Goal: Task Accomplishment & Management: Complete application form

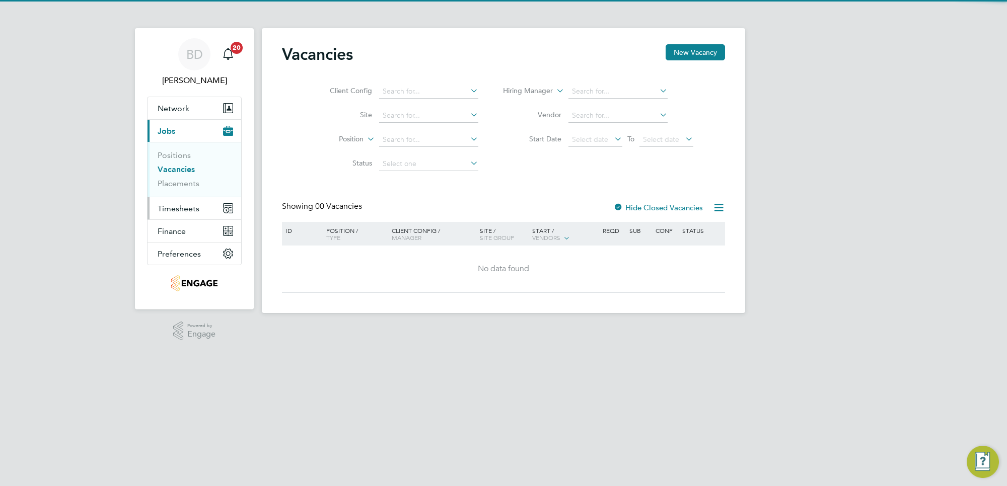
click at [181, 207] on span "Timesheets" at bounding box center [179, 209] width 42 height 10
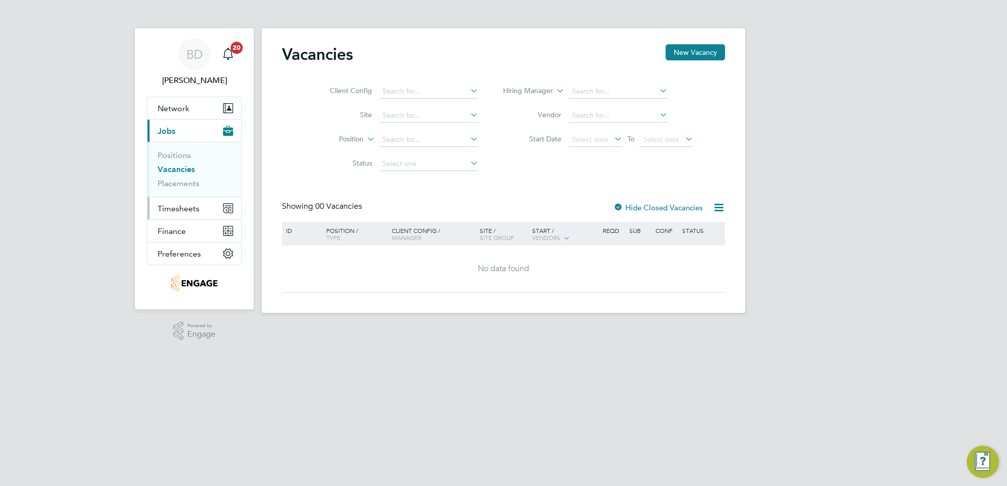
click at [179, 207] on span "Timesheets" at bounding box center [179, 209] width 42 height 10
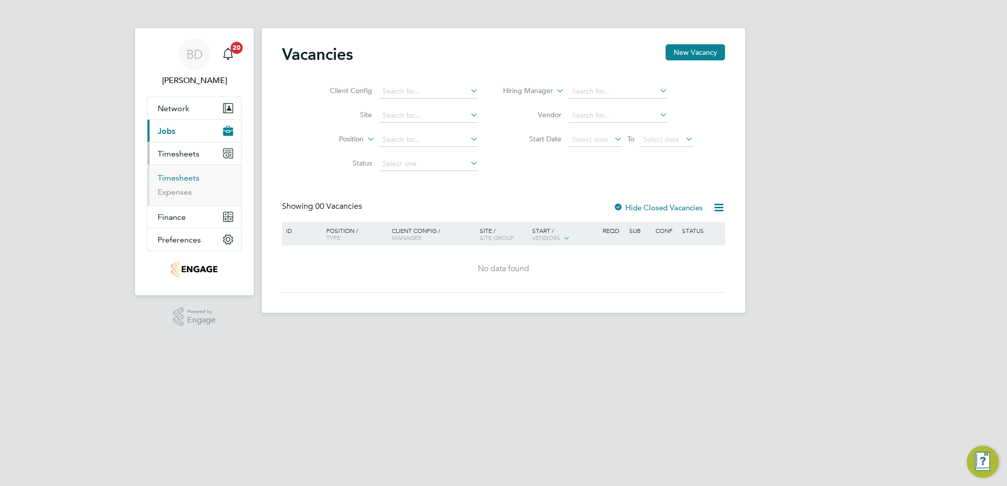
click at [184, 179] on link "Timesheets" at bounding box center [179, 178] width 42 height 10
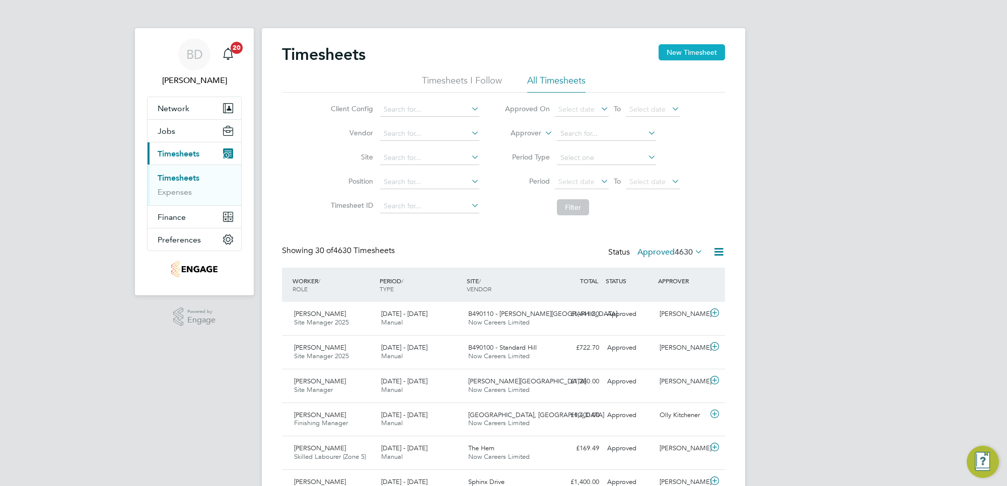
click at [701, 58] on button "New Timesheet" at bounding box center [692, 52] width 66 height 16
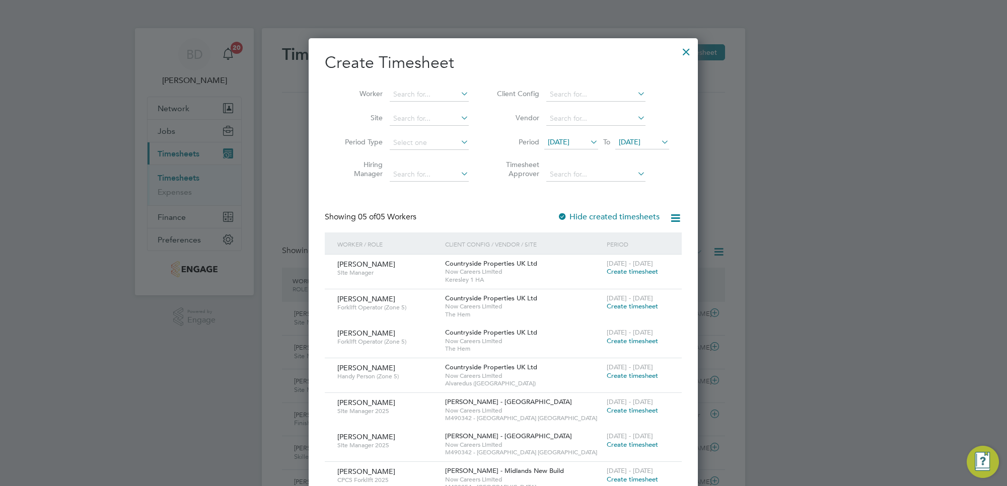
click at [569, 139] on span "[DATE]" at bounding box center [559, 141] width 22 height 9
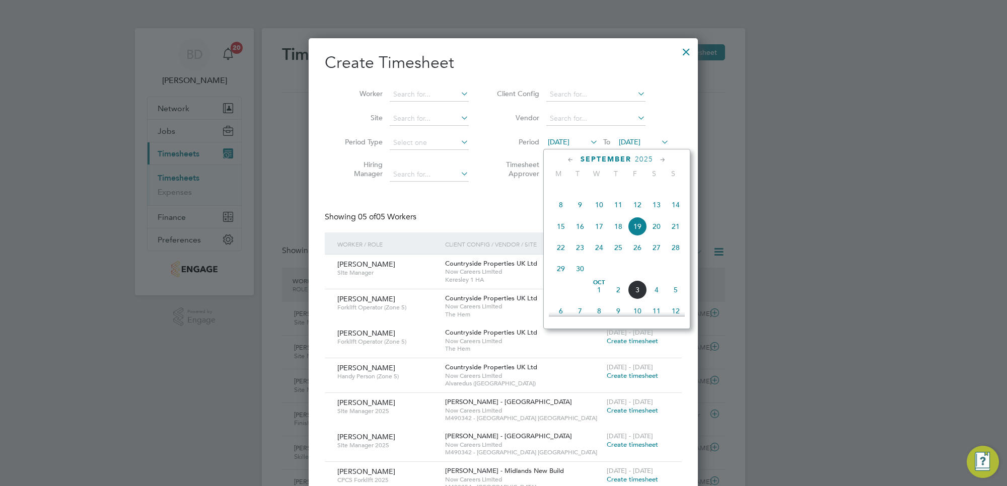
click at [747, 124] on div at bounding box center [503, 243] width 1007 height 486
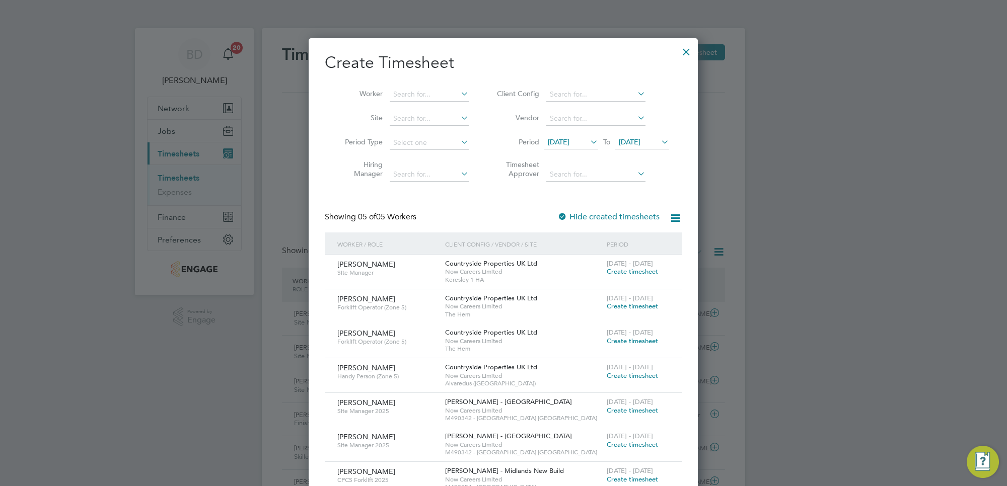
click at [588, 137] on icon at bounding box center [588, 142] width 0 height 14
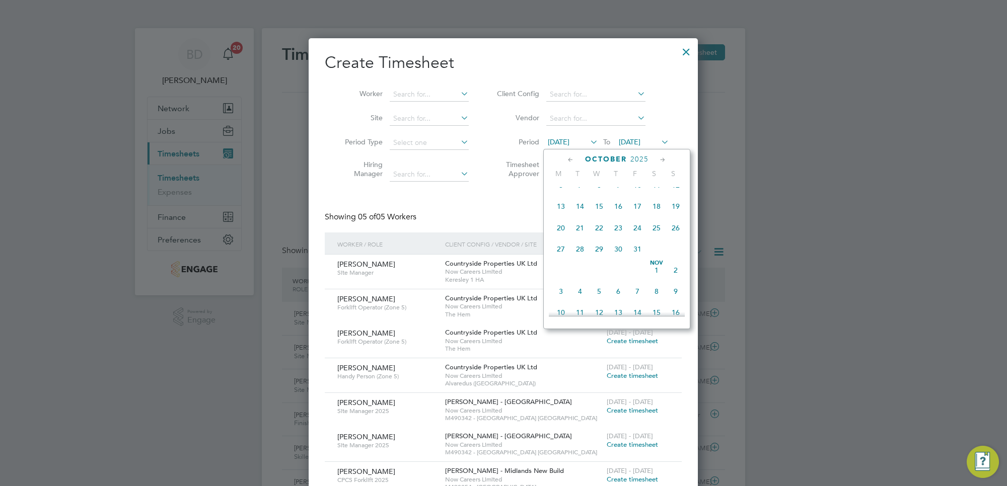
scroll to position [416, 0]
click at [556, 216] on span "29" at bounding box center [560, 205] width 19 height 19
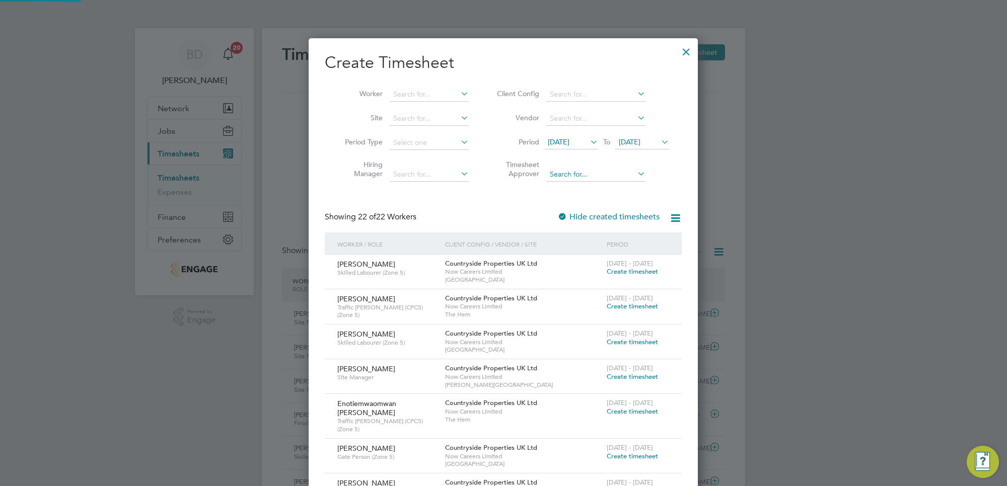
scroll to position [1007, 389]
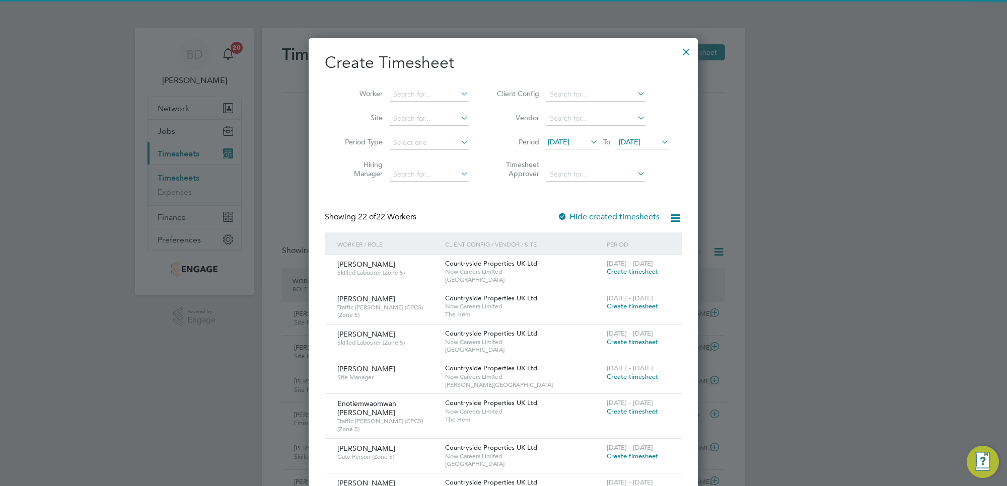
click at [635, 137] on span "[DATE]" at bounding box center [630, 141] width 22 height 9
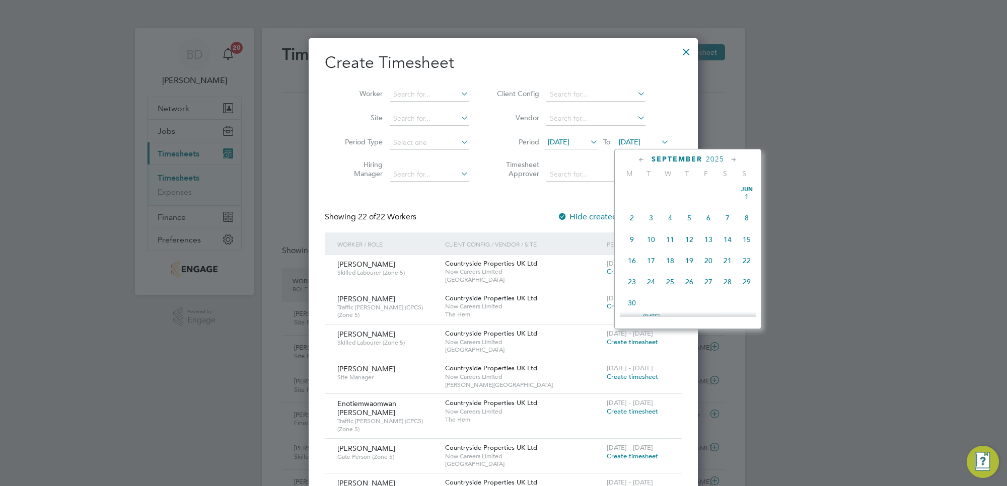
scroll to position [397, 0]
click at [711, 256] on span "3" at bounding box center [708, 246] width 19 height 19
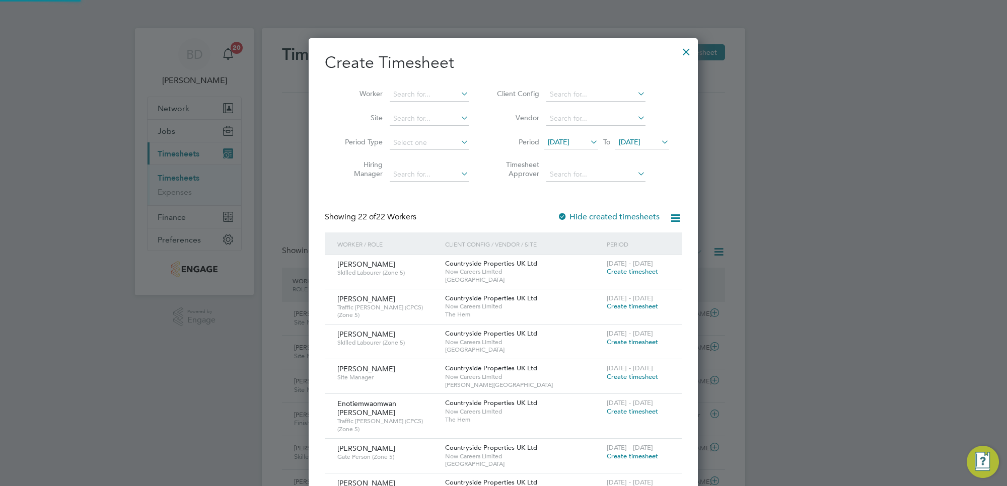
scroll to position [1007, 389]
click at [625, 269] on span "Create timesheet" at bounding box center [632, 271] width 51 height 9
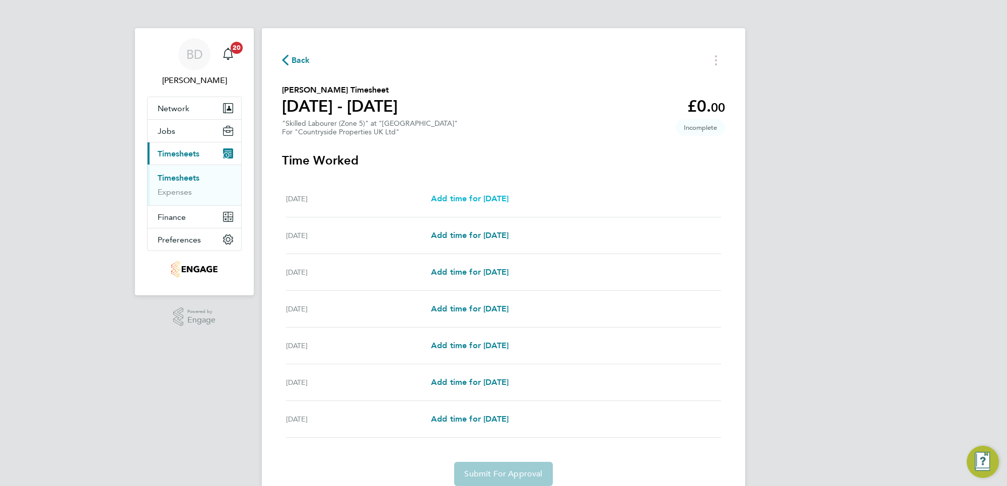
click at [454, 197] on span "Add time for [DATE]" at bounding box center [470, 199] width 78 height 10
select select "30"
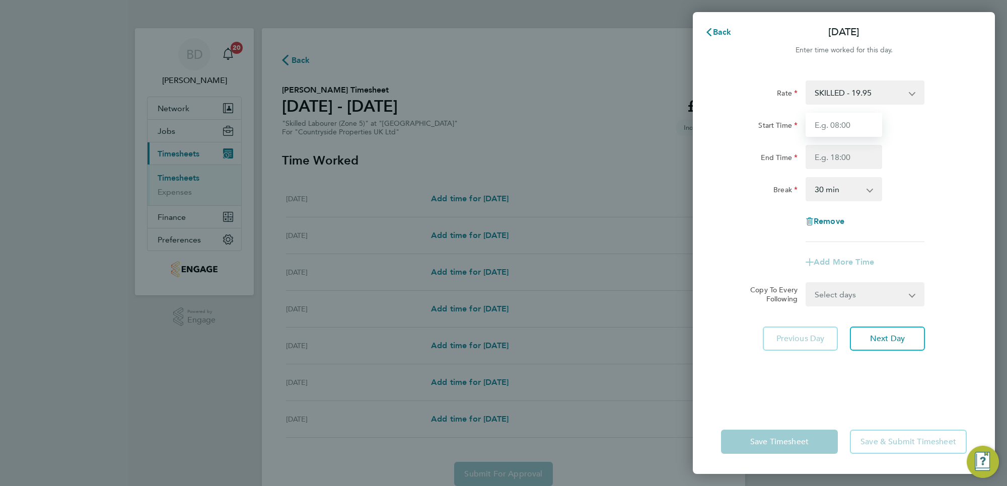
click at [849, 129] on input "Start Time" at bounding box center [844, 125] width 77 height 24
type input "07:00"
click at [845, 151] on input "End Time" at bounding box center [844, 157] width 77 height 24
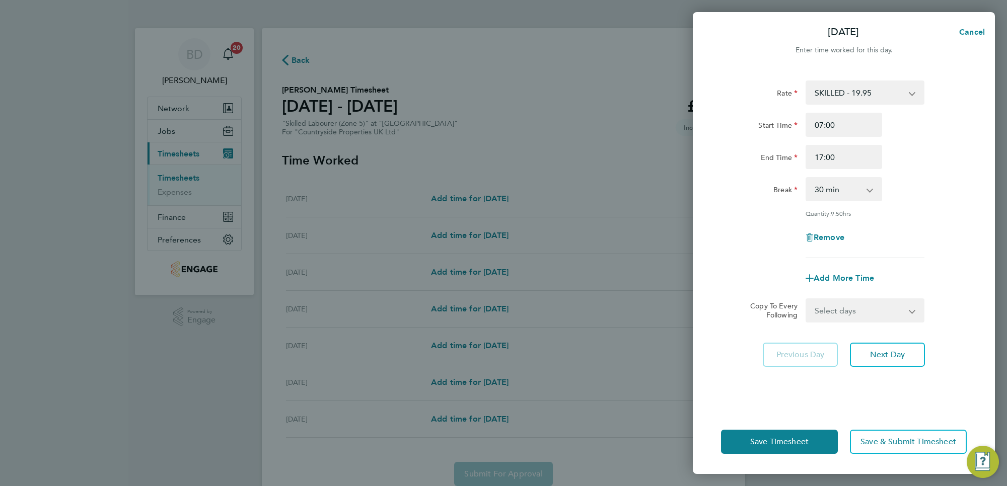
click at [958, 182] on div "Break 0 min 15 min 30 min 45 min 60 min 75 min 90 min" at bounding box center [844, 189] width 254 height 24
click at [829, 155] on input "17:00" at bounding box center [844, 157] width 77 height 24
type input "17:30"
click at [930, 168] on div "End Time 17:30" at bounding box center [844, 157] width 254 height 24
click at [880, 304] on select "Select days Day Weekday (Mon-Fri) Weekend (Sat-Sun) [DATE] [DATE] [DATE] [DATE]…" at bounding box center [860, 311] width 106 height 22
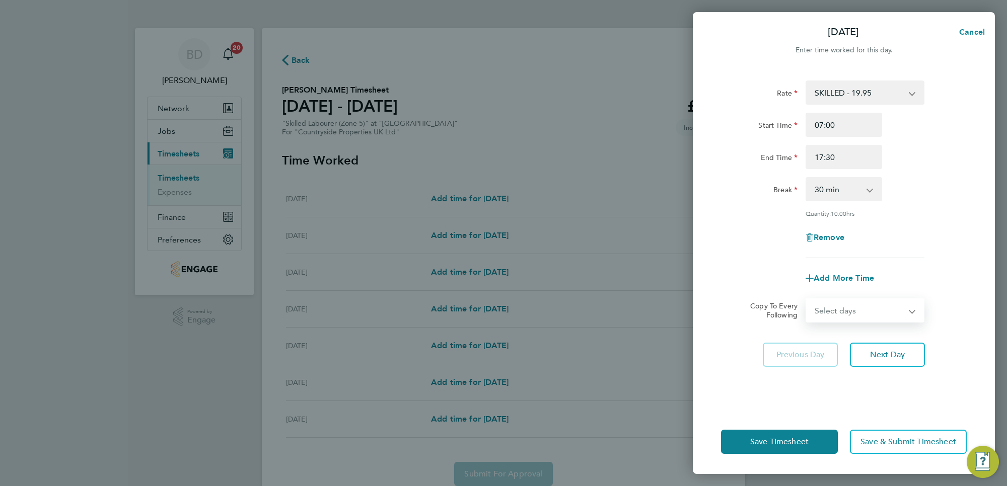
select select "WEEKDAY"
click at [807, 300] on select "Select days Day Weekday (Mon-Fri) Weekend (Sat-Sun) [DATE] [DATE] [DATE] [DATE]…" at bounding box center [860, 311] width 106 height 22
select select "[DATE]"
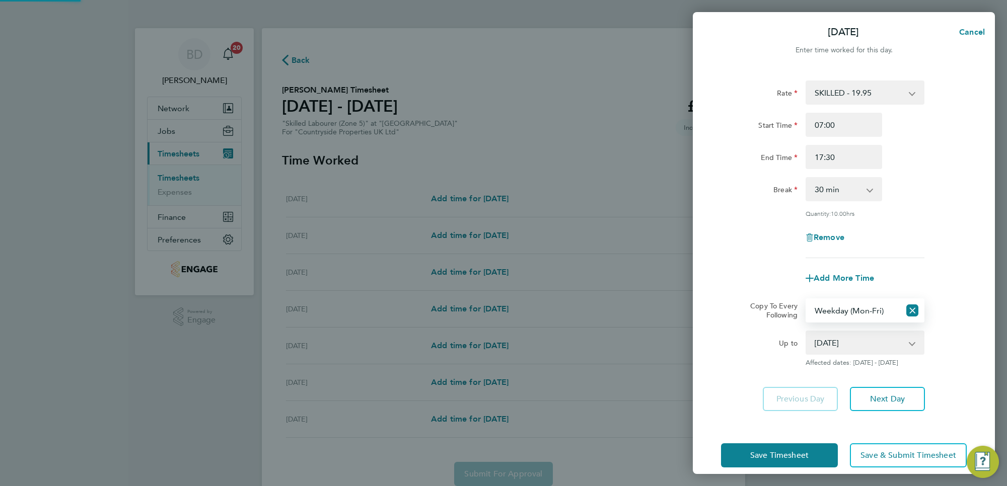
scroll to position [12, 0]
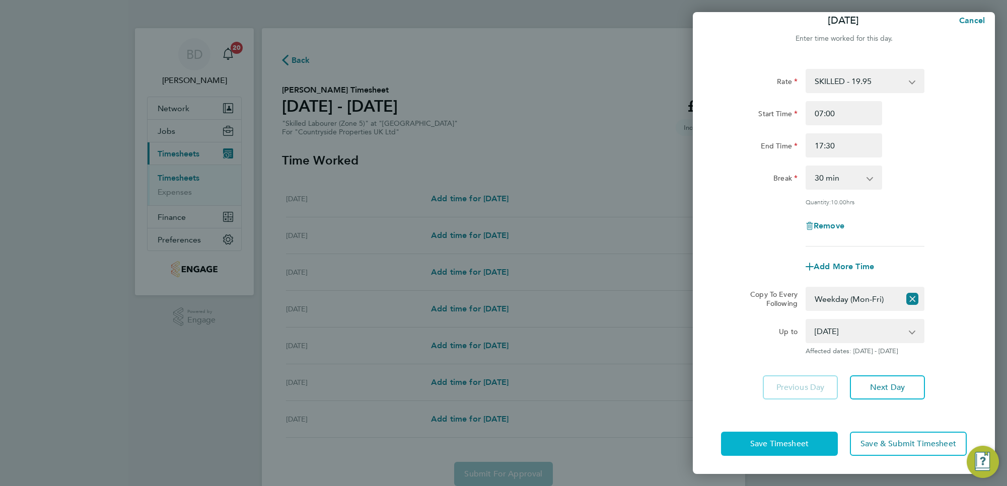
click at [787, 450] on button "Save Timesheet" at bounding box center [779, 444] width 117 height 24
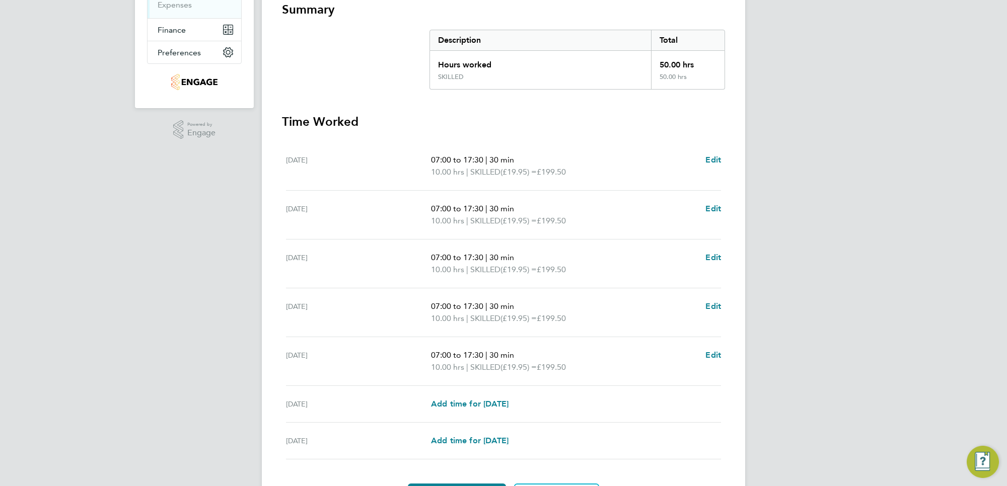
scroll to position [250, 0]
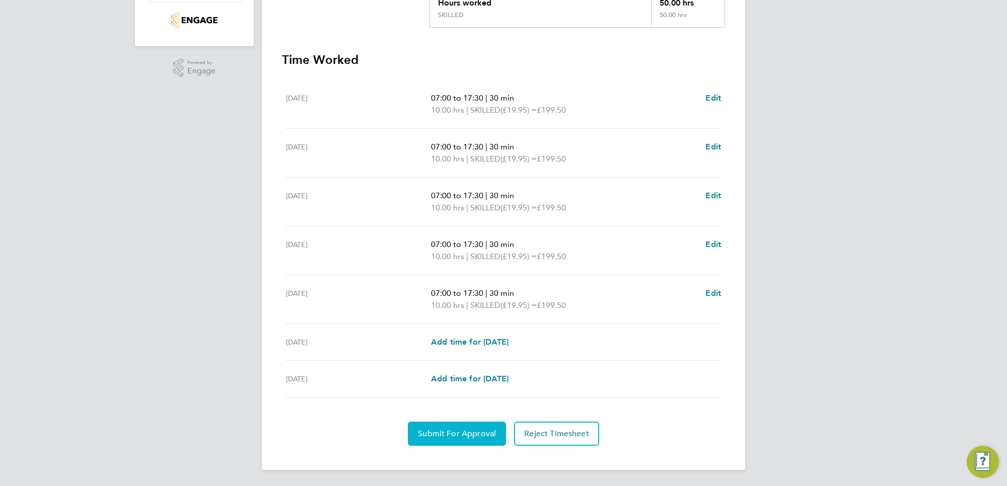
click at [461, 432] on span "Submit For Approval" at bounding box center [457, 434] width 78 height 10
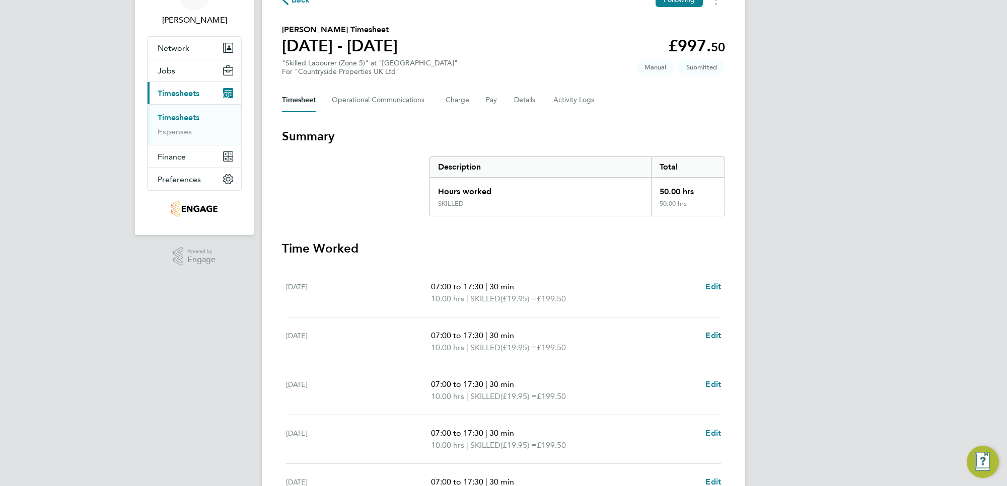
scroll to position [0, 0]
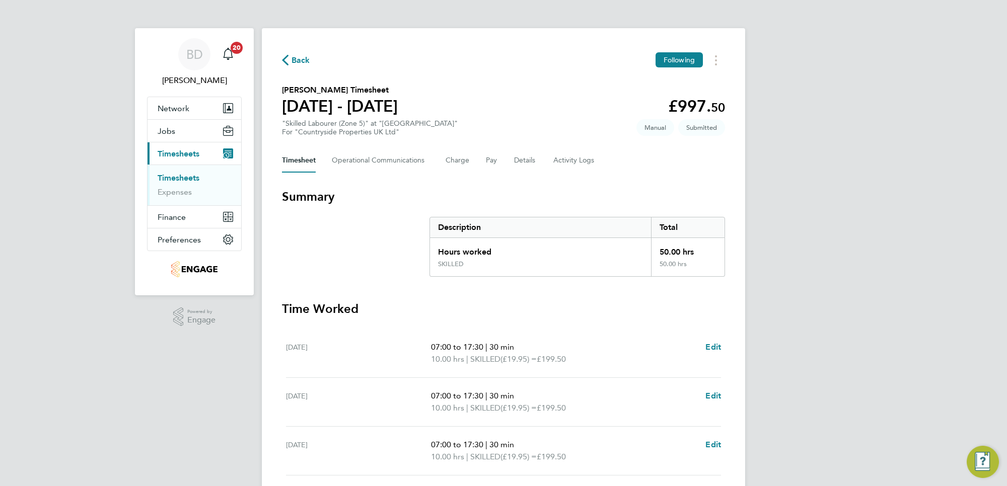
click at [304, 62] on span "Back" at bounding box center [301, 60] width 19 height 12
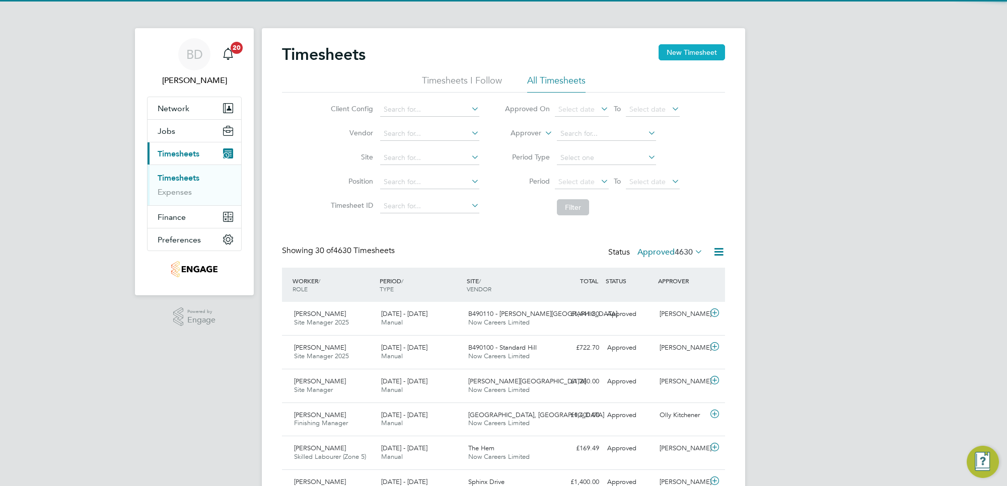
scroll to position [25, 87]
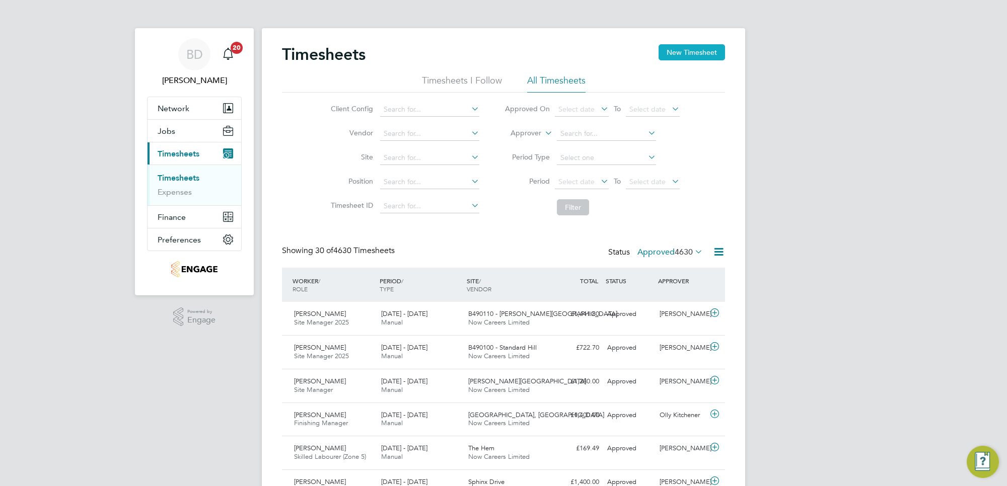
click at [691, 50] on button "New Timesheet" at bounding box center [692, 52] width 66 height 16
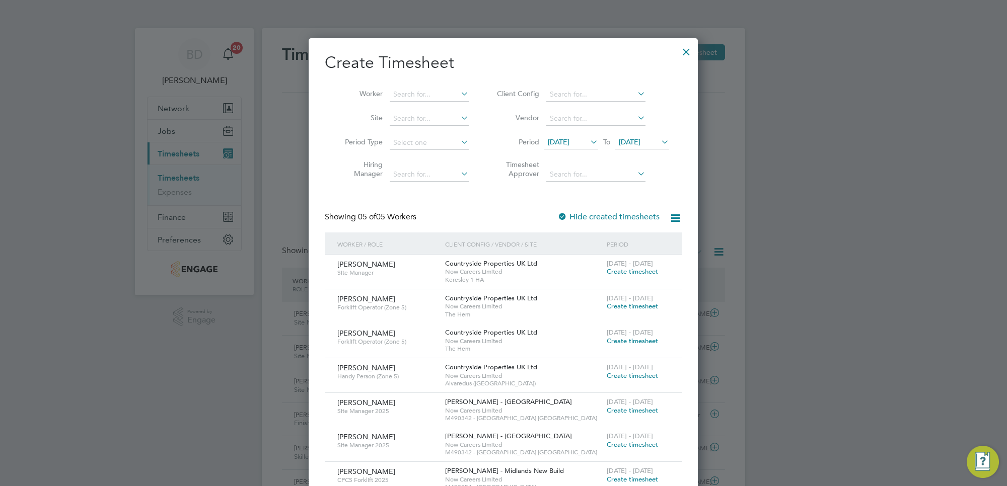
click at [569, 138] on span "[DATE]" at bounding box center [559, 141] width 22 height 9
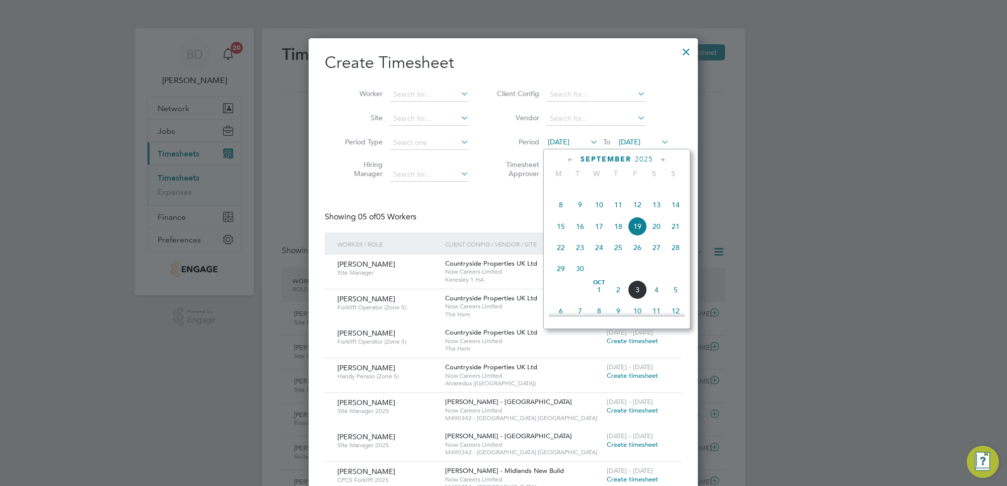
click at [562, 278] on span "29" at bounding box center [560, 268] width 19 height 19
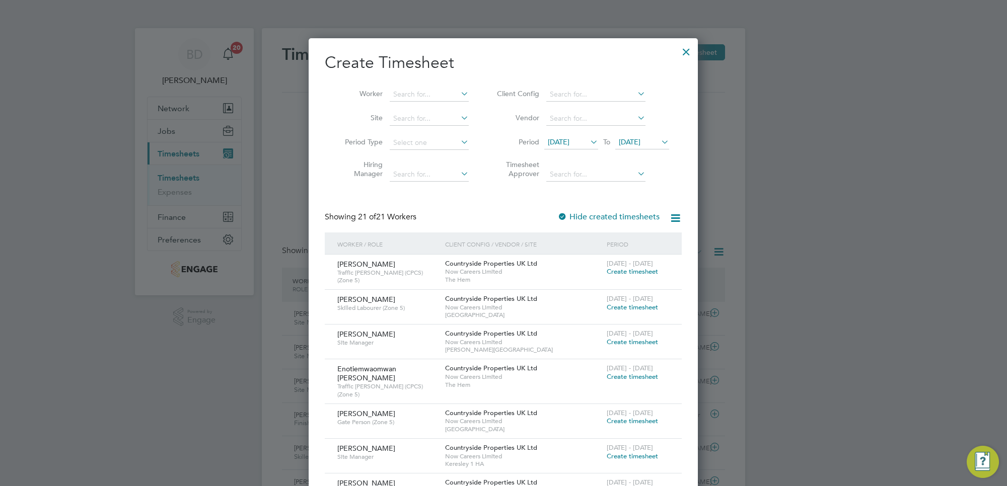
click at [640, 144] on span "[DATE]" at bounding box center [630, 141] width 22 height 9
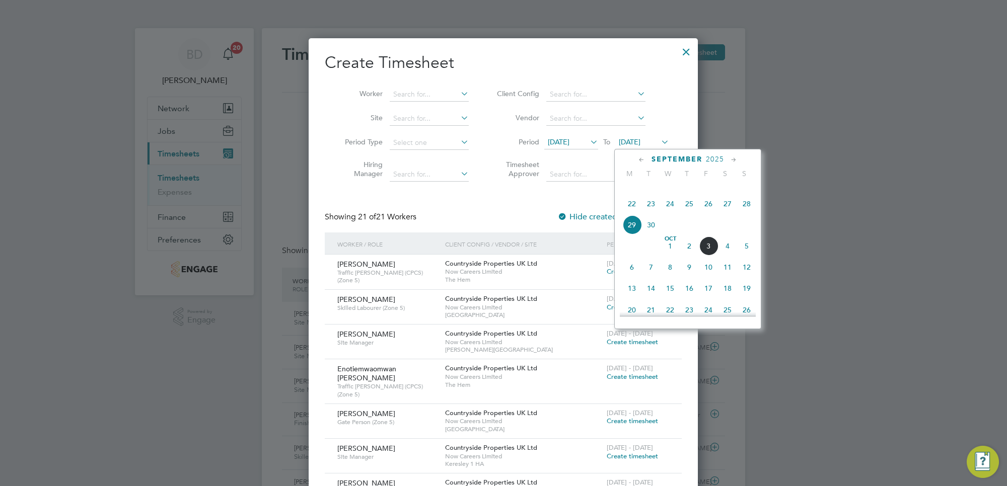
click at [709, 256] on span "3" at bounding box center [708, 246] width 19 height 19
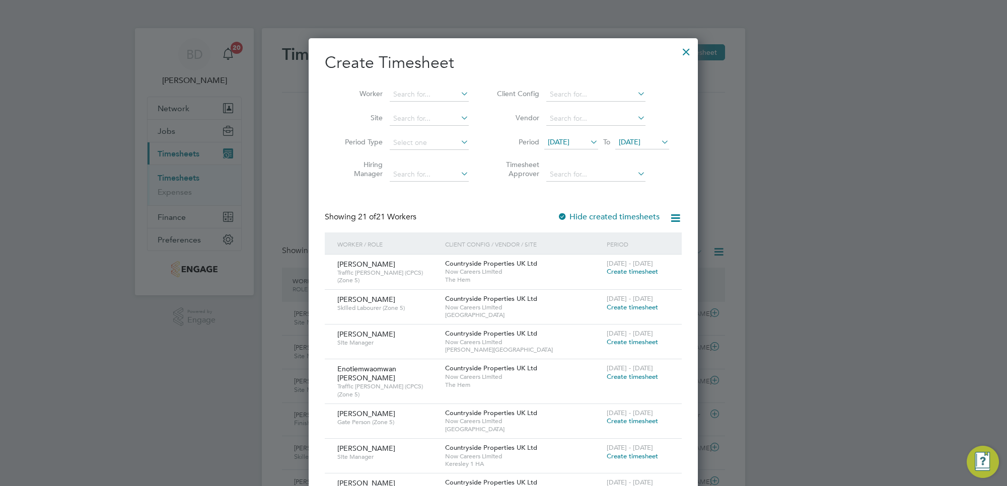
click at [626, 270] on span "Create timesheet" at bounding box center [632, 271] width 51 height 9
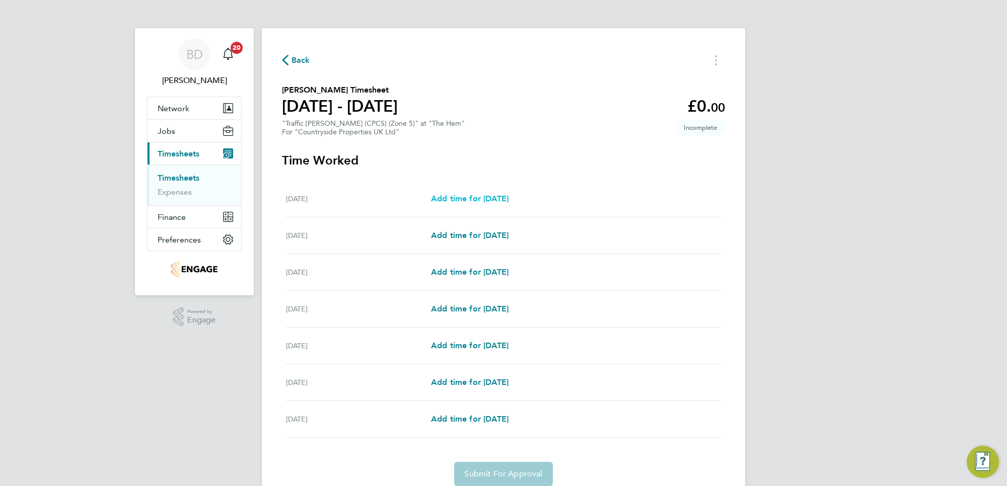
click at [456, 198] on span "Add time for [DATE]" at bounding box center [470, 199] width 78 height 10
select select "30"
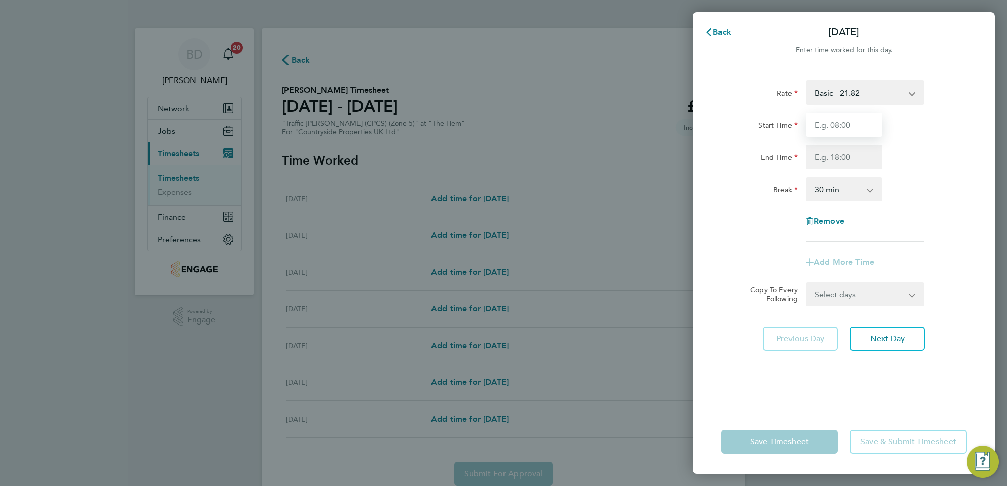
click at [853, 123] on input "Start Time" at bounding box center [844, 125] width 77 height 24
type input "07:00"
click at [851, 158] on input "End Time" at bounding box center [844, 157] width 77 height 24
type input "18:30"
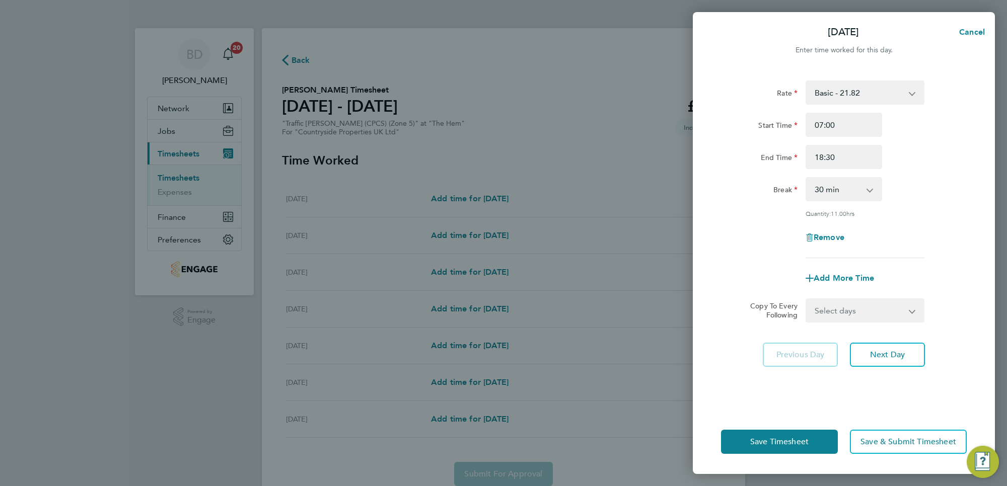
click at [950, 217] on div "Rate Basic - 21.82 Start Time 07:00 End Time 18:30 Break 0 min 15 min 30 min 45…" at bounding box center [844, 170] width 246 height 178
click at [882, 308] on select "Select days Day Weekday (Mon-Fri) Weekend (Sat-Sun) [DATE] [DATE] [DATE] [DATE]…" at bounding box center [860, 311] width 106 height 22
select select "WEEKDAY"
click at [807, 300] on select "Select days Day Weekday (Mon-Fri) Weekend (Sat-Sun) [DATE] [DATE] [DATE] [DATE]…" at bounding box center [860, 311] width 106 height 22
select select "[DATE]"
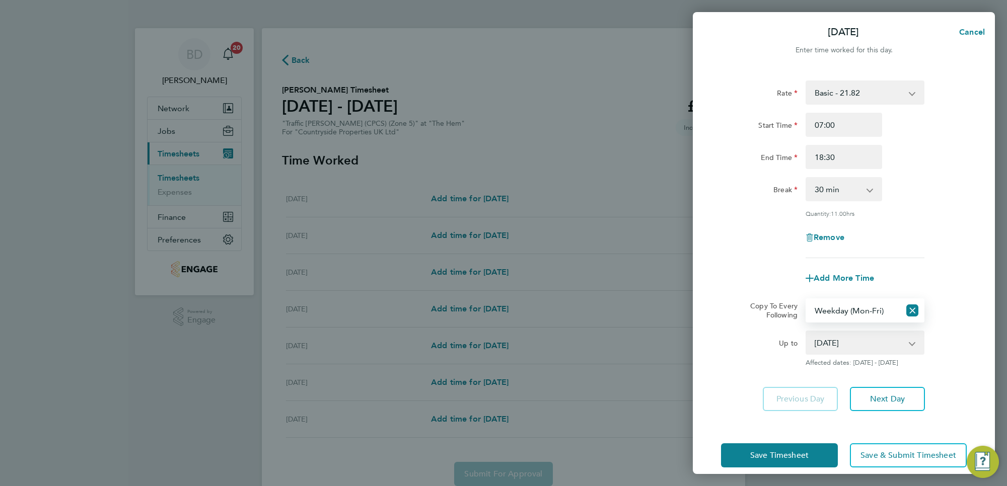
scroll to position [12, 0]
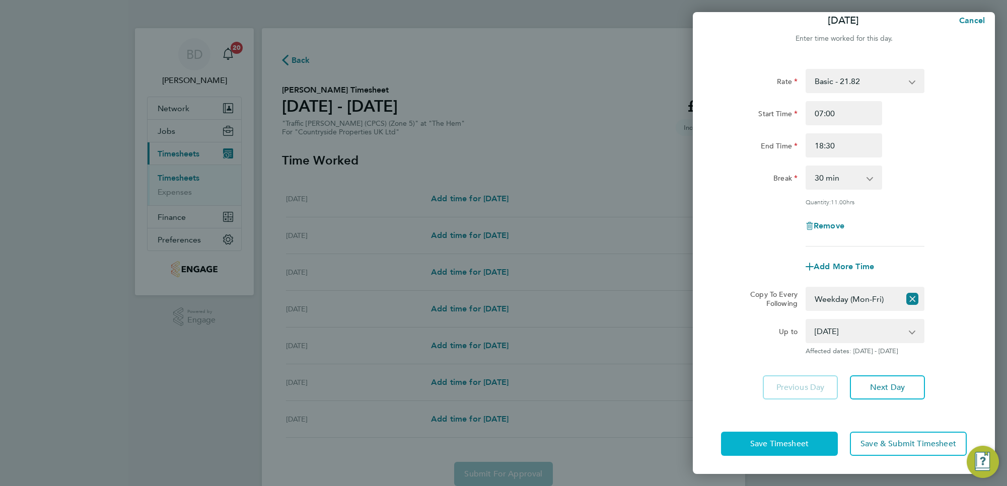
click at [804, 441] on span "Save Timesheet" at bounding box center [779, 444] width 58 height 10
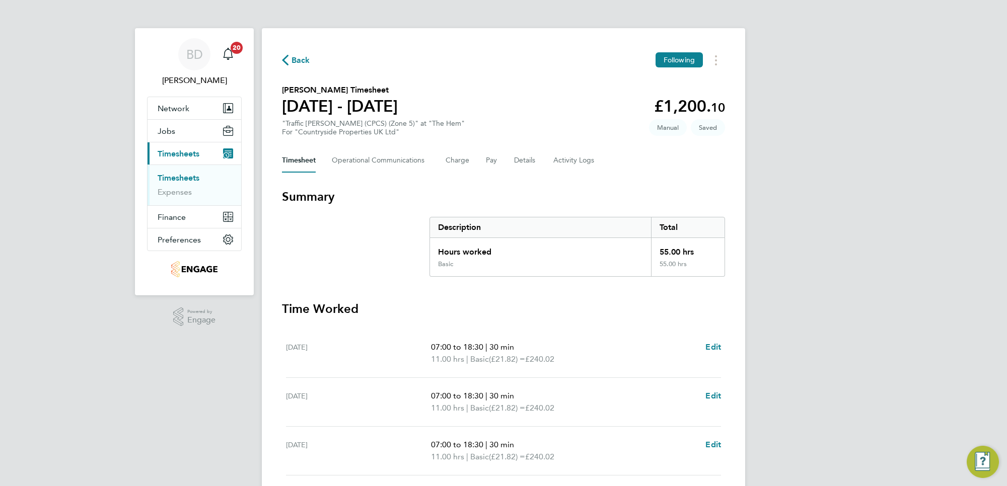
scroll to position [250, 0]
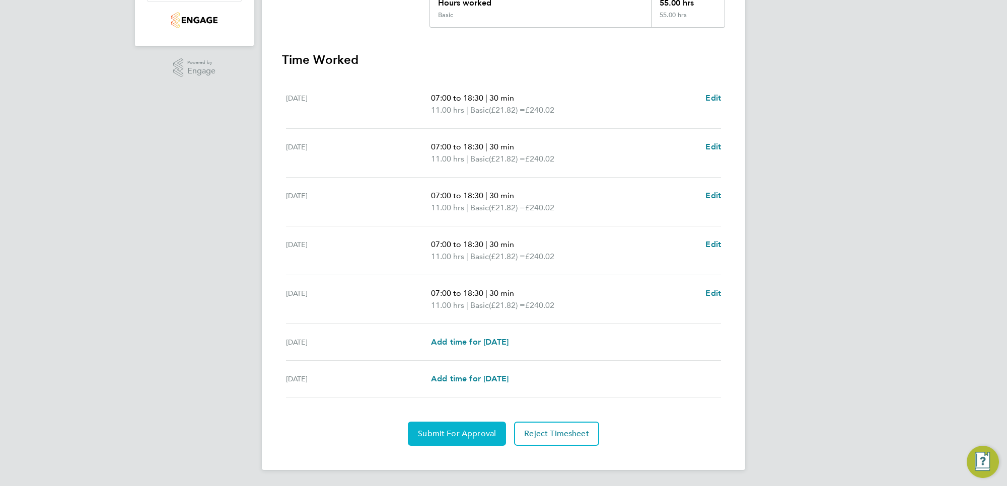
click at [444, 433] on span "Submit For Approval" at bounding box center [457, 434] width 78 height 10
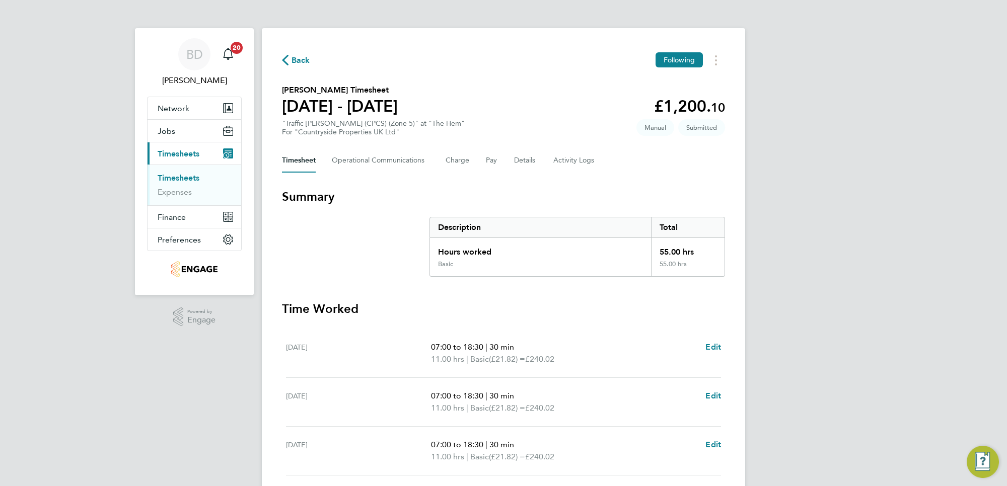
click at [302, 58] on span "Back" at bounding box center [301, 60] width 19 height 12
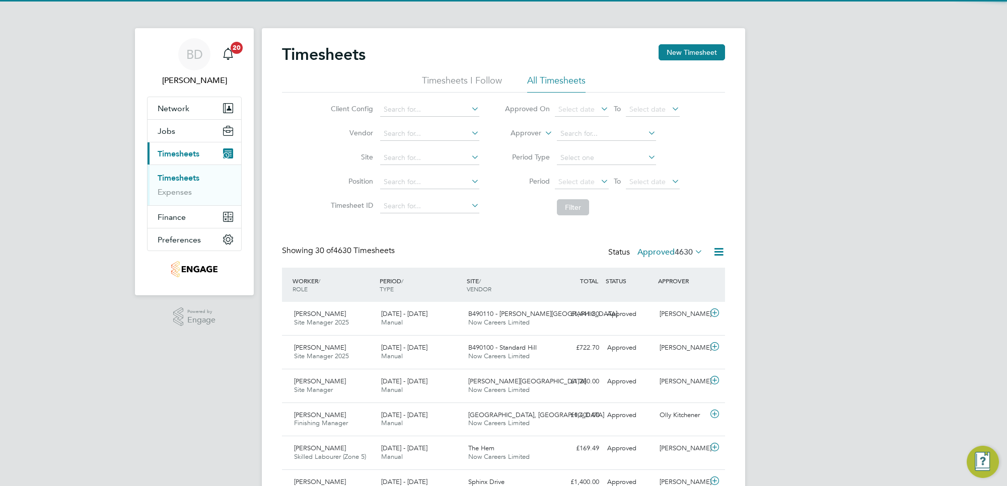
scroll to position [25, 87]
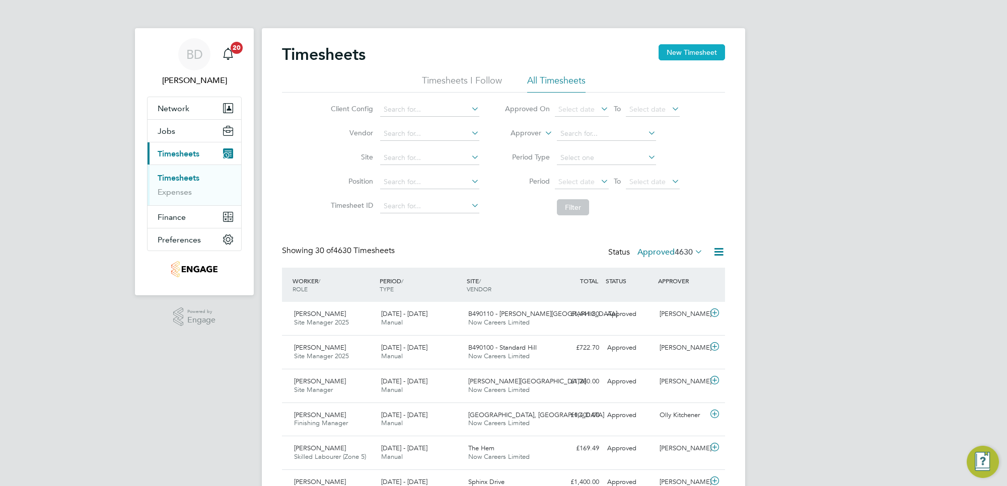
click at [685, 53] on button "New Timesheet" at bounding box center [692, 52] width 66 height 16
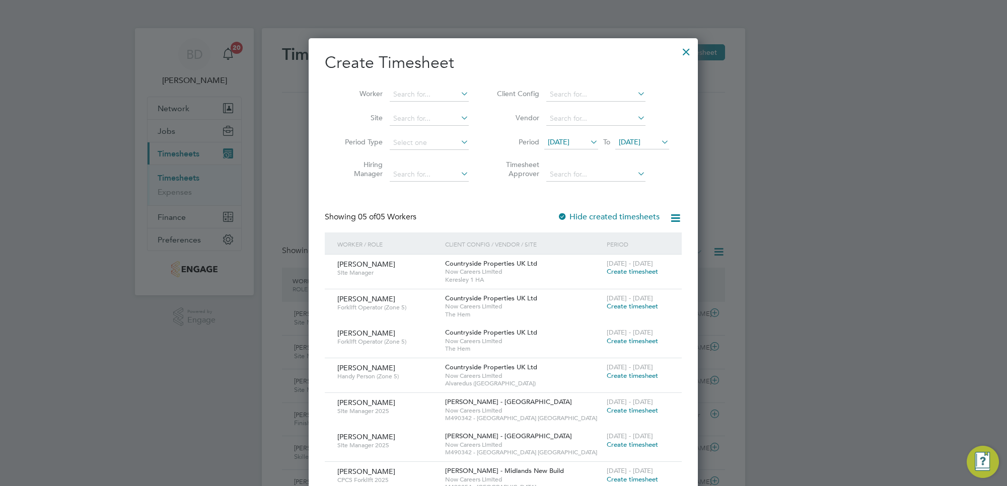
click at [559, 139] on span "[DATE]" at bounding box center [559, 141] width 22 height 9
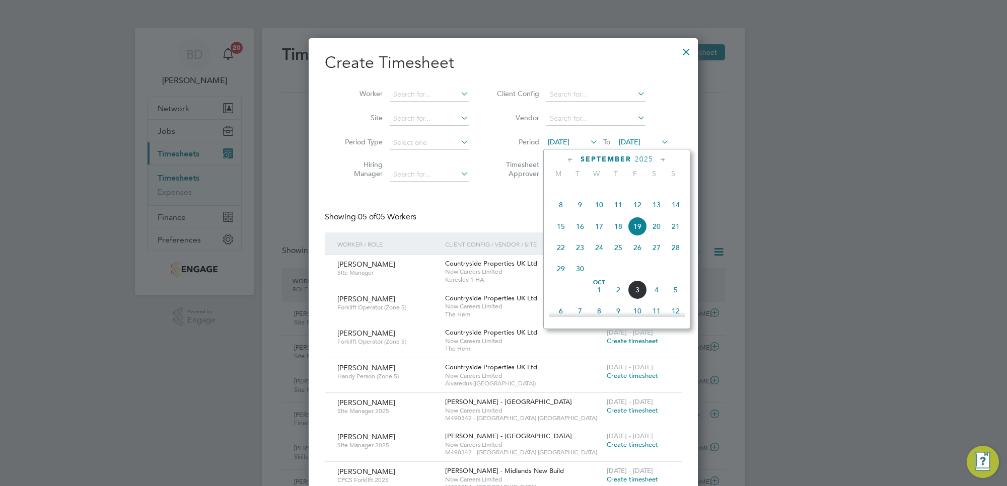
click at [562, 278] on span "29" at bounding box center [560, 268] width 19 height 19
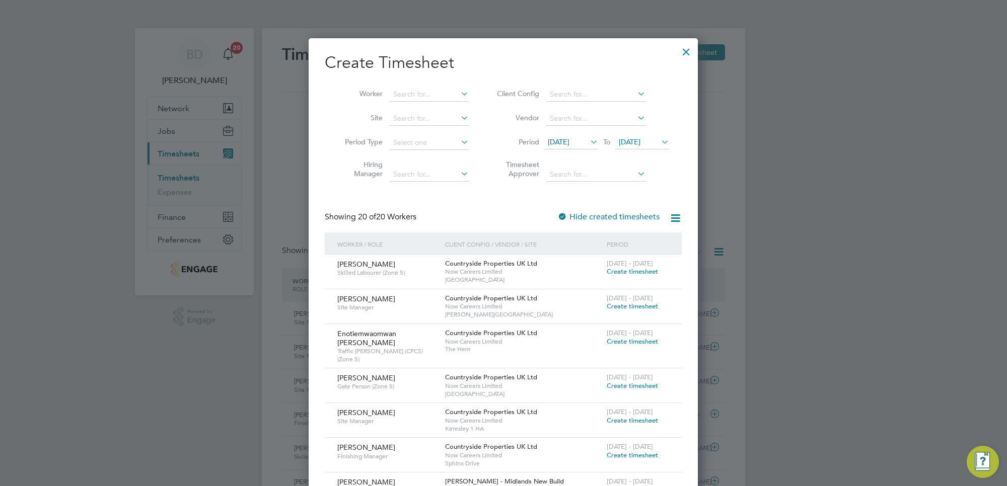
click at [650, 136] on span "[DATE]" at bounding box center [642, 143] width 54 height 14
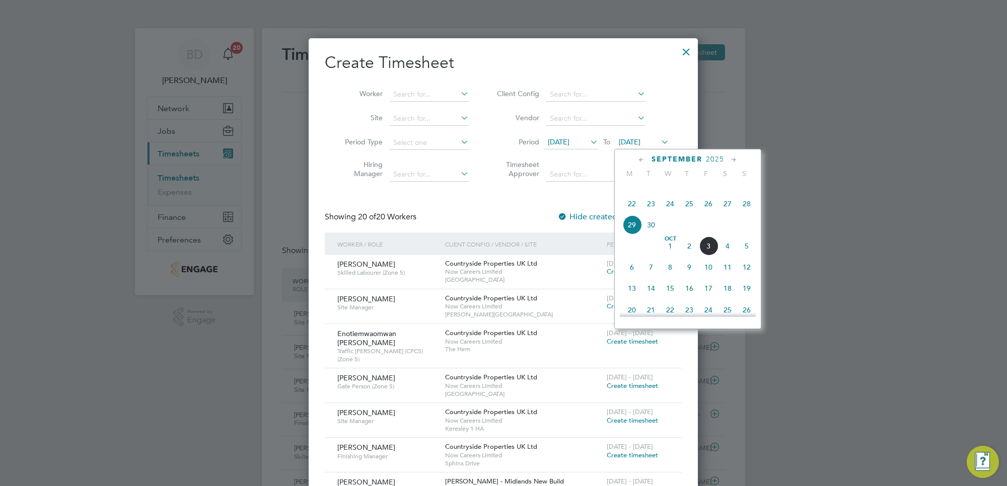
click at [706, 256] on span "3" at bounding box center [708, 246] width 19 height 19
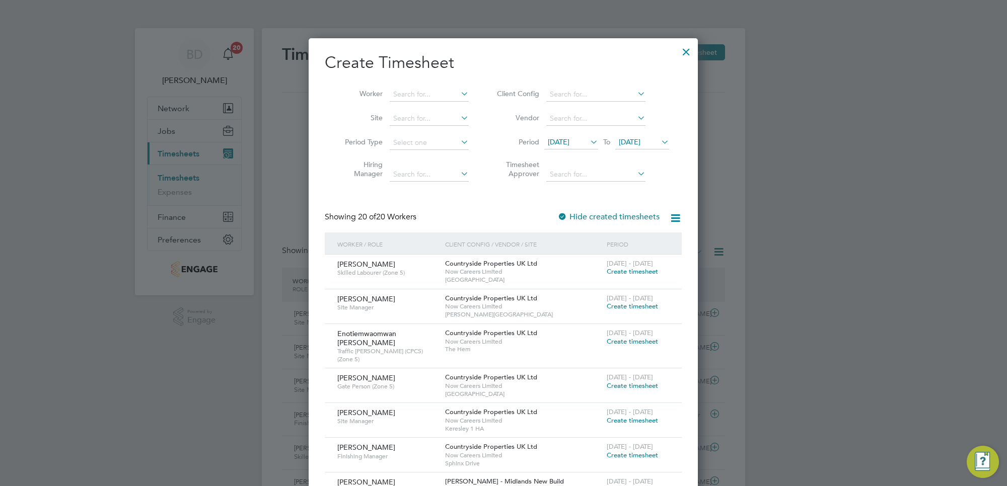
click at [630, 343] on span "Create timesheet" at bounding box center [632, 341] width 51 height 9
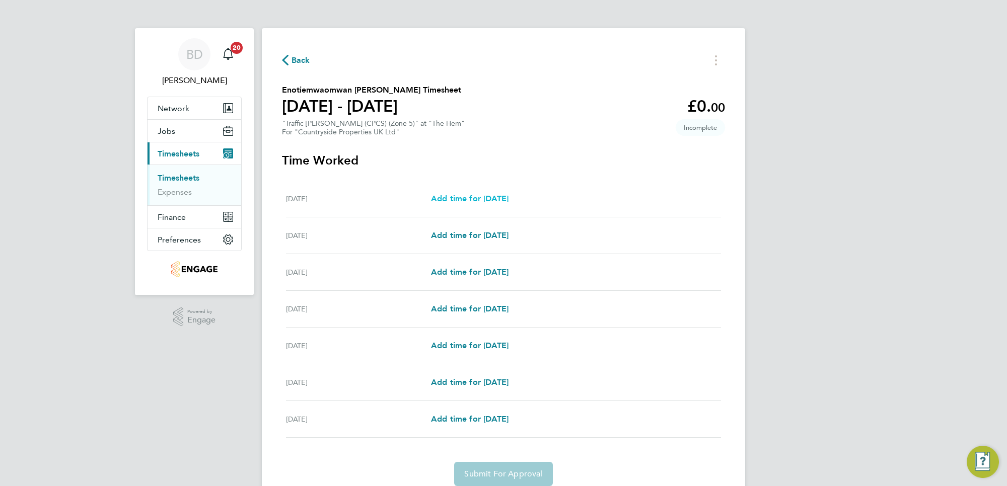
click at [462, 197] on span "Add time for [DATE]" at bounding box center [470, 199] width 78 height 10
select select "30"
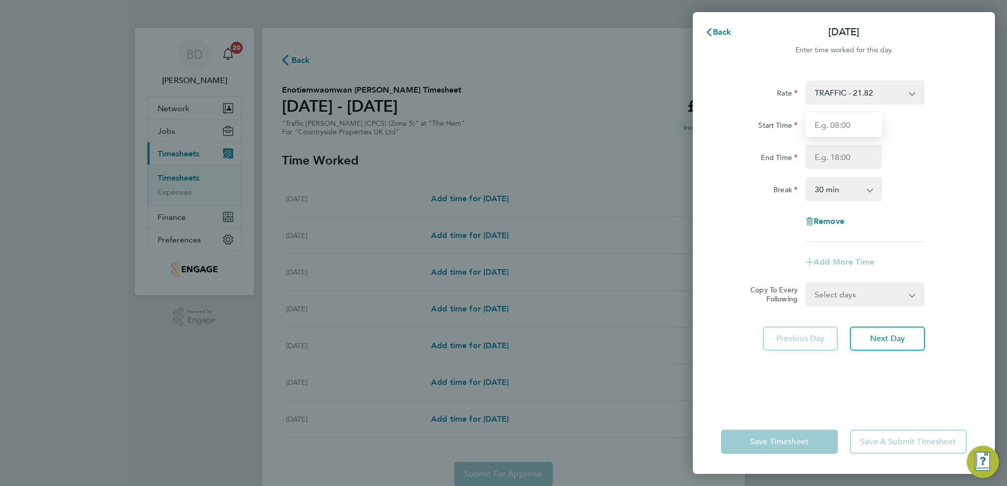
click at [843, 129] on input "Start Time" at bounding box center [844, 125] width 77 height 24
type input "07:00"
click at [843, 151] on input "End Time" at bounding box center [844, 157] width 77 height 24
type input "16:30"
click at [924, 247] on app-timesheet-line-form-group "Rate TRAFFIC - 21.82 Start Time 07:00 End Time 16:30 Break 0 min 15 min 30 min …" at bounding box center [844, 178] width 246 height 194
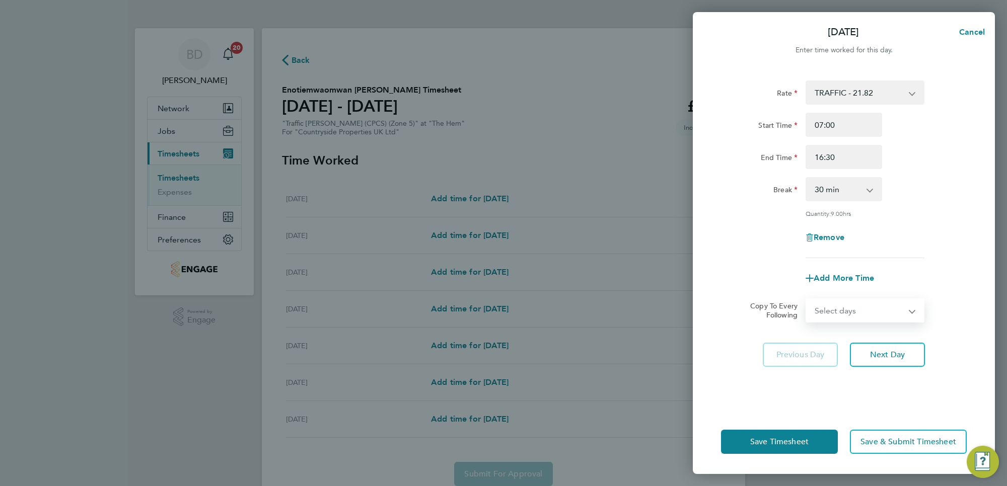
click at [896, 310] on select "Select days Day Weekday (Mon-Fri) Weekend (Sat-Sun) [DATE] [DATE] [DATE] [DATE]…" at bounding box center [860, 311] width 106 height 22
select select "WEEKDAY"
click at [807, 300] on select "Select days Day Weekday (Mon-Fri) Weekend (Sat-Sun) [DATE] [DATE] [DATE] [DATE]…" at bounding box center [860, 311] width 106 height 22
select select "[DATE]"
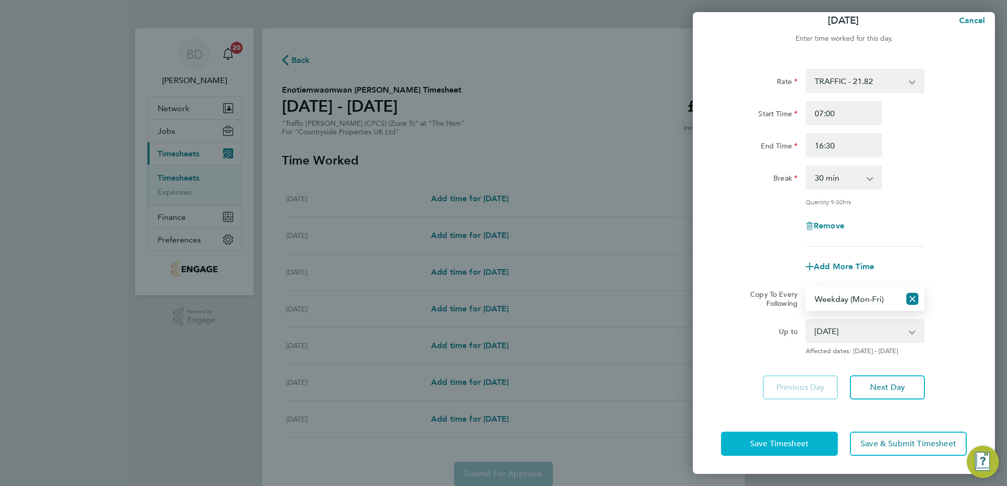
click at [792, 432] on button "Save Timesheet" at bounding box center [779, 444] width 117 height 24
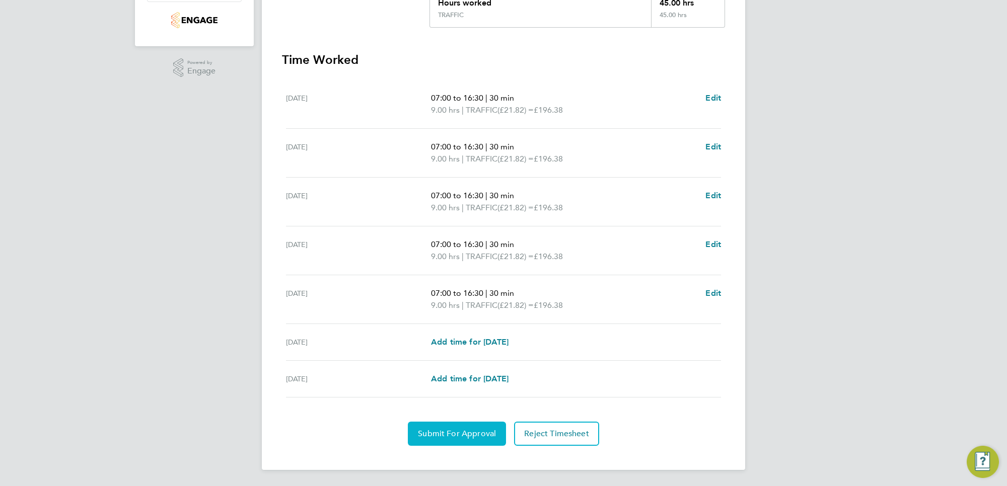
click at [442, 429] on span "Submit For Approval" at bounding box center [457, 434] width 78 height 10
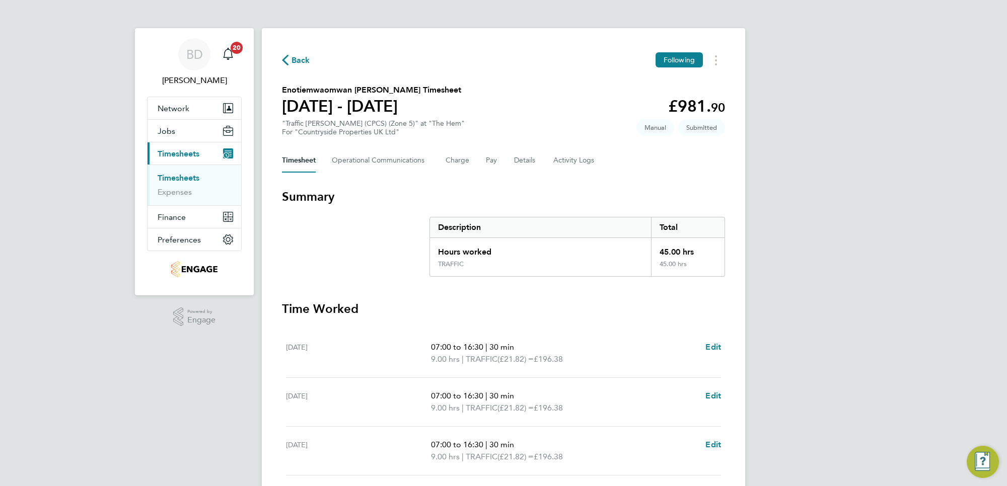
click at [305, 56] on span "Back" at bounding box center [301, 60] width 19 height 12
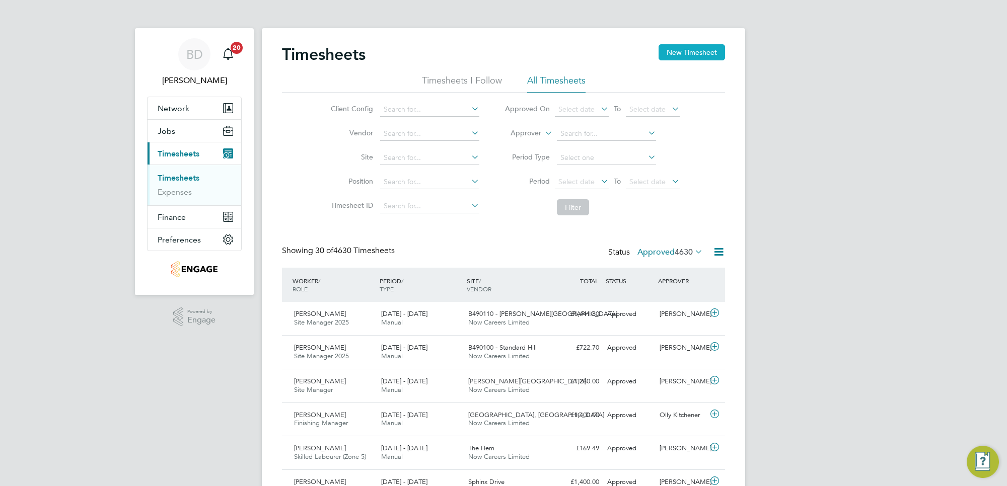
click at [683, 54] on button "New Timesheet" at bounding box center [692, 52] width 66 height 16
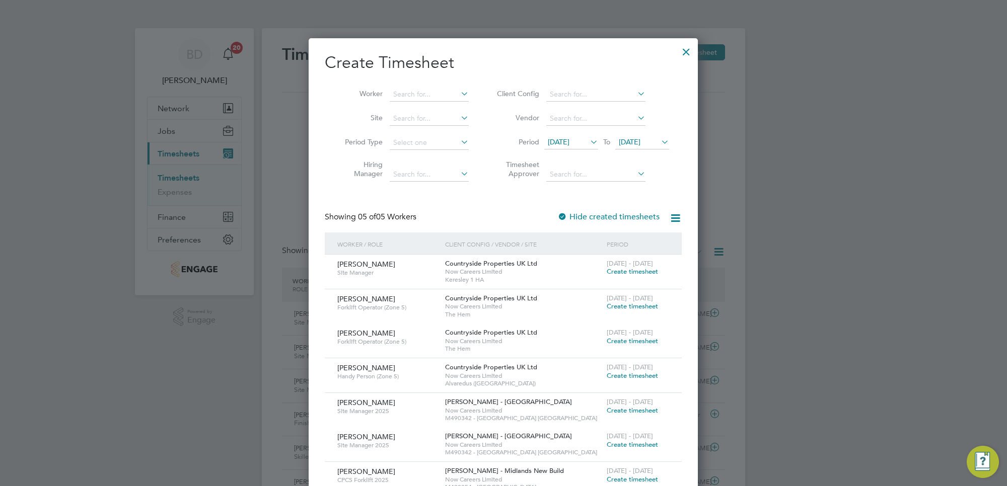
click at [569, 137] on span "[DATE]" at bounding box center [559, 141] width 22 height 9
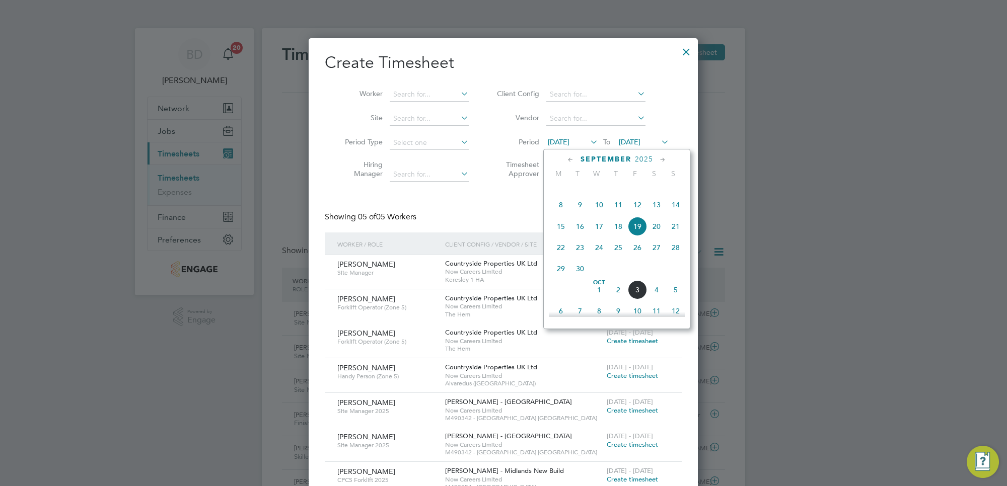
click at [557, 278] on span "29" at bounding box center [560, 268] width 19 height 19
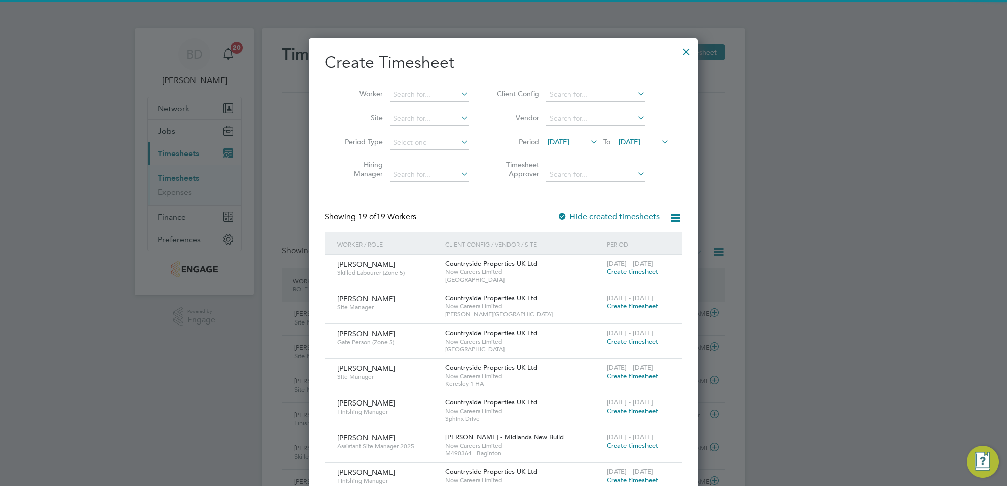
click at [633, 141] on span "[DATE]" at bounding box center [630, 141] width 22 height 9
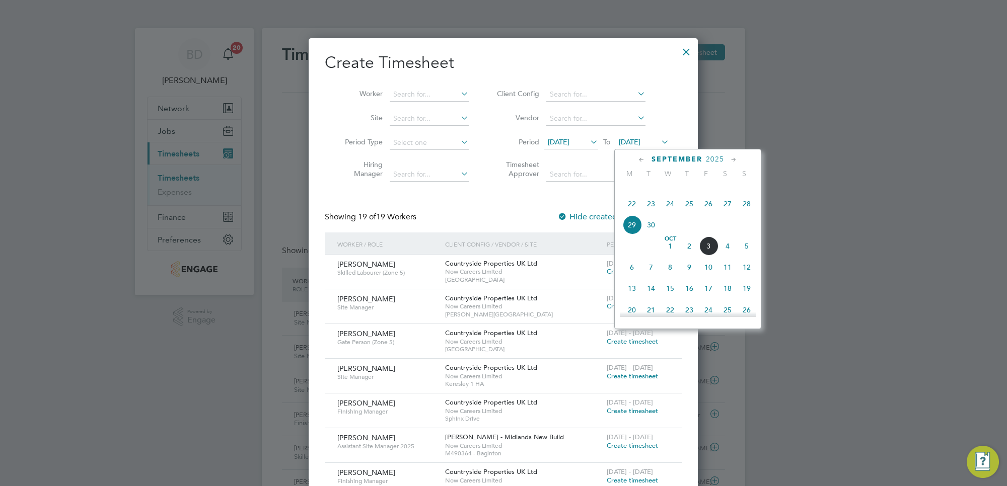
click at [711, 256] on span "3" at bounding box center [708, 246] width 19 height 19
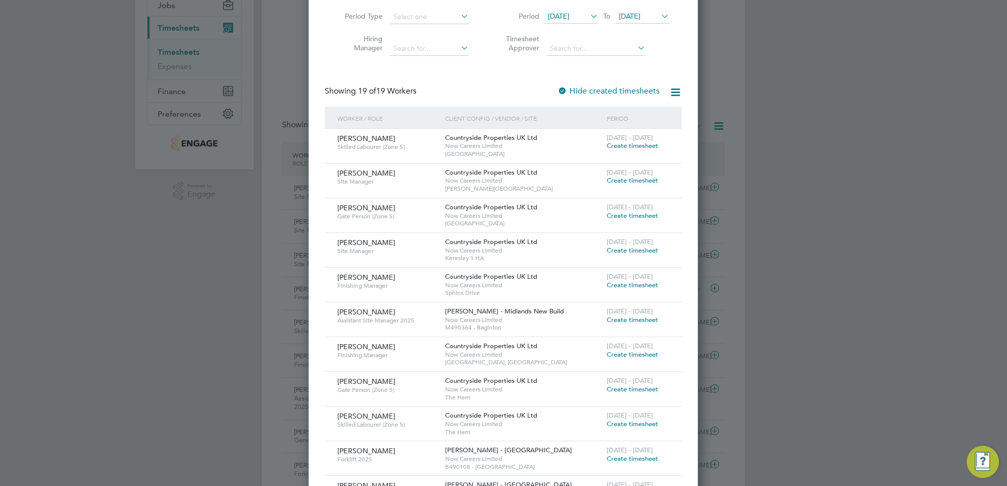
click at [635, 389] on span "Create timesheet" at bounding box center [632, 389] width 51 height 9
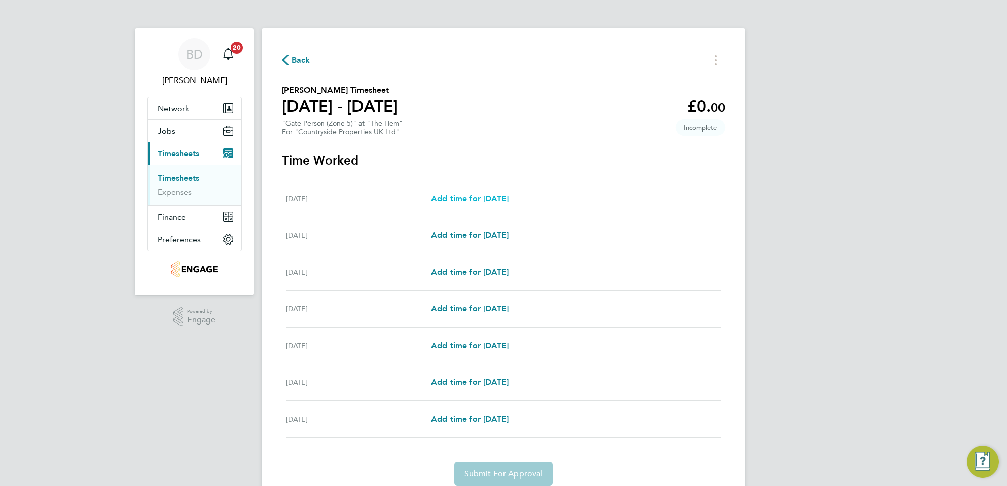
click at [461, 193] on link "Add time for [DATE]" at bounding box center [470, 199] width 78 height 12
select select "30"
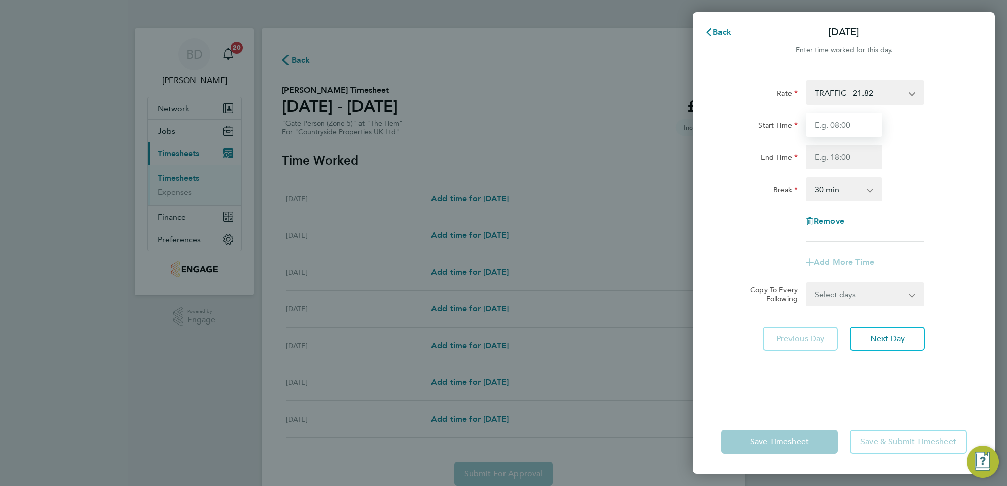
click at [844, 124] on input "Start Time" at bounding box center [844, 125] width 77 height 24
type input "07:00"
click at [863, 158] on input "End Time" at bounding box center [844, 157] width 77 height 24
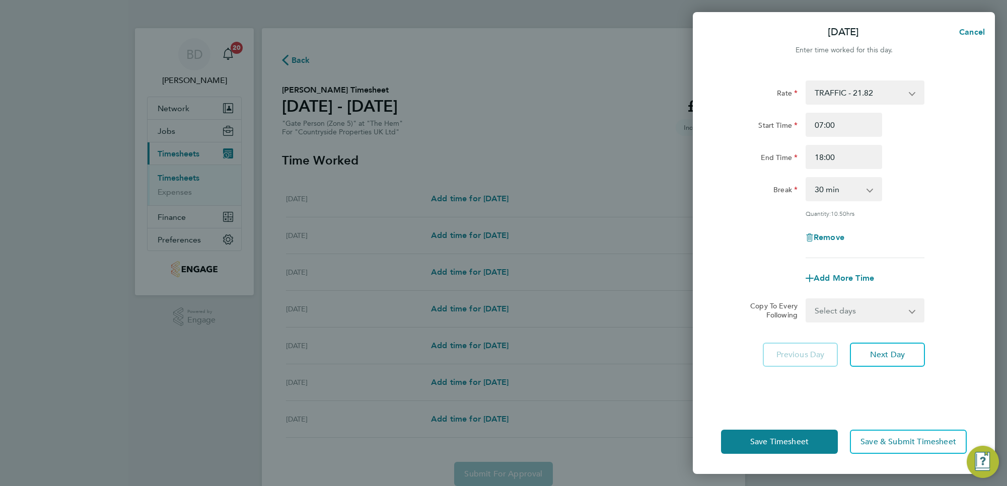
click at [960, 217] on div "Rate TRAFFIC - 21.82 Start Time 07:00 End Time 18:00 Break 0 min 15 min 30 min …" at bounding box center [844, 170] width 246 height 178
click at [822, 158] on input "18:00" at bounding box center [844, 157] width 77 height 24
type input "17:30"
click at [907, 167] on div "End Time 17:30" at bounding box center [844, 157] width 254 height 24
click at [879, 306] on select "Select days Day Weekday (Mon-Fri) Weekend (Sat-Sun) [DATE] [DATE] [DATE] [DATE]…" at bounding box center [860, 311] width 106 height 22
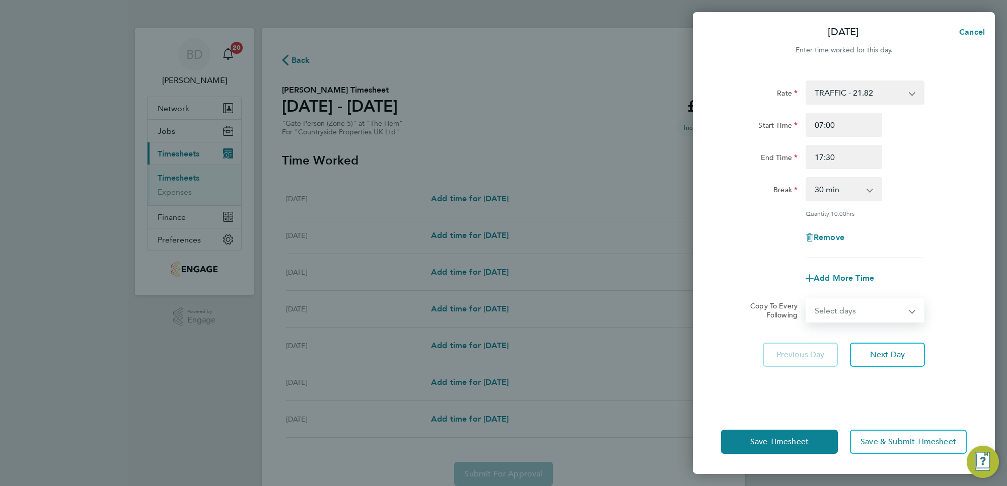
select select "WEEKDAY"
click at [807, 300] on select "Select days Day Weekday (Mon-Fri) Weekend (Sat-Sun) [DATE] [DATE] [DATE] [DATE]…" at bounding box center [860, 311] width 106 height 22
select select "[DATE]"
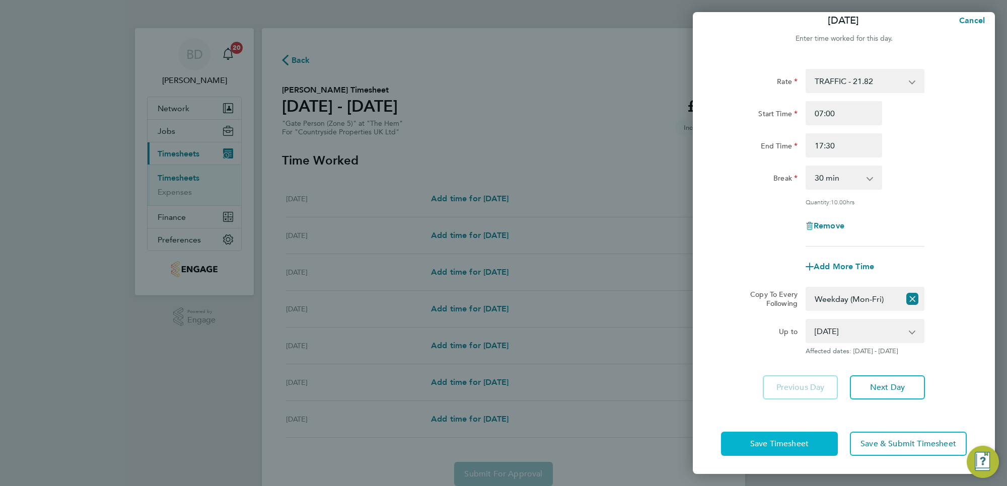
click at [792, 447] on span "Save Timesheet" at bounding box center [779, 444] width 58 height 10
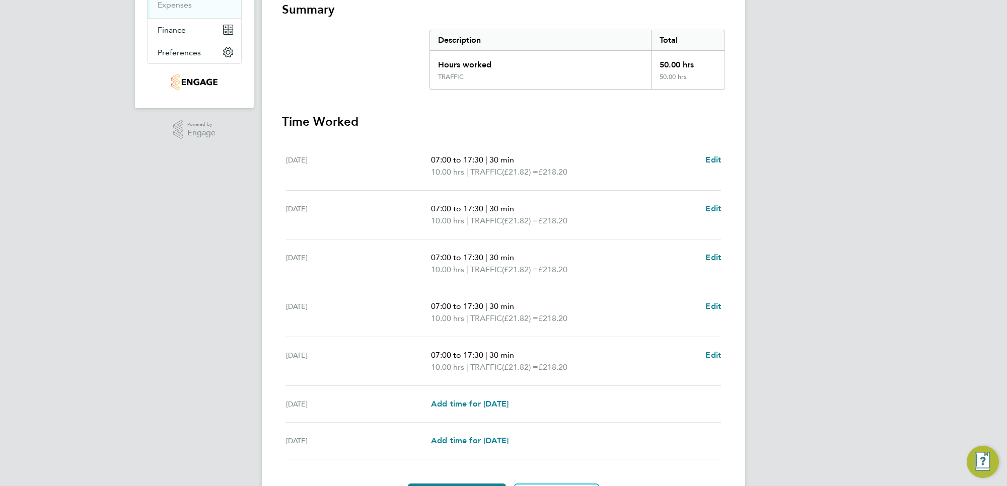
scroll to position [250, 0]
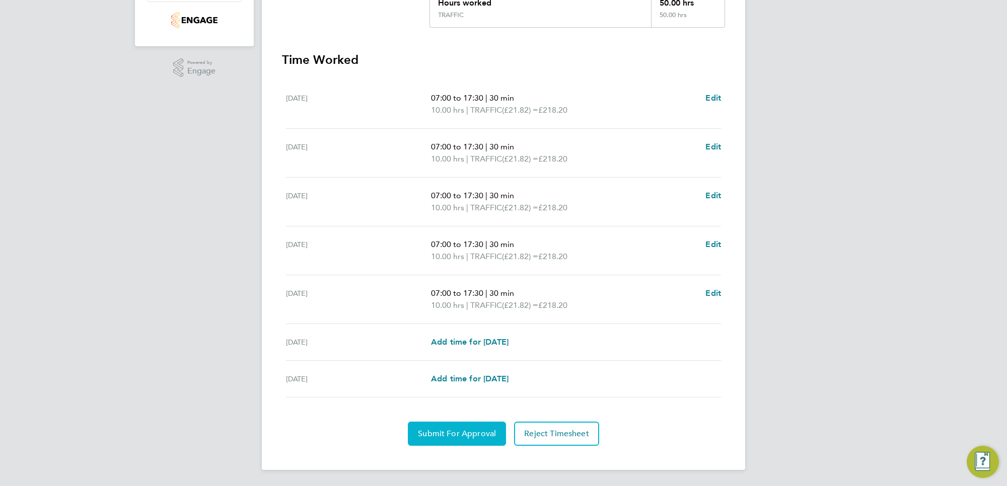
click at [452, 431] on span "Submit For Approval" at bounding box center [457, 434] width 78 height 10
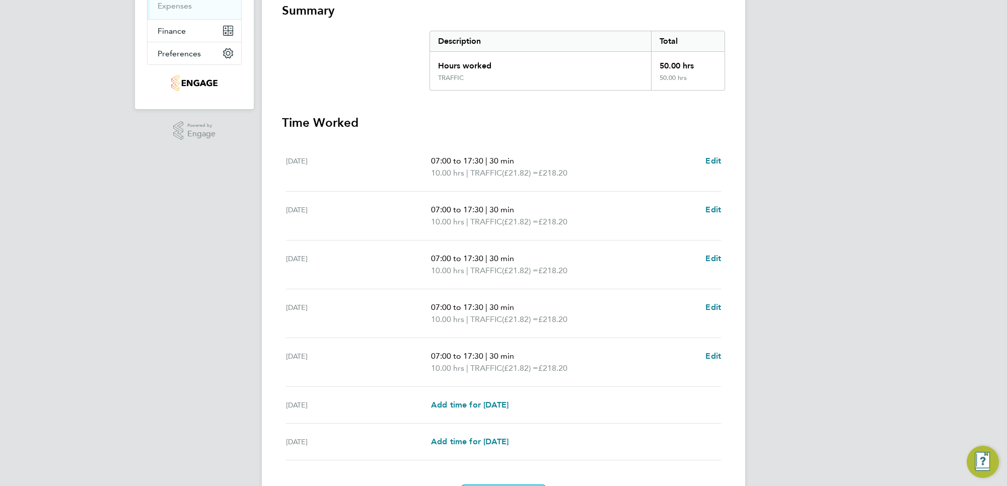
scroll to position [0, 0]
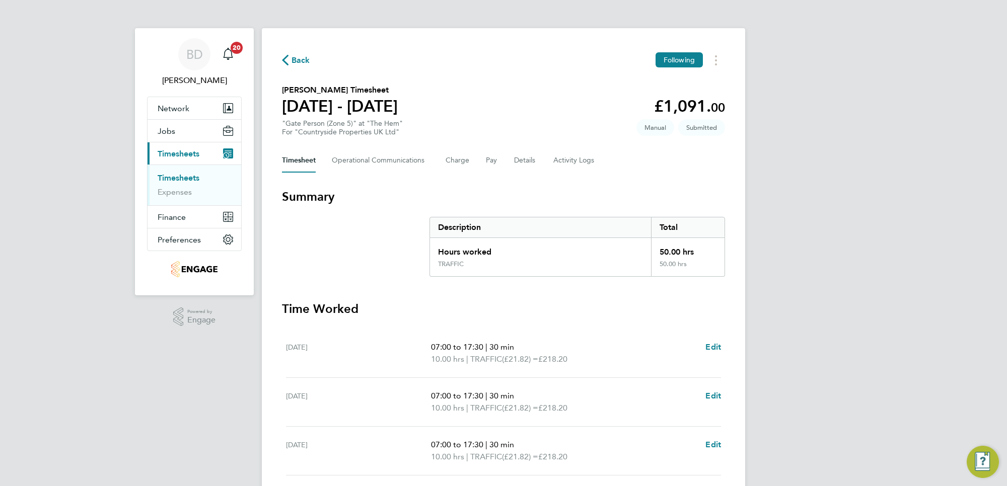
click at [306, 59] on span "Back" at bounding box center [301, 60] width 19 height 12
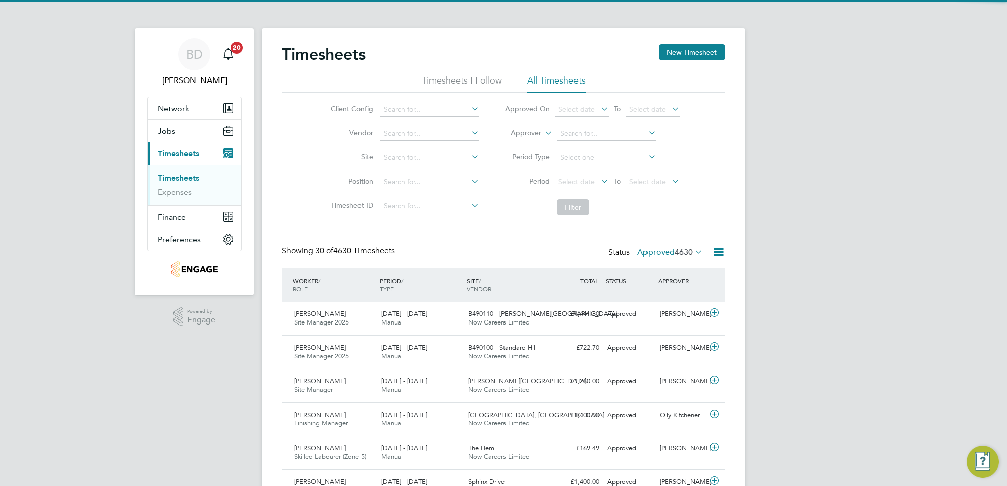
scroll to position [25, 87]
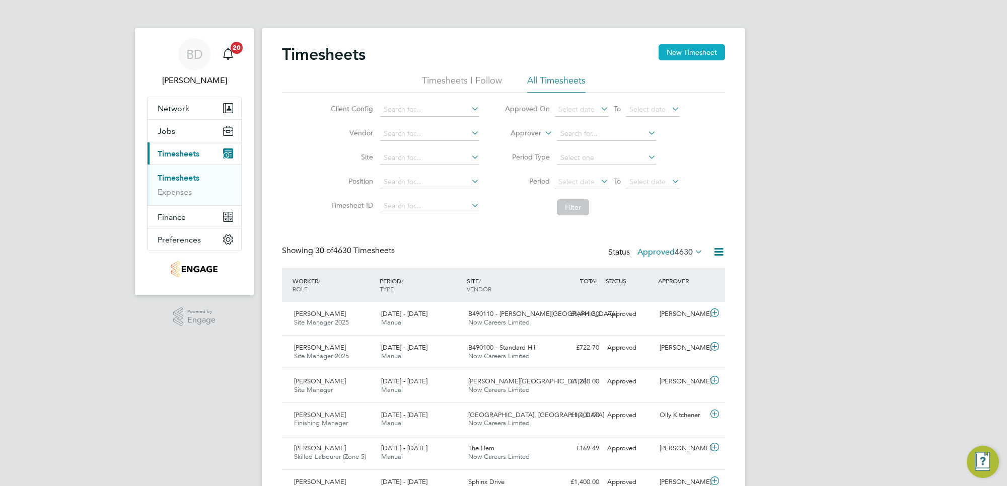
click at [689, 54] on button "New Timesheet" at bounding box center [692, 52] width 66 height 16
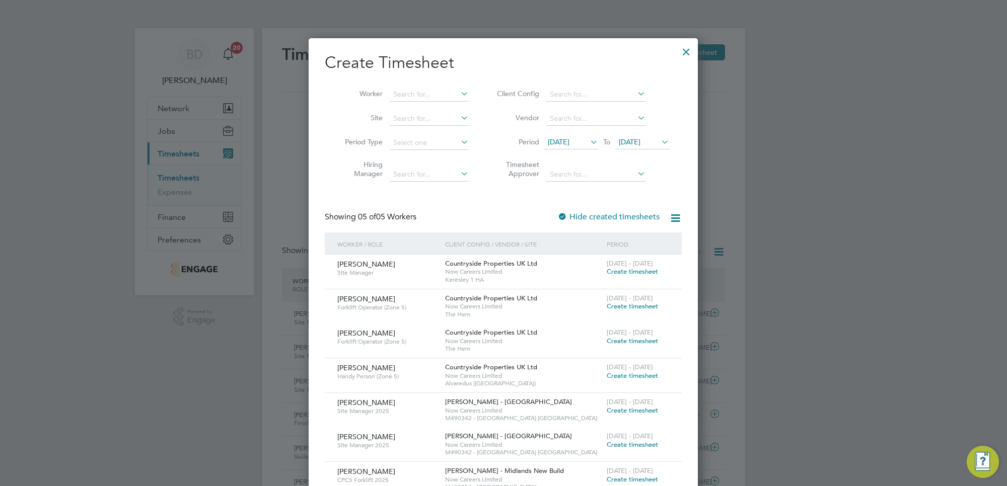
click at [569, 144] on span "[DATE]" at bounding box center [559, 141] width 22 height 9
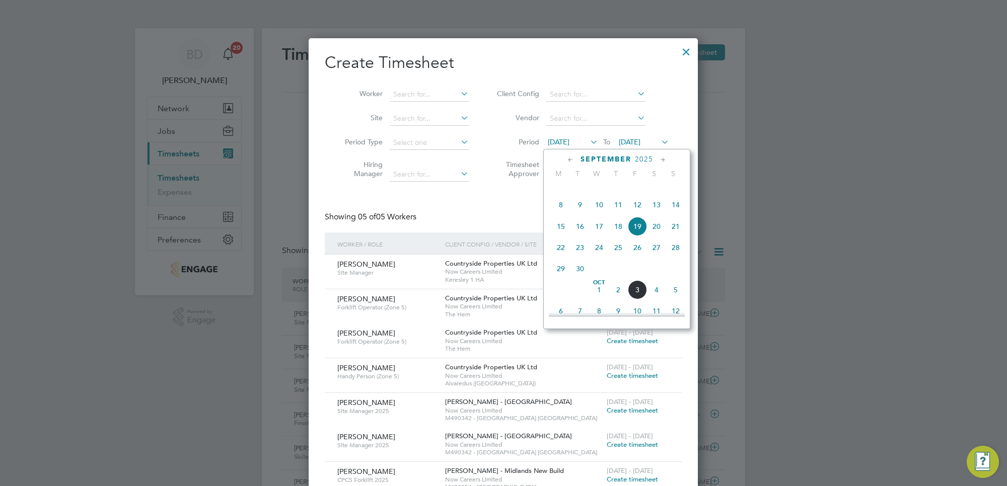
click at [560, 278] on span "29" at bounding box center [560, 268] width 19 height 19
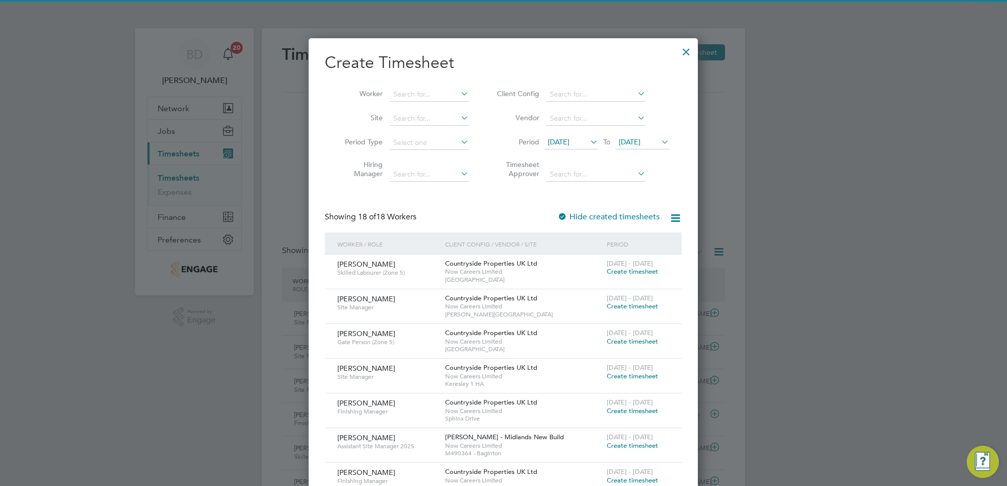
click at [640, 140] on span "[DATE]" at bounding box center [630, 141] width 22 height 9
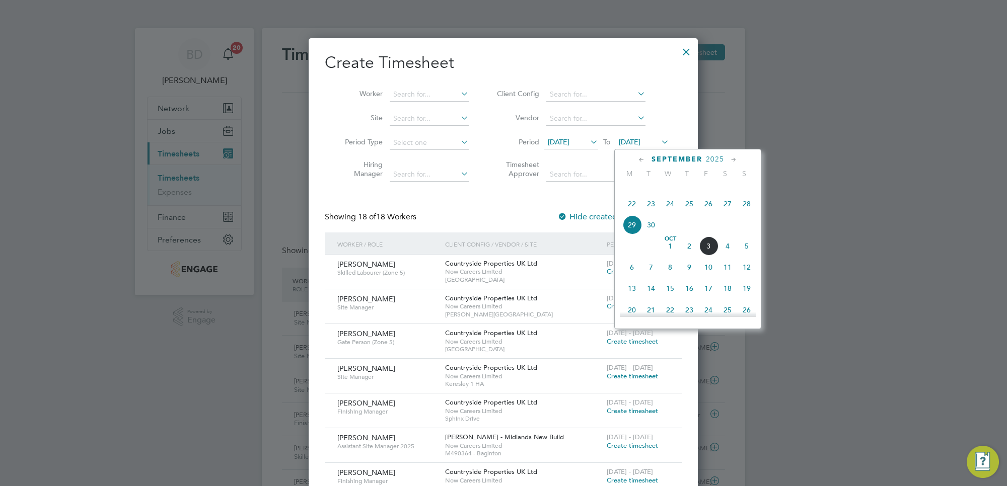
click at [713, 256] on span "3" at bounding box center [708, 246] width 19 height 19
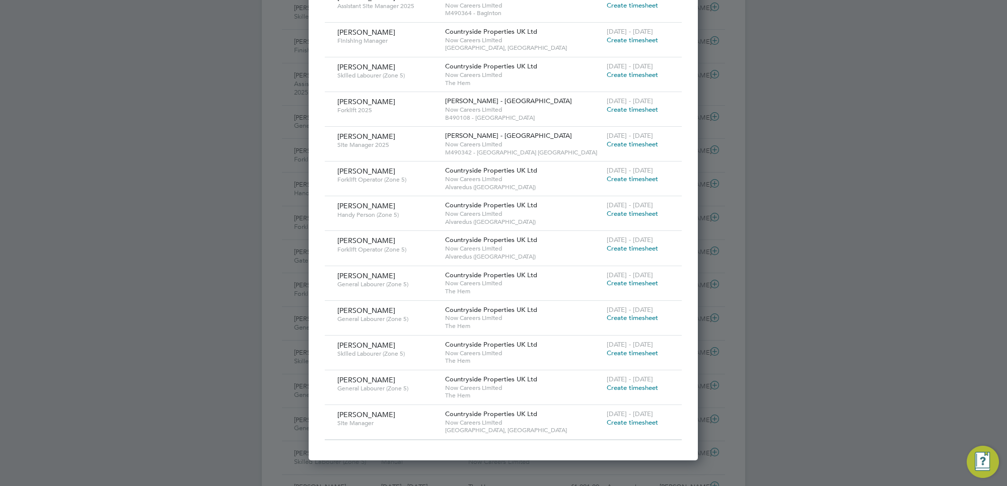
click at [636, 282] on span "Create timesheet" at bounding box center [632, 283] width 51 height 9
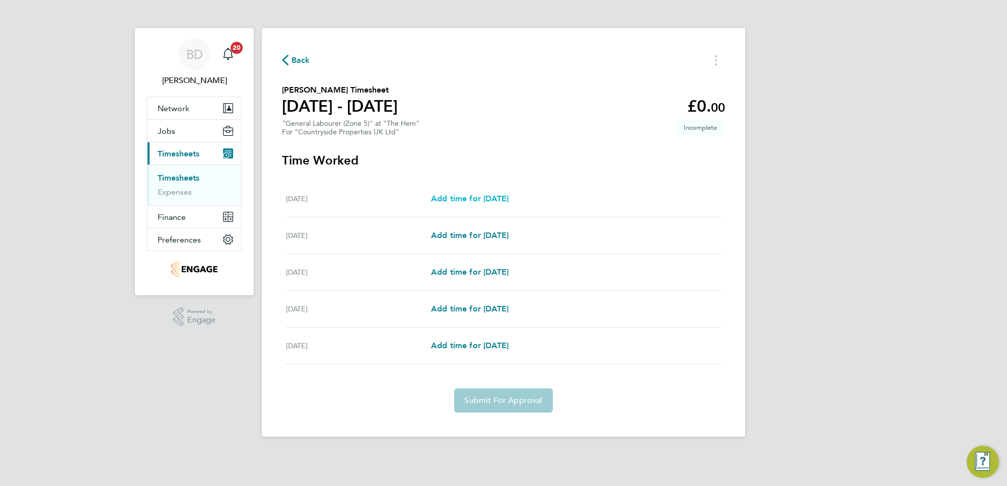
click at [461, 193] on link "Add time for [DATE]" at bounding box center [470, 199] width 78 height 12
select select "30"
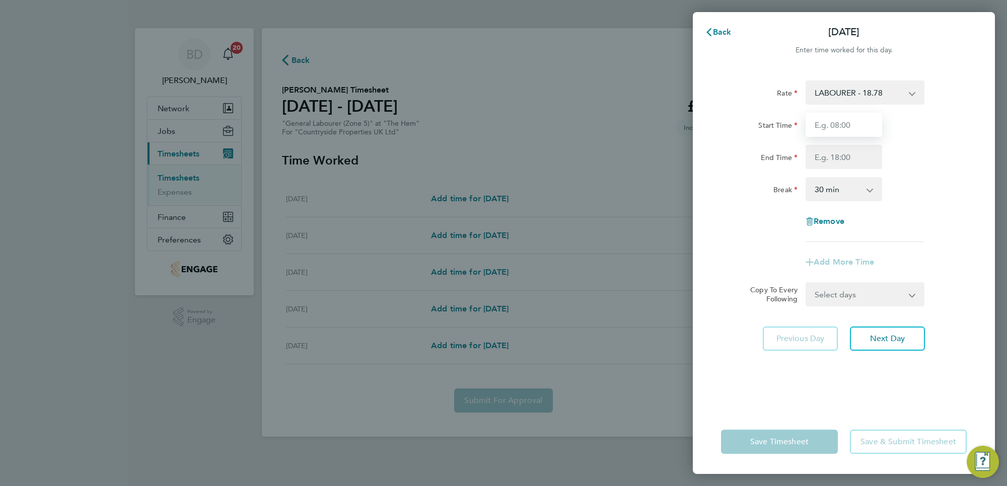
click at [832, 120] on input "Start Time" at bounding box center [844, 125] width 77 height 24
type input "07:30"
click at [849, 162] on input "End Time" at bounding box center [844, 157] width 77 height 24
type input "16:30"
click at [947, 223] on div "Rate LABOURER - 18.78 Start Time 07:30 End Time 16:30 Break 0 min 15 min 30 min…" at bounding box center [844, 162] width 246 height 162
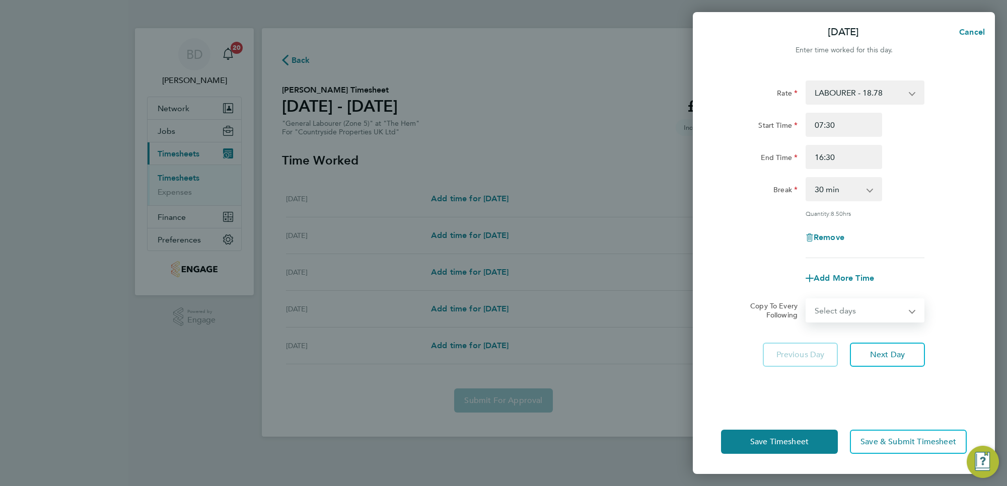
click at [882, 310] on select "Select days Day [DATE] [DATE] [DATE] [DATE]" at bounding box center [860, 311] width 106 height 22
click at [925, 224] on div "Rate LABOURER - 18.78 Start Time 07:30 End Time 16:30 Break 0 min 15 min 30 min…" at bounding box center [844, 170] width 246 height 178
click at [829, 120] on input "07:30" at bounding box center [844, 125] width 77 height 24
type input "07:00"
click at [927, 159] on div "End Time 16:30" at bounding box center [844, 157] width 254 height 24
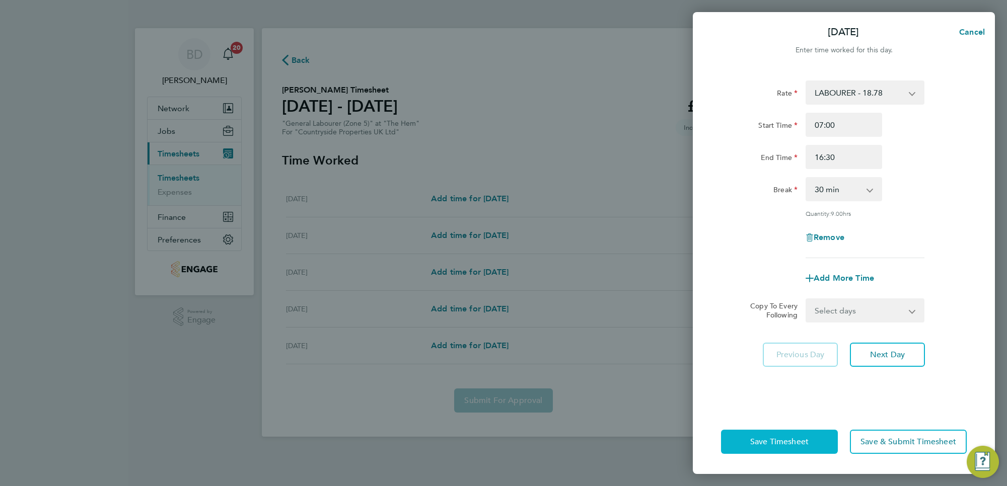
click at [793, 435] on button "Save Timesheet" at bounding box center [779, 442] width 117 height 24
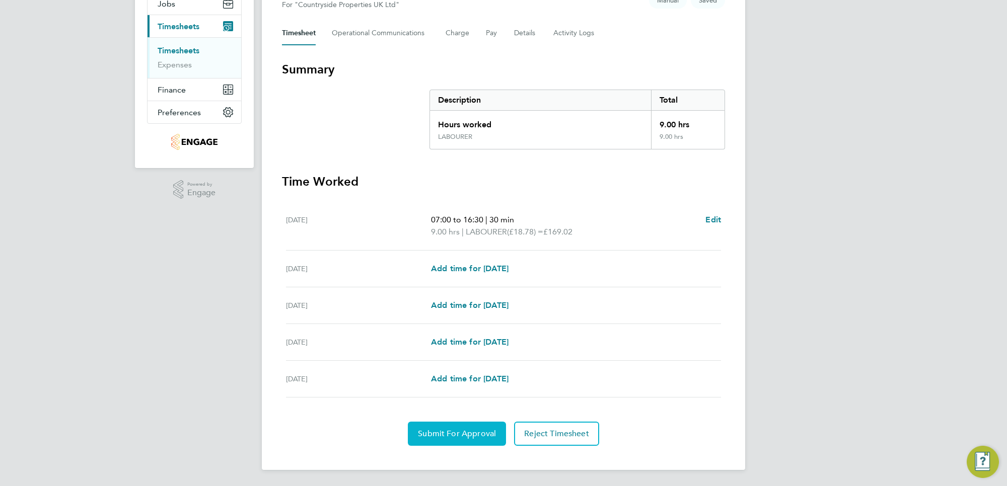
click at [441, 429] on span "Submit For Approval" at bounding box center [457, 434] width 78 height 10
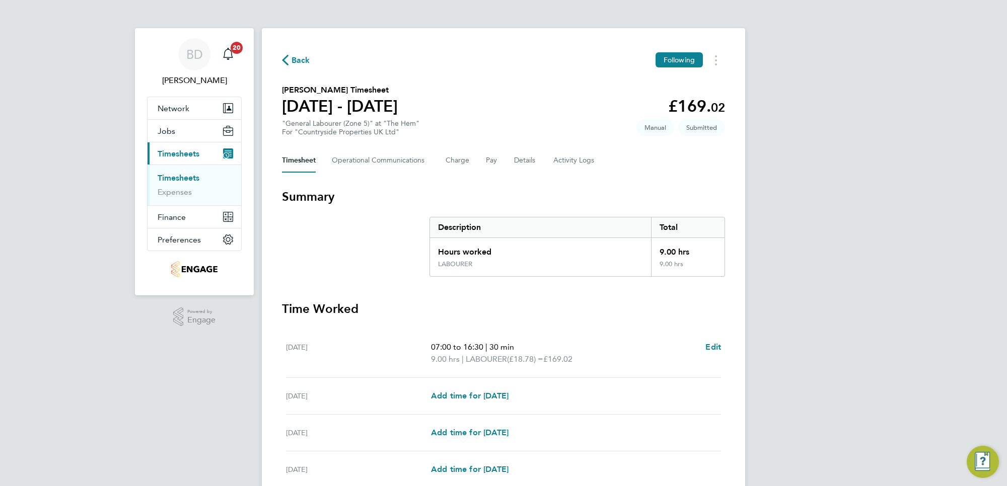
click at [284, 64] on icon "button" at bounding box center [285, 60] width 7 height 11
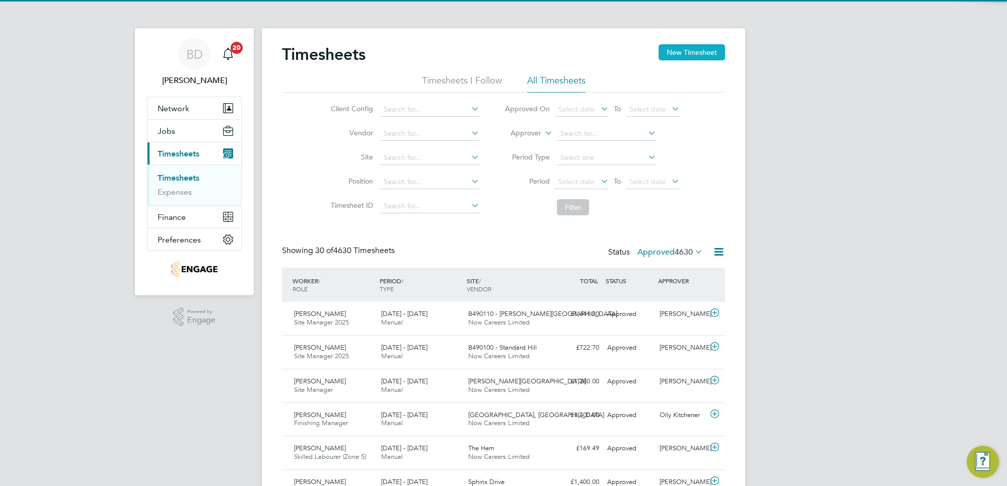
scroll to position [25, 87]
click at [673, 54] on button "New Timesheet" at bounding box center [692, 52] width 66 height 16
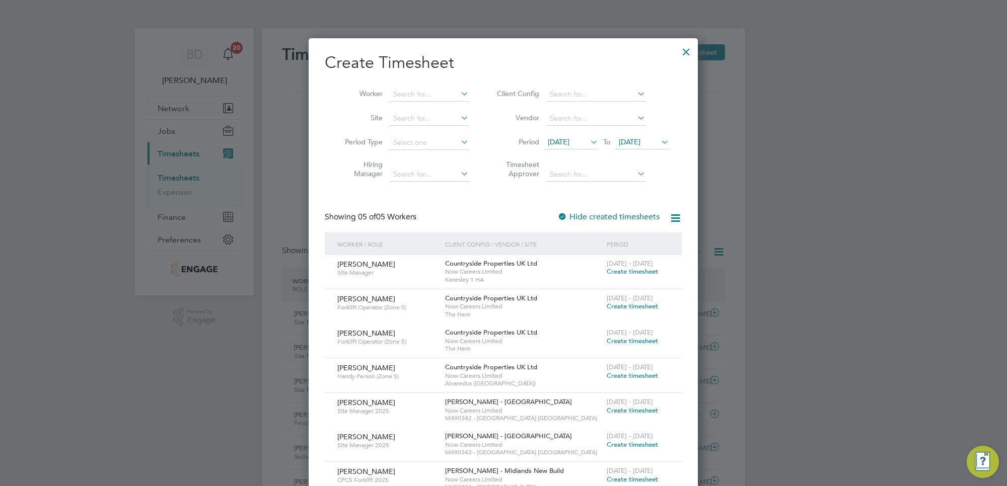
click at [569, 144] on span "[DATE]" at bounding box center [559, 141] width 22 height 9
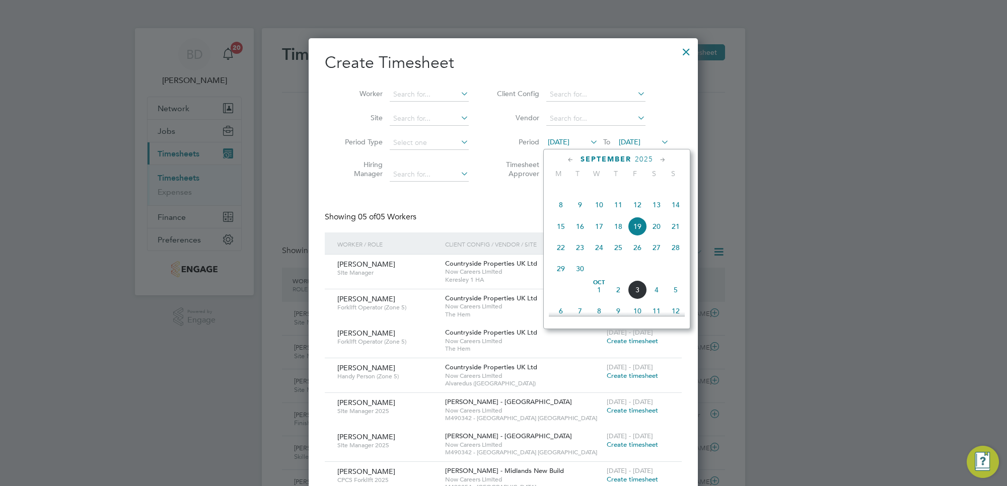
click at [556, 278] on span "29" at bounding box center [560, 268] width 19 height 19
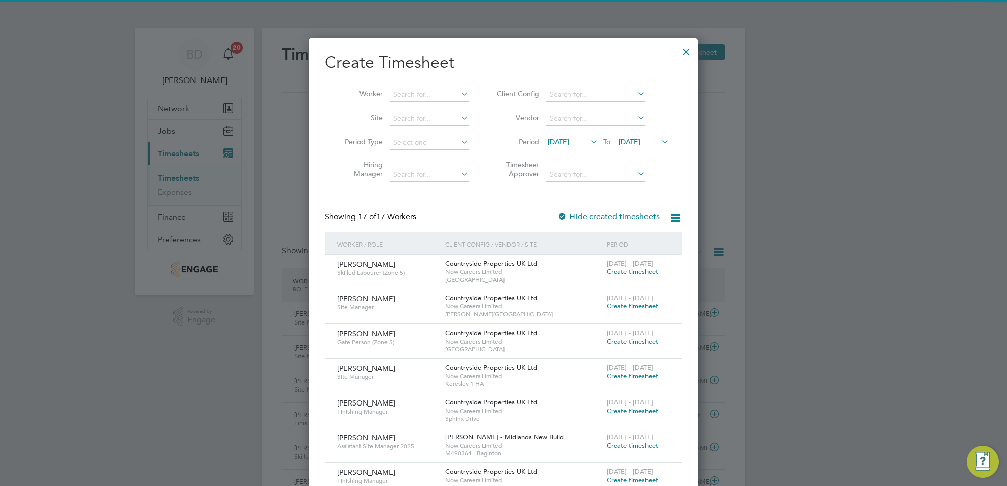
click at [640, 137] on span "[DATE]" at bounding box center [630, 141] width 22 height 9
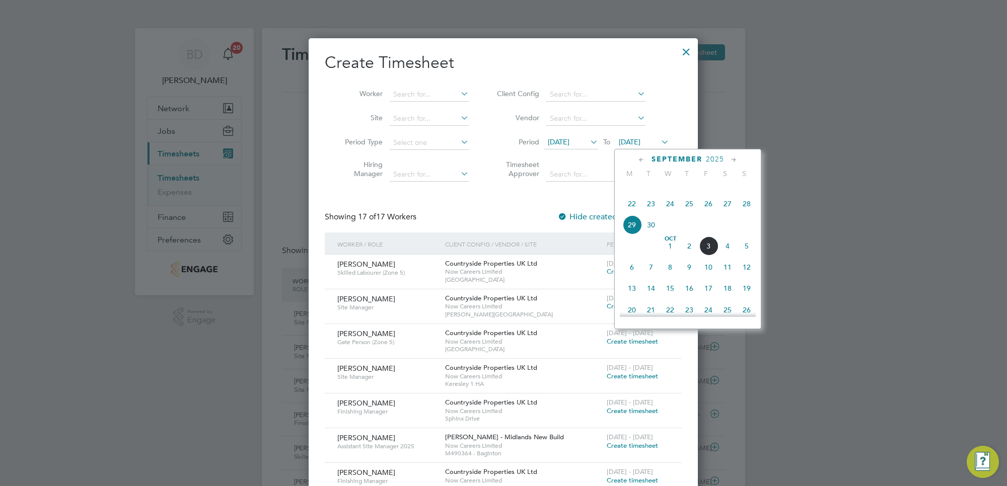
click at [709, 256] on span "3" at bounding box center [708, 246] width 19 height 19
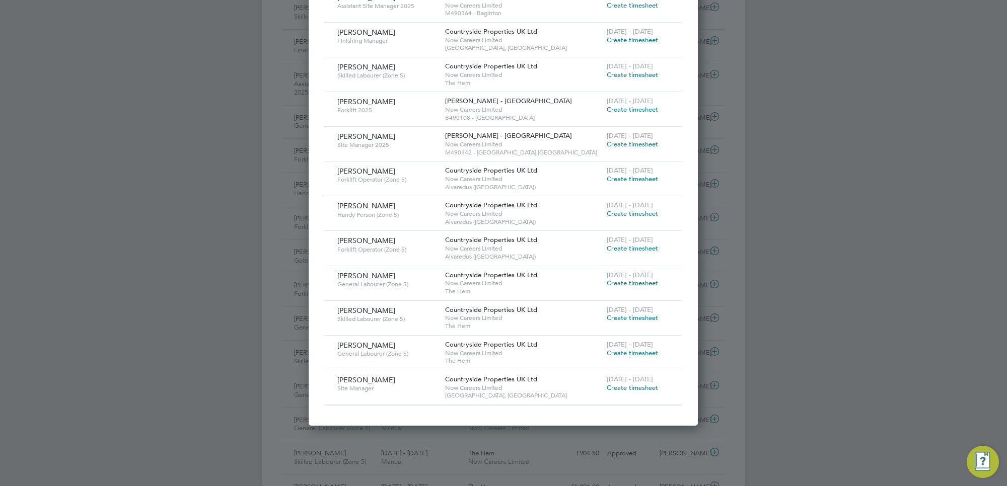
click at [629, 318] on span "Create timesheet" at bounding box center [632, 318] width 51 height 9
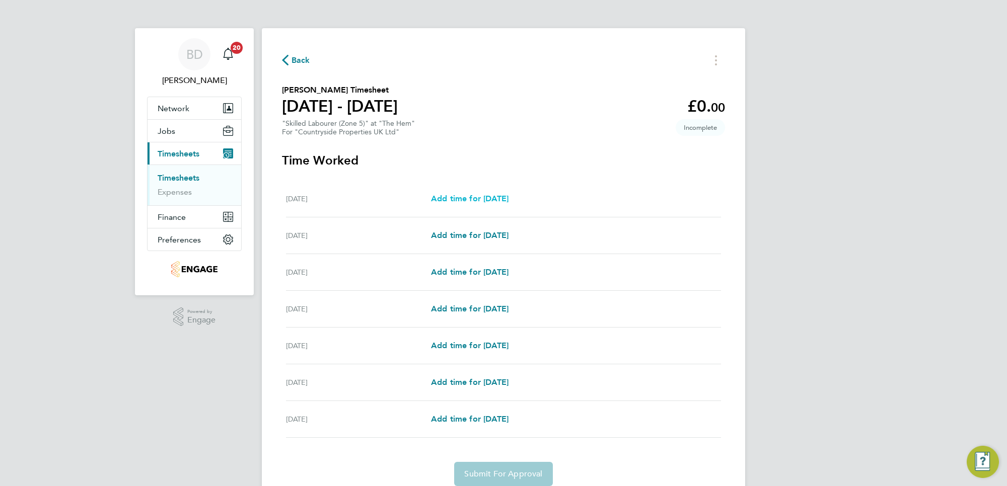
click at [483, 195] on span "Add time for [DATE]" at bounding box center [470, 199] width 78 height 10
select select "30"
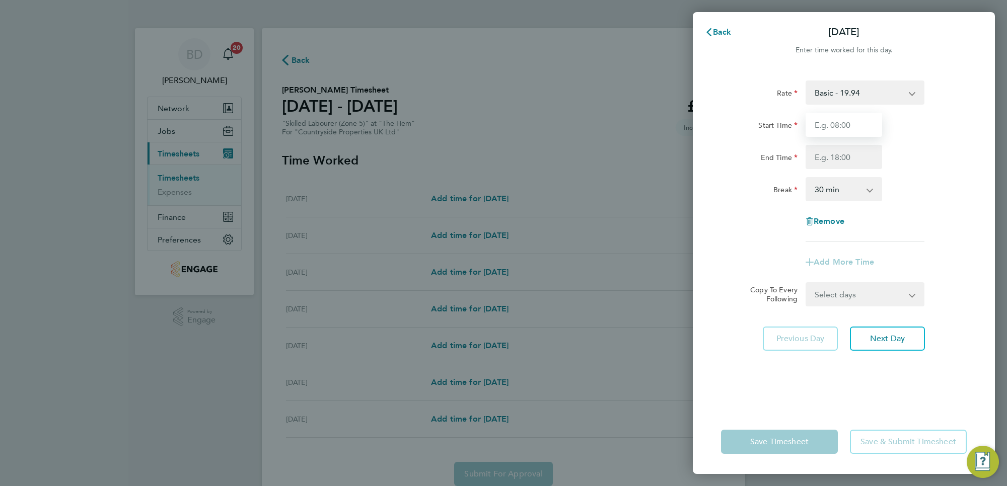
click at [842, 121] on input "Start Time" at bounding box center [844, 125] width 77 height 24
type input "07:00"
click at [848, 151] on input "End Time" at bounding box center [844, 157] width 77 height 24
type input "16:30"
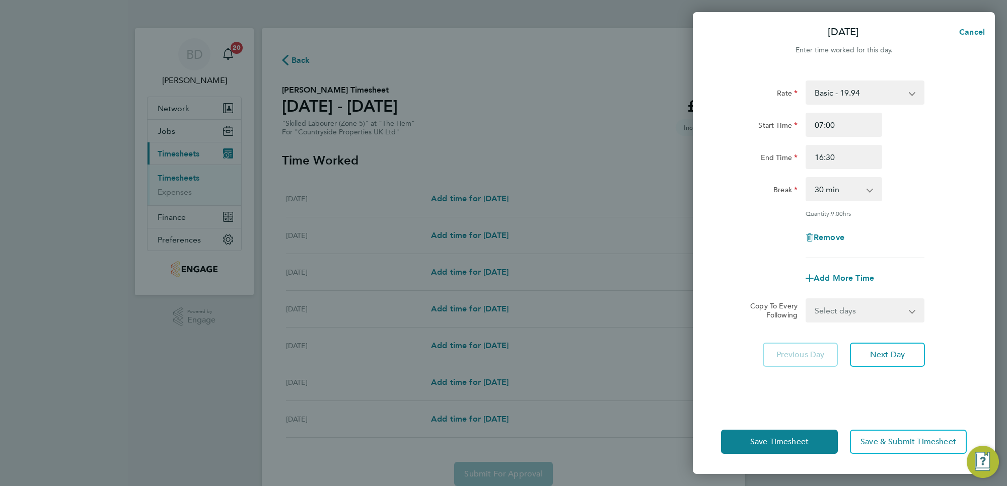
click at [927, 233] on div "Remove" at bounding box center [844, 238] width 254 height 24
click at [887, 311] on select "Select days Day Weekday (Mon-Fri) Weekend (Sat-Sun) [DATE] [DATE] [DATE] [DATE]…" at bounding box center [860, 311] width 106 height 22
select select "WEEKDAY"
click at [807, 300] on select "Select days Day Weekday (Mon-Fri) Weekend (Sat-Sun) [DATE] [DATE] [DATE] [DATE]…" at bounding box center [860, 311] width 106 height 22
select select "[DATE]"
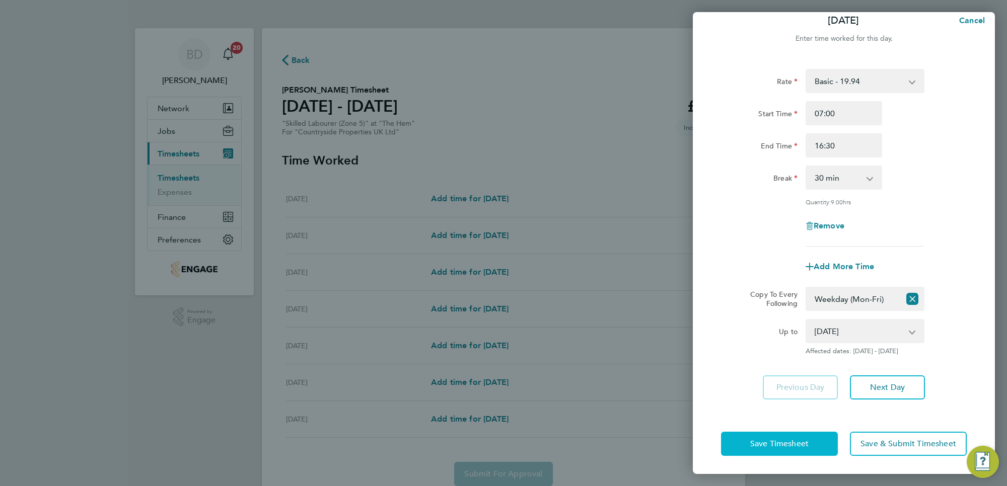
click at [791, 449] on button "Save Timesheet" at bounding box center [779, 444] width 117 height 24
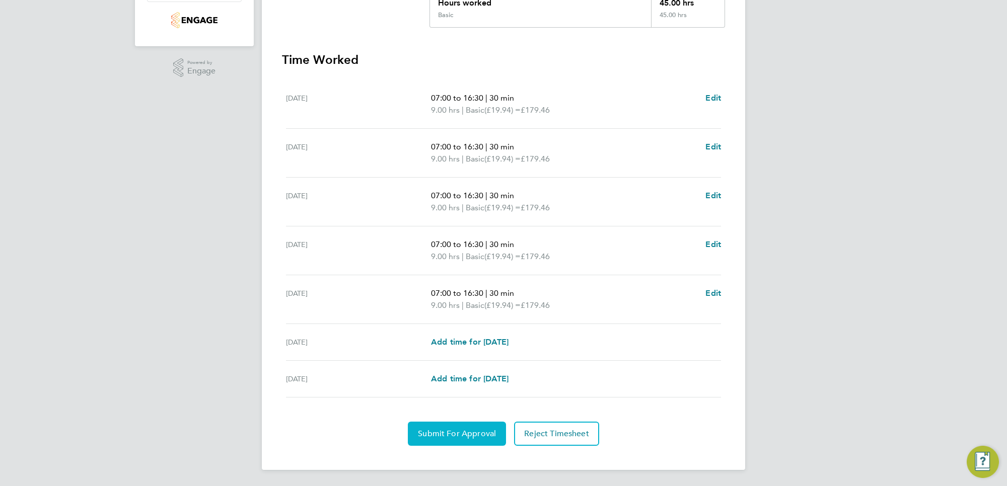
click at [440, 429] on span "Submit For Approval" at bounding box center [457, 434] width 78 height 10
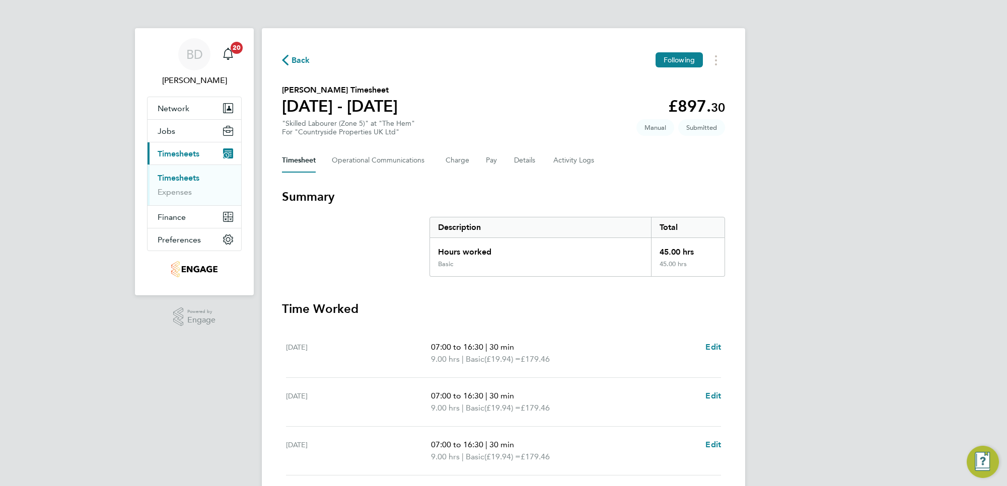
click at [303, 61] on span "Back" at bounding box center [301, 60] width 19 height 12
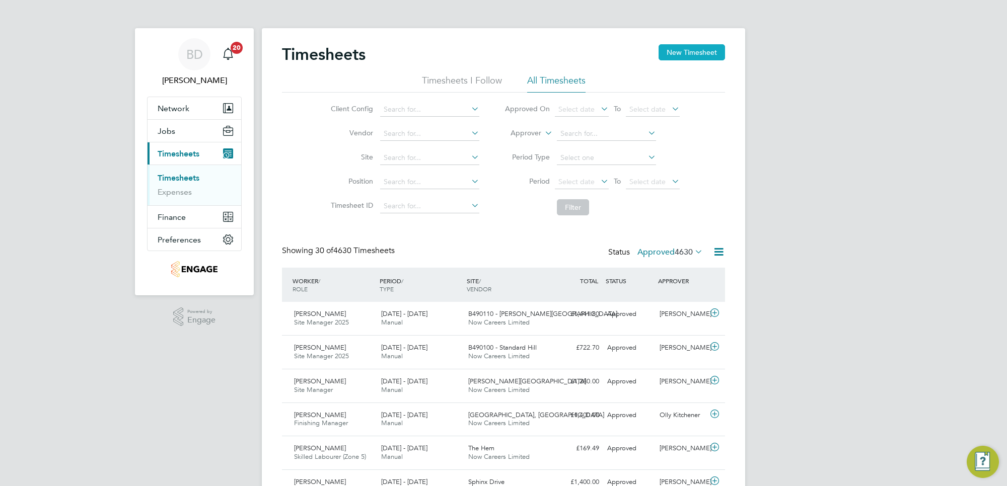
click at [691, 59] on button "New Timesheet" at bounding box center [692, 52] width 66 height 16
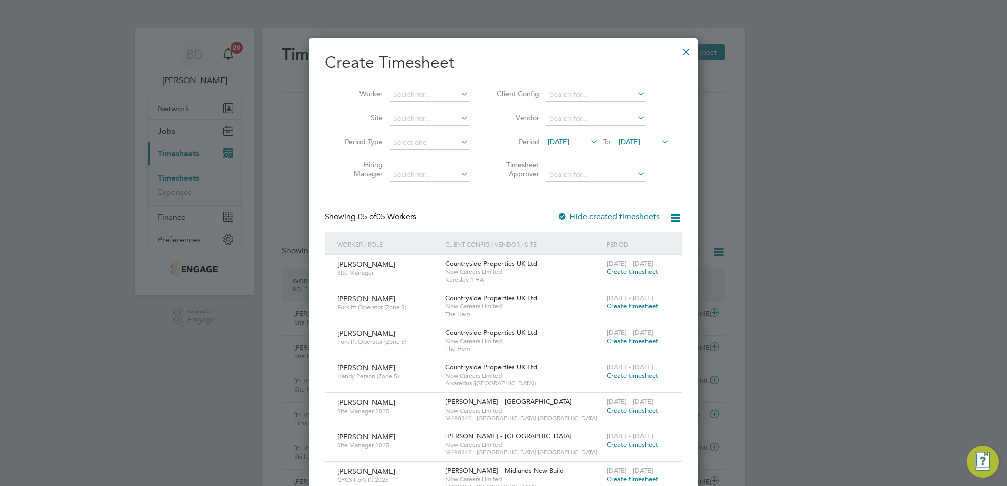
click at [569, 137] on span "[DATE]" at bounding box center [559, 141] width 22 height 9
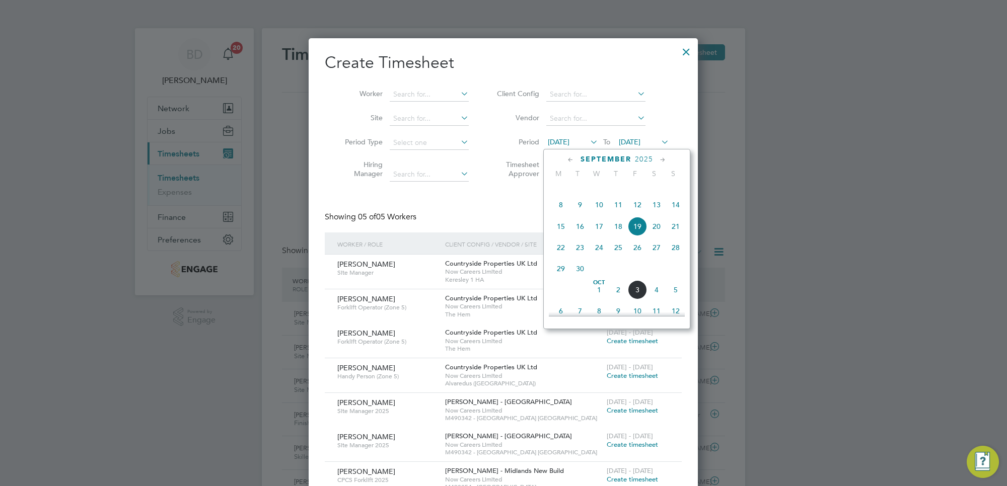
click at [561, 278] on span "29" at bounding box center [560, 268] width 19 height 19
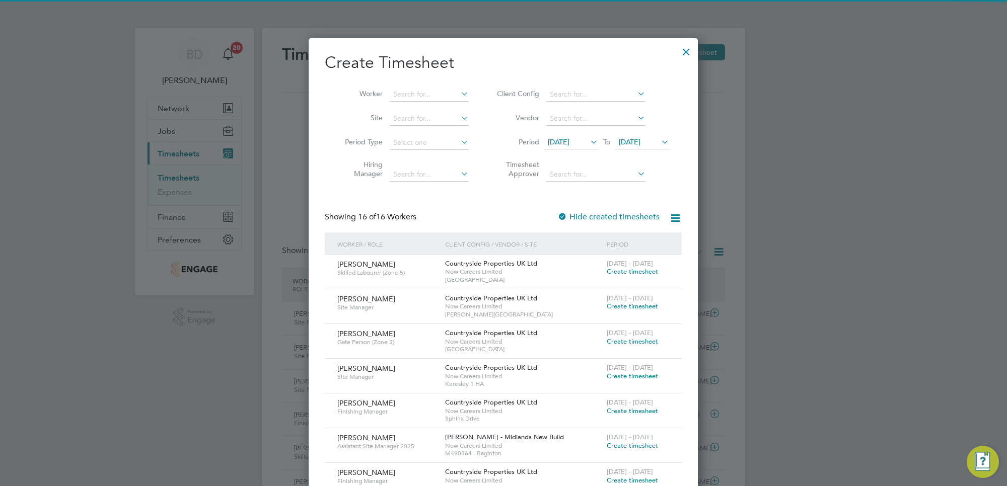
click at [640, 138] on span "[DATE]" at bounding box center [630, 141] width 22 height 9
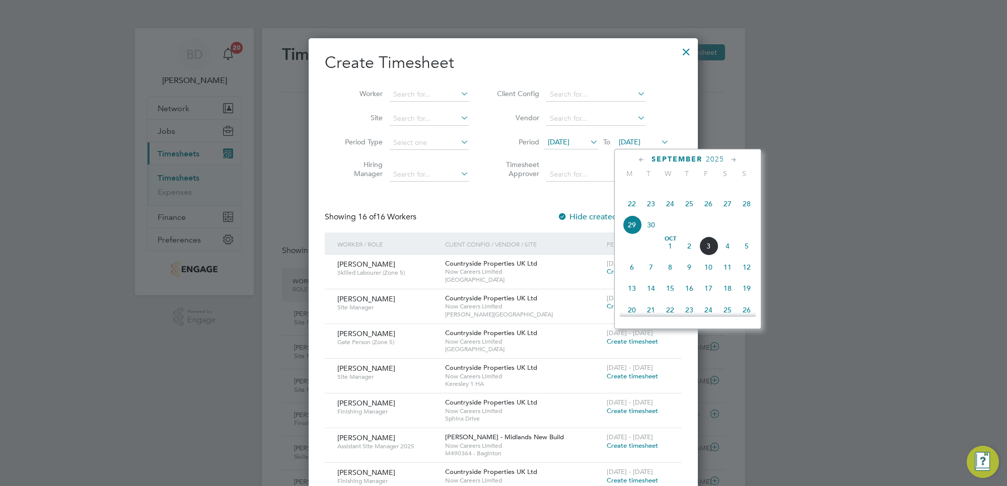
click at [715, 256] on span "3" at bounding box center [708, 246] width 19 height 19
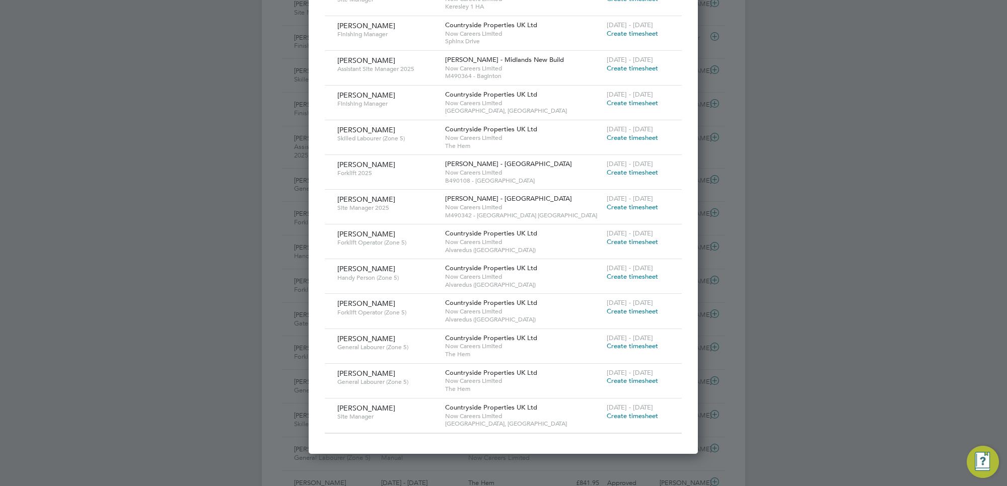
click at [631, 385] on span "Create timesheet" at bounding box center [632, 381] width 51 height 9
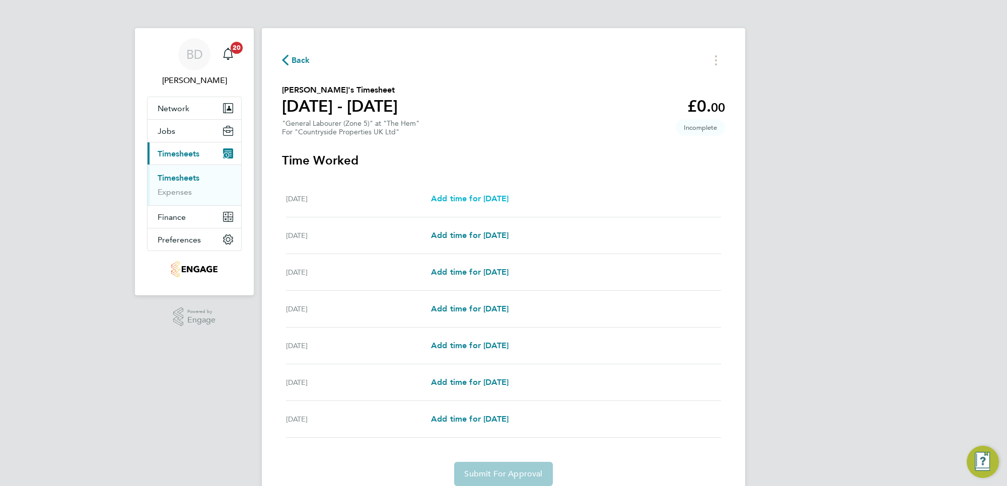
click at [468, 195] on span "Add time for [DATE]" at bounding box center [470, 199] width 78 height 10
select select "30"
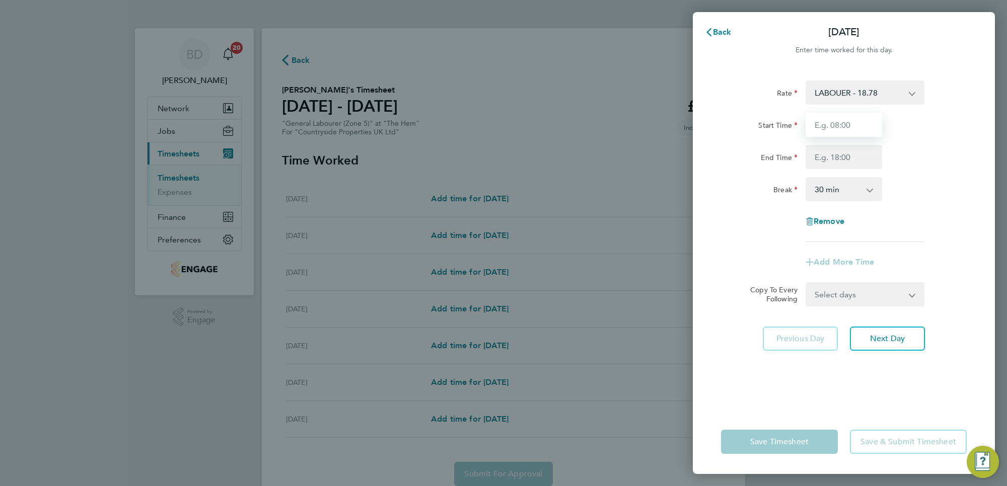
click at [860, 123] on input "Start Time" at bounding box center [844, 125] width 77 height 24
type input "07:00"
click at [872, 155] on input "End Time" at bounding box center [844, 157] width 77 height 24
type input "16:30"
click at [947, 245] on app-timesheet-line-form-group "Rate LABOUER - 18.78 Start Time 07:00 End Time 16:30 Break 0 min 15 min 30 min …" at bounding box center [844, 178] width 246 height 194
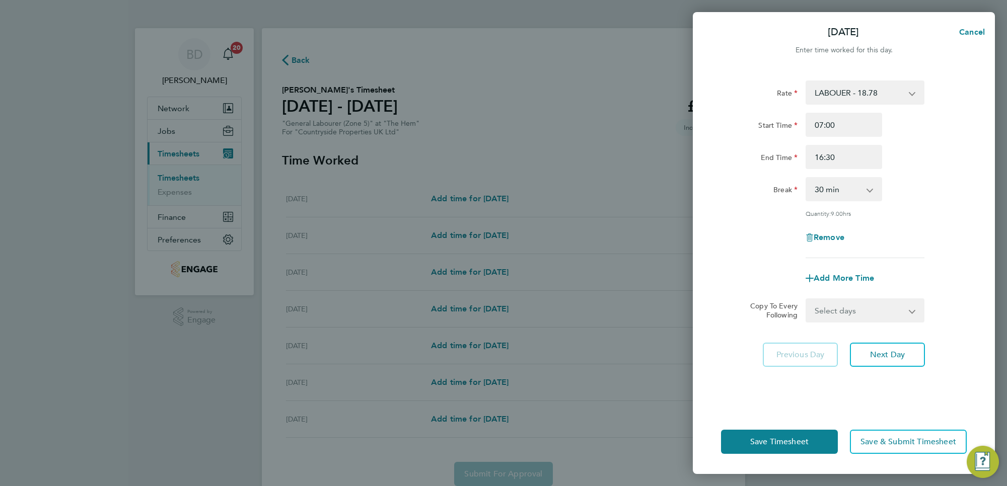
click at [880, 319] on select "Select days Day Weekday (Mon-Fri) Weekend (Sat-Sun) [DATE] [DATE] [DATE] [DATE]…" at bounding box center [860, 311] width 106 height 22
select select "WEEKDAY"
click at [807, 300] on select "Select days Day Weekday (Mon-Fri) Weekend (Sat-Sun) [DATE] [DATE] [DATE] [DATE]…" at bounding box center [860, 311] width 106 height 22
select select "[DATE]"
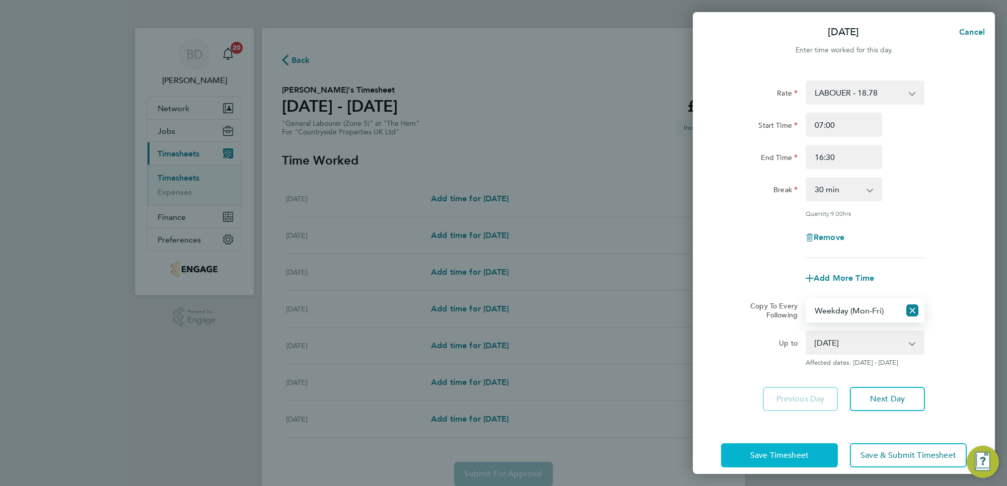
click at [795, 452] on span "Save Timesheet" at bounding box center [779, 456] width 58 height 10
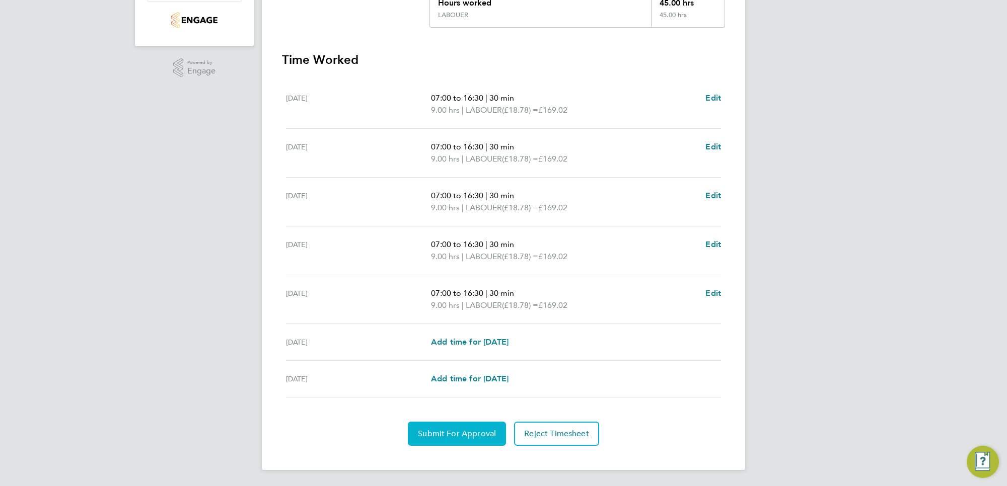
click at [473, 434] on span "Submit For Approval" at bounding box center [457, 434] width 78 height 10
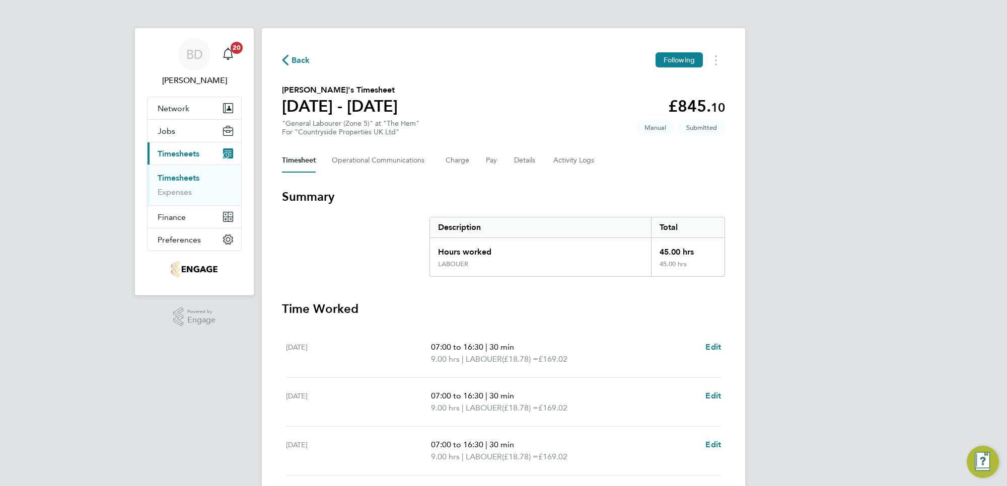
click at [297, 60] on span "Back" at bounding box center [301, 60] width 19 height 12
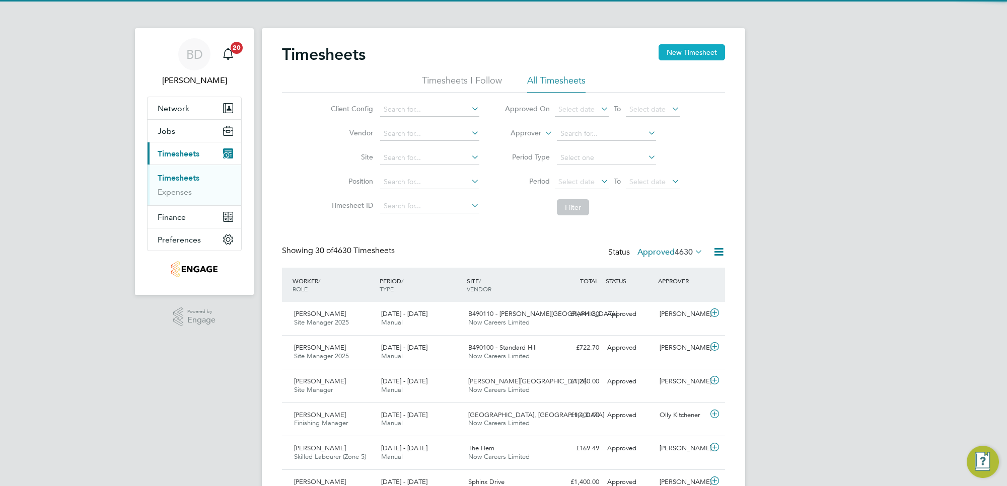
scroll to position [25, 87]
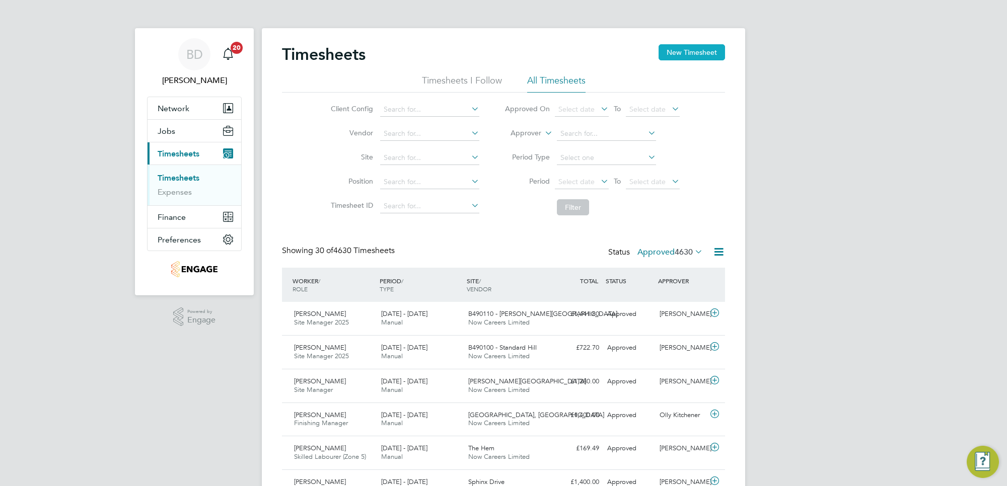
click at [688, 54] on button "New Timesheet" at bounding box center [692, 52] width 66 height 16
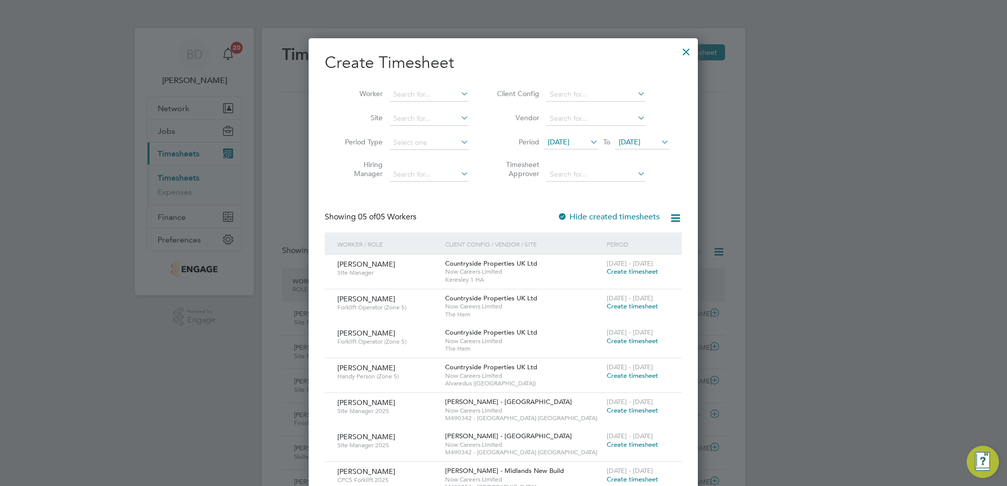
click at [569, 142] on span "[DATE]" at bounding box center [559, 141] width 22 height 9
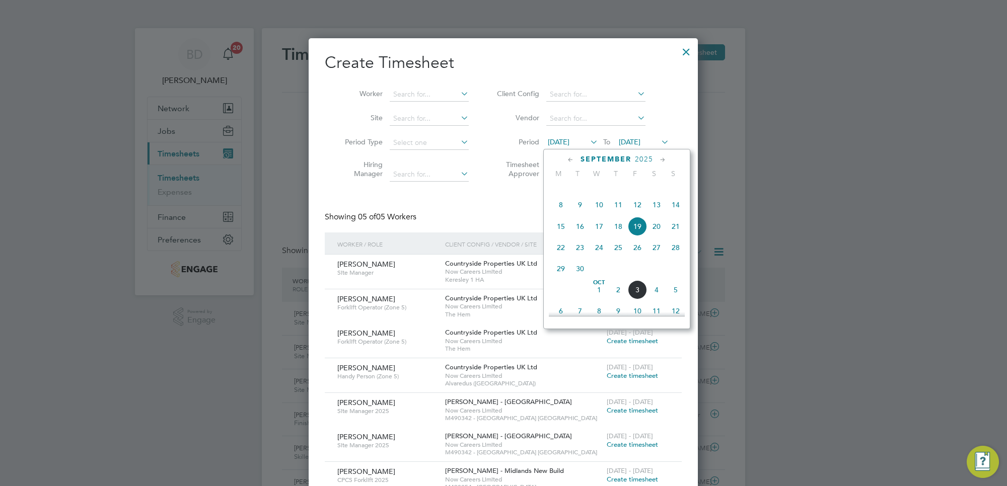
click at [558, 278] on span "29" at bounding box center [560, 268] width 19 height 19
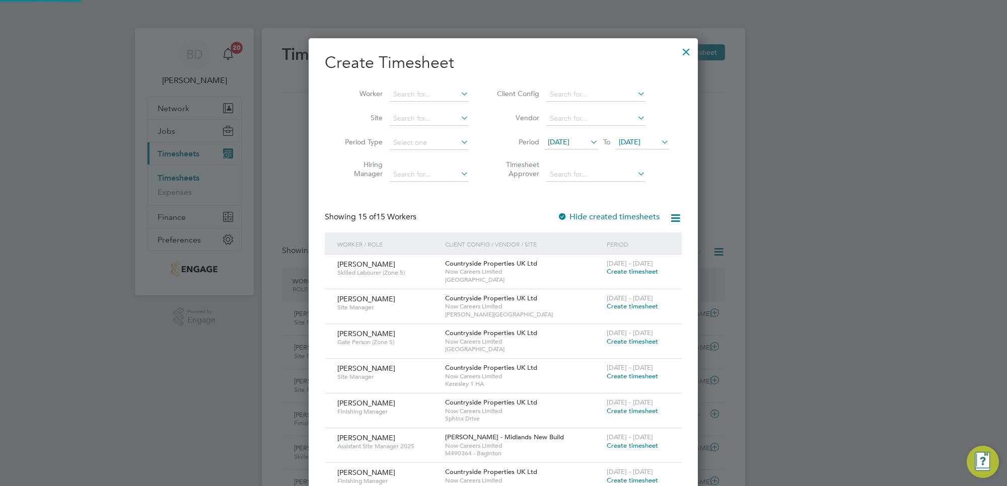
click at [659, 140] on icon at bounding box center [659, 142] width 0 height 14
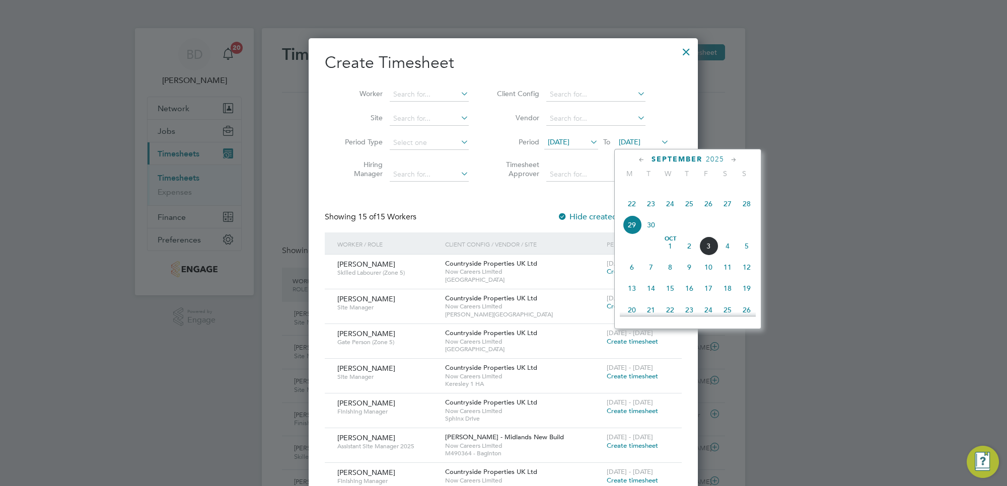
click at [708, 256] on span "3" at bounding box center [708, 246] width 19 height 19
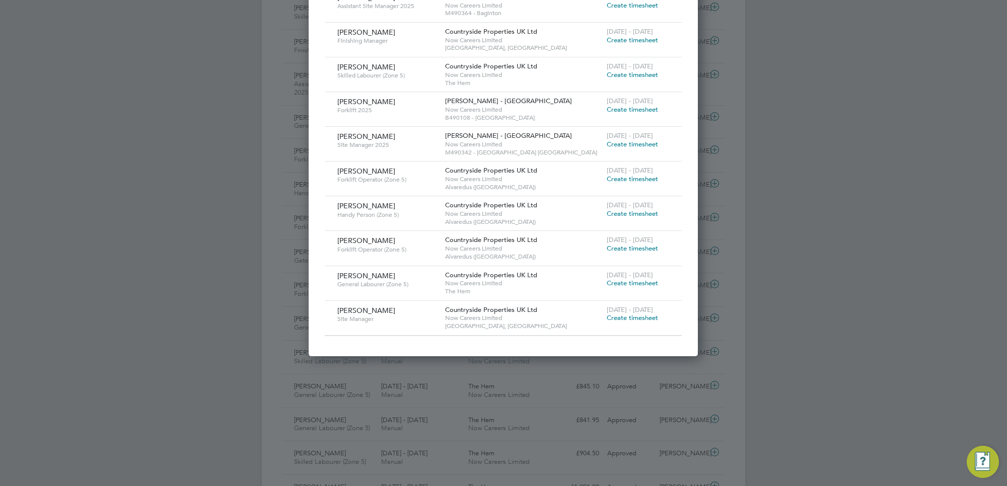
scroll to position [378, 0]
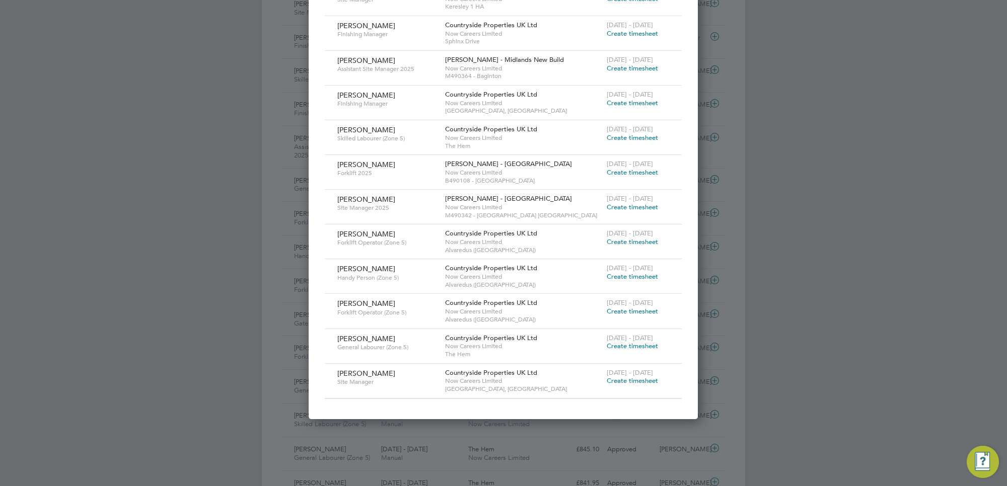
click at [638, 240] on span "Create timesheet" at bounding box center [632, 242] width 51 height 9
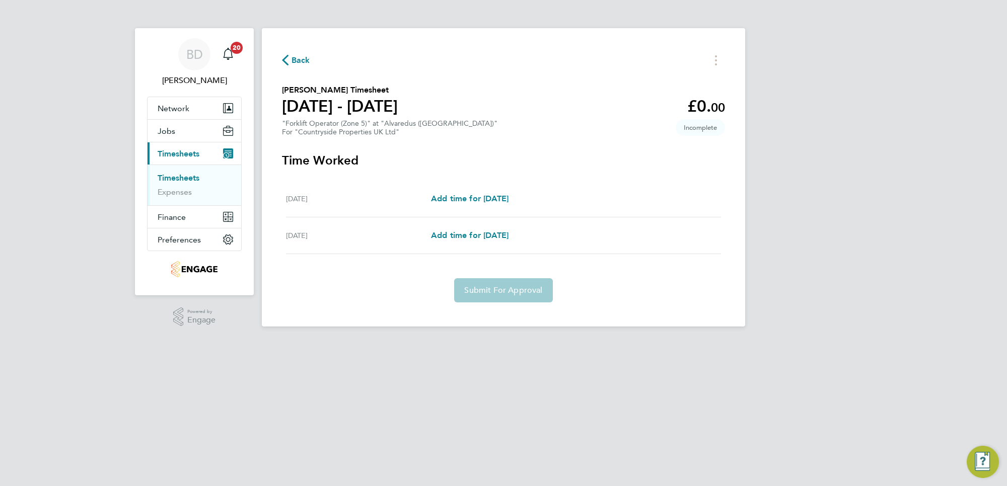
click at [302, 64] on span "Back" at bounding box center [301, 60] width 19 height 12
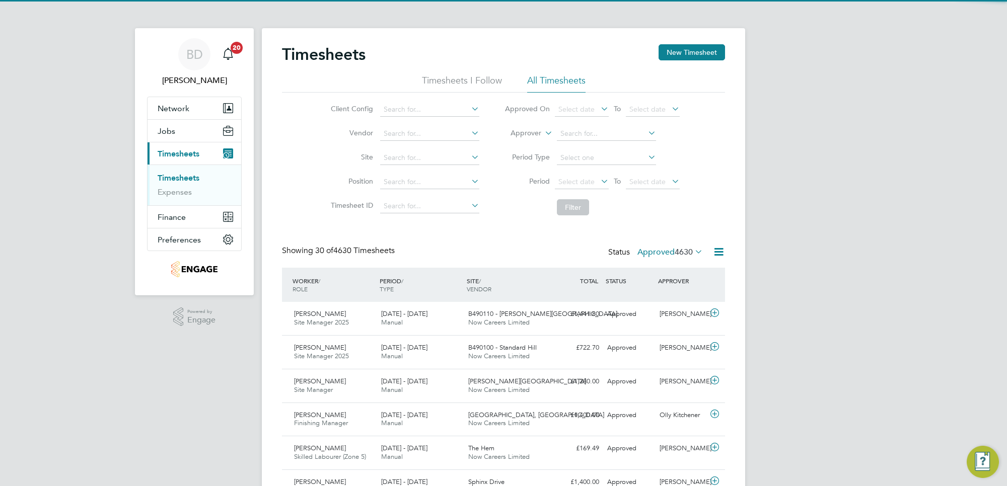
scroll to position [25, 87]
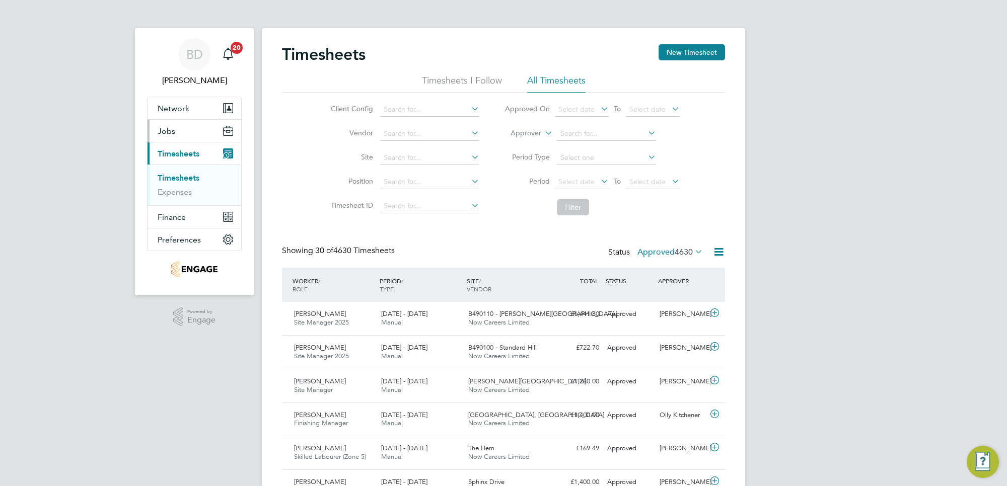
click at [172, 127] on span "Jobs" at bounding box center [167, 131] width 18 height 10
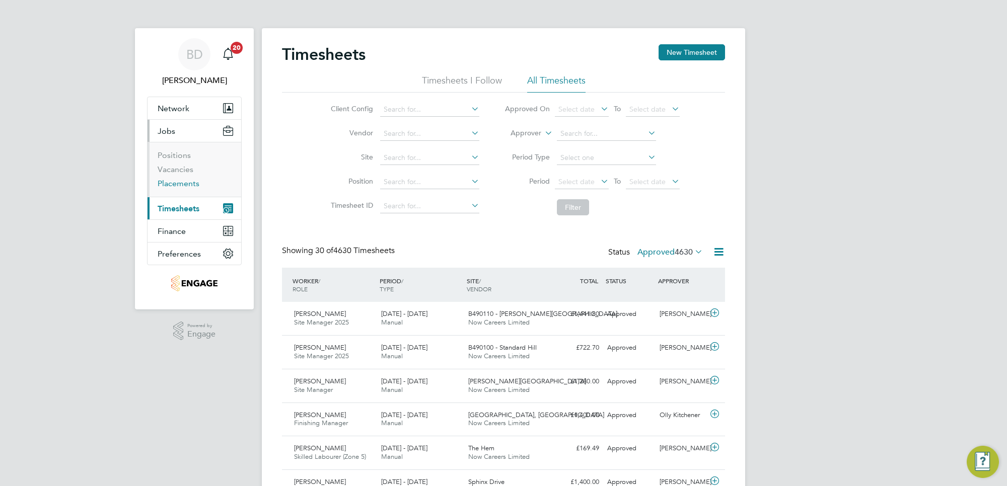
click at [177, 184] on link "Placements" at bounding box center [179, 184] width 42 height 10
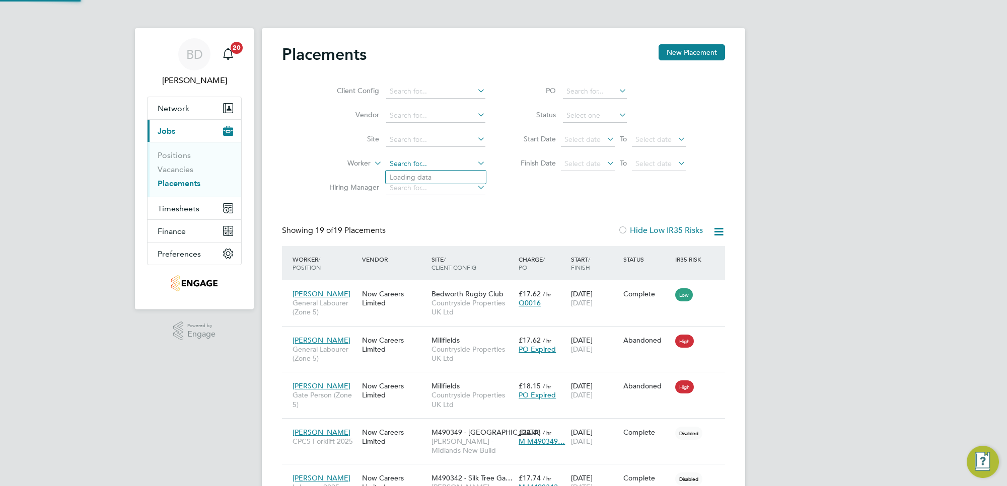
click at [416, 164] on input at bounding box center [435, 164] width 99 height 14
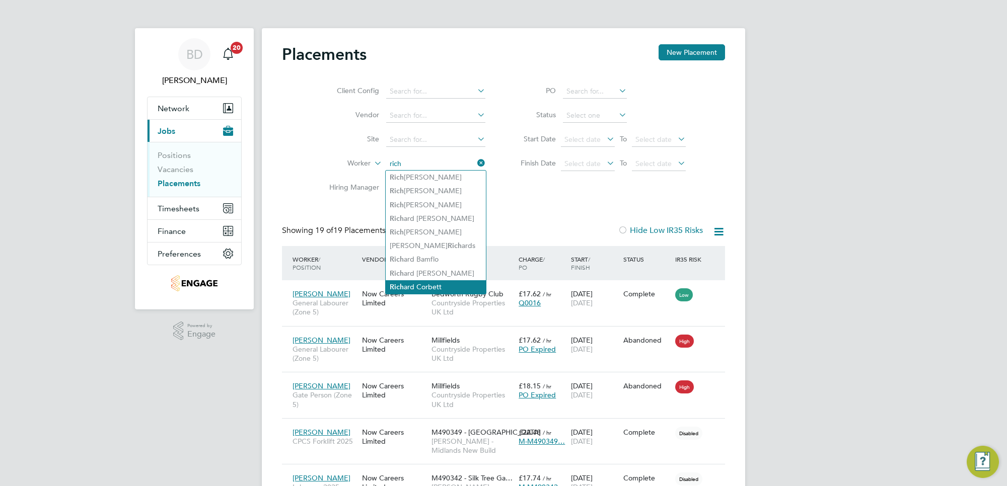
click at [428, 288] on li "Rich ard Corbett" at bounding box center [436, 287] width 100 height 14
type input "[PERSON_NAME]"
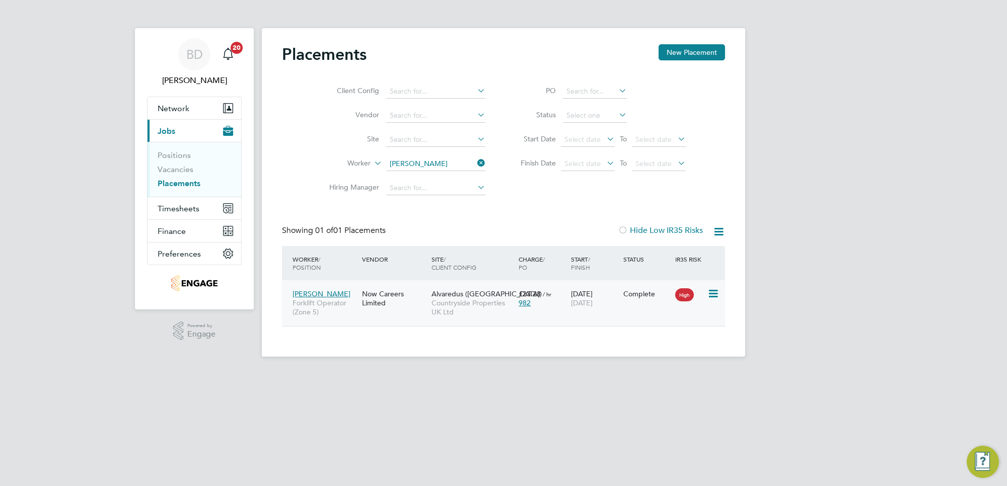
click at [663, 308] on div "Richard Corbett Forklift Operator (Zone 5) Now Careers Limited Alvaredus (Fairh…" at bounding box center [503, 303] width 443 height 46
click at [710, 291] on icon at bounding box center [712, 294] width 10 height 12
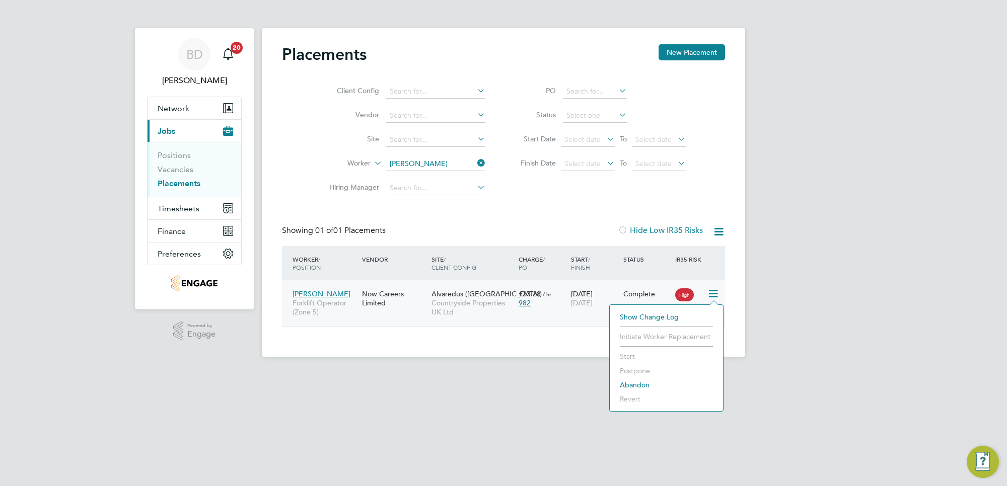
click at [591, 197] on div "Client Config Vendor Site Worker Richard Corbett Hiring Manager PO Status Start…" at bounding box center [503, 138] width 443 height 126
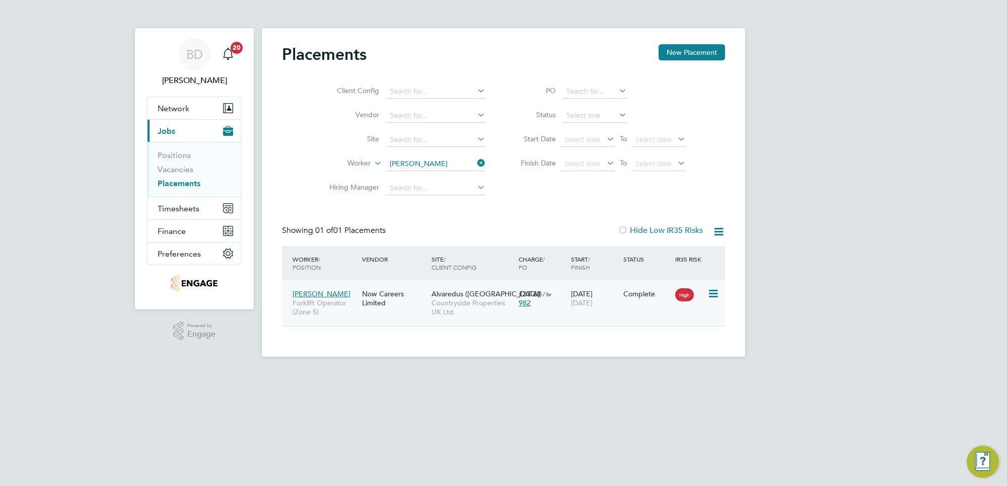
click at [415, 305] on div "Now Careers Limited" at bounding box center [394, 298] width 69 height 28
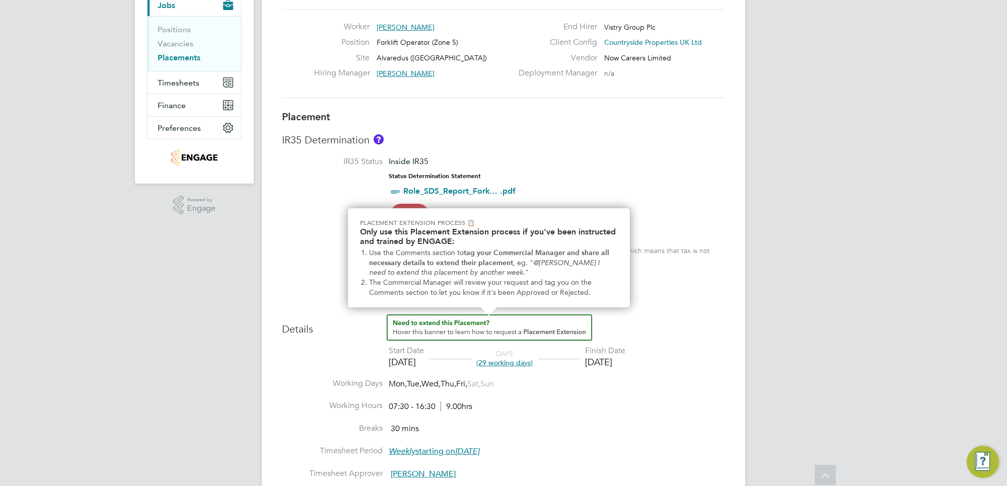
scroll to position [252, 0]
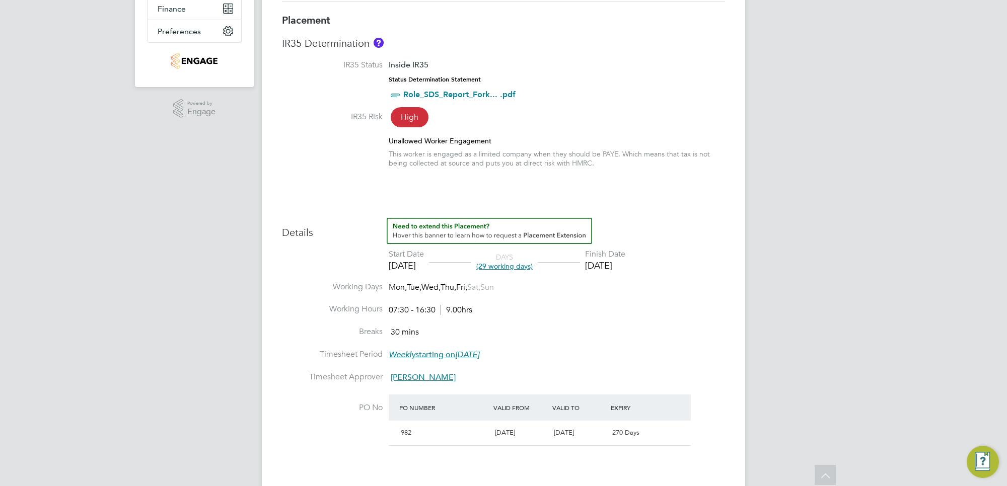
click at [516, 268] on span "(29 working days)" at bounding box center [504, 266] width 56 height 9
click at [610, 305] on li "Working Hours 07:30 - 16:30 9.00hrs" at bounding box center [503, 315] width 443 height 23
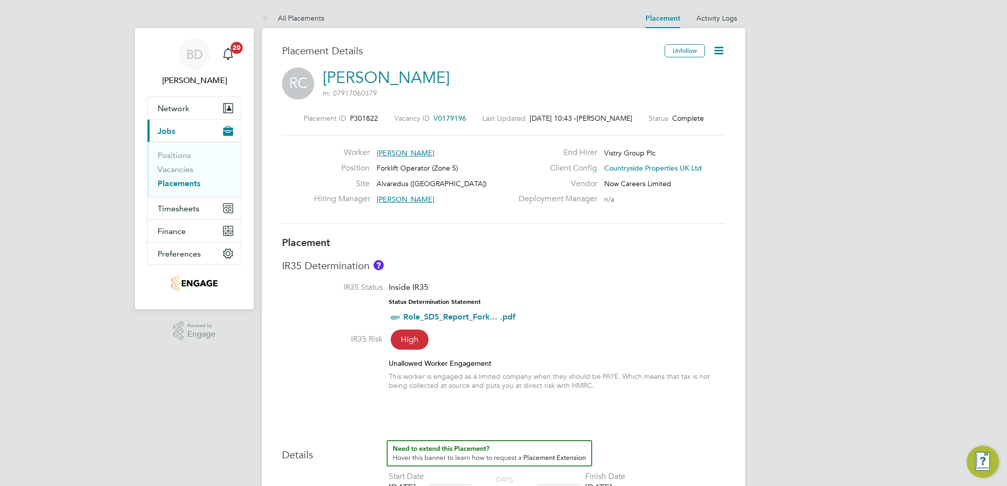
click at [718, 47] on icon at bounding box center [718, 50] width 13 height 13
click at [677, 75] on li "Edit Placement e" at bounding box center [686, 74] width 74 height 14
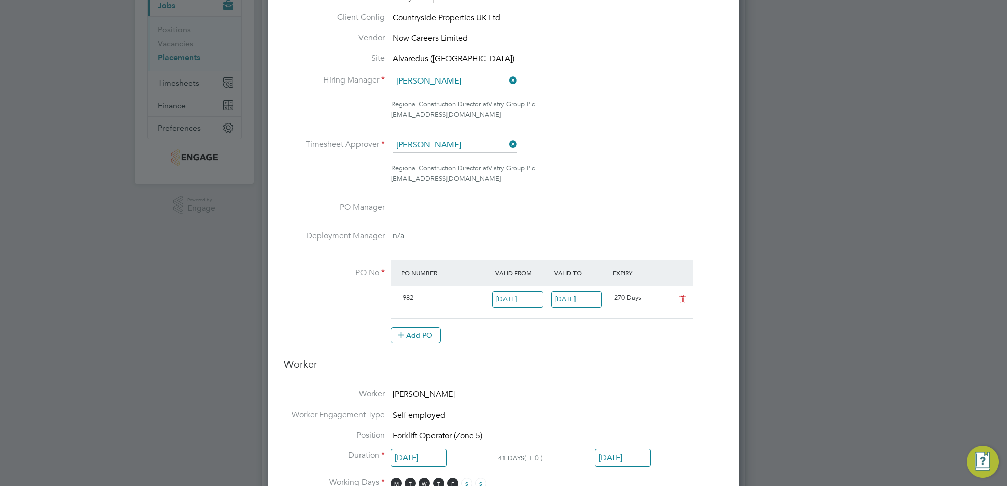
click at [578, 296] on input "30 Jun 2026" at bounding box center [576, 300] width 51 height 17
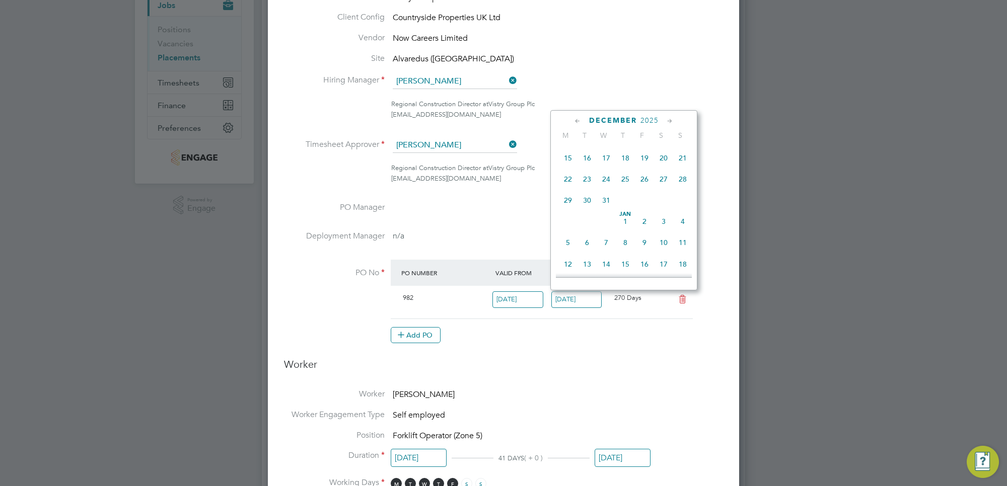
click at [608, 209] on span "31" at bounding box center [606, 200] width 19 height 19
type input "31 Dec 2025"
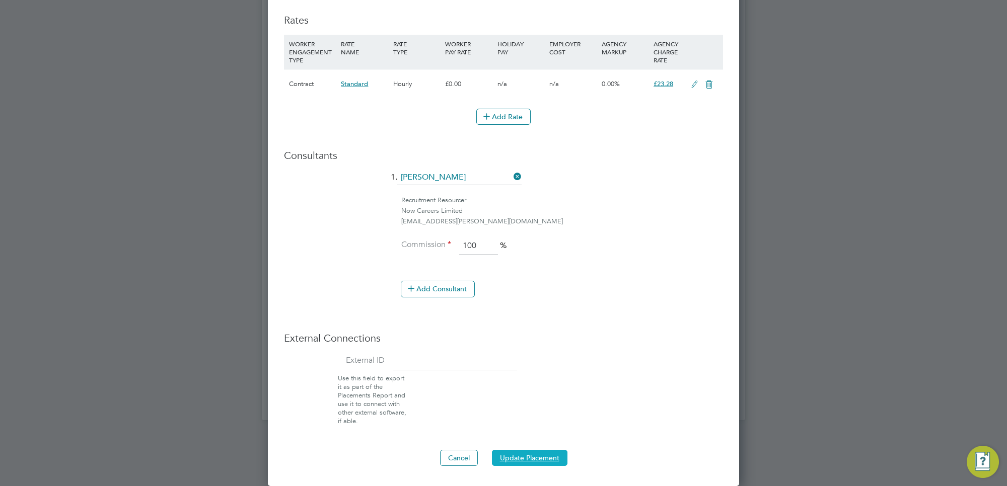
click at [528, 457] on button "Update Placement" at bounding box center [530, 458] width 76 height 16
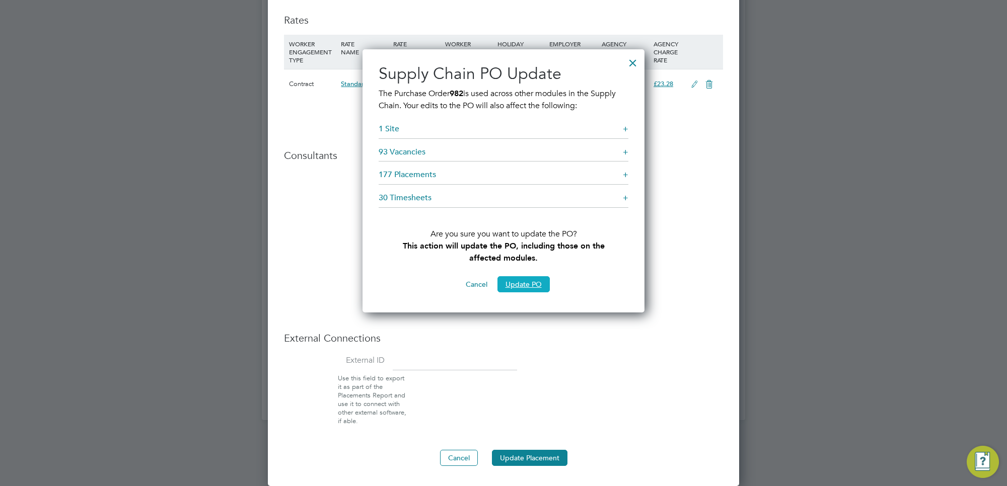
drag, startPoint x: 539, startPoint y: 280, endPoint x: 535, endPoint y: 288, distance: 8.8
click at [538, 280] on button "Update PO" at bounding box center [523, 284] width 52 height 16
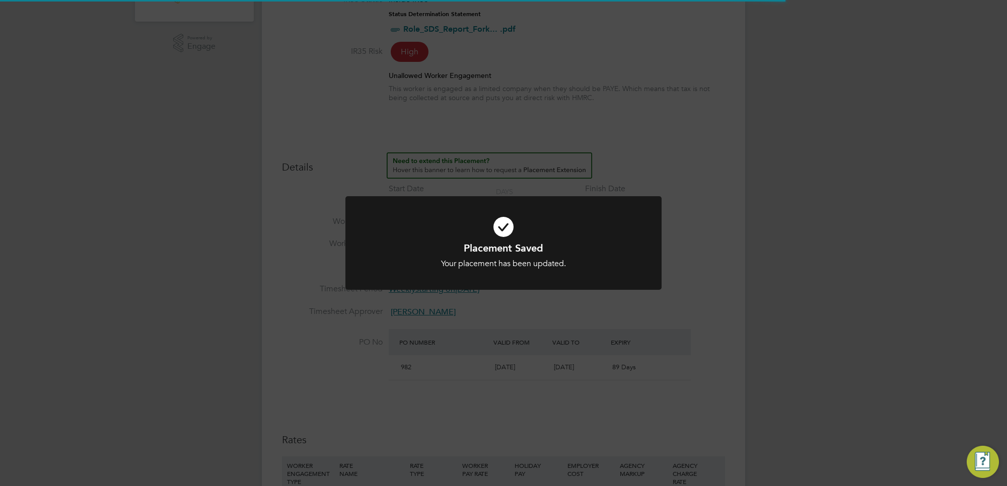
scroll to position [3, 0]
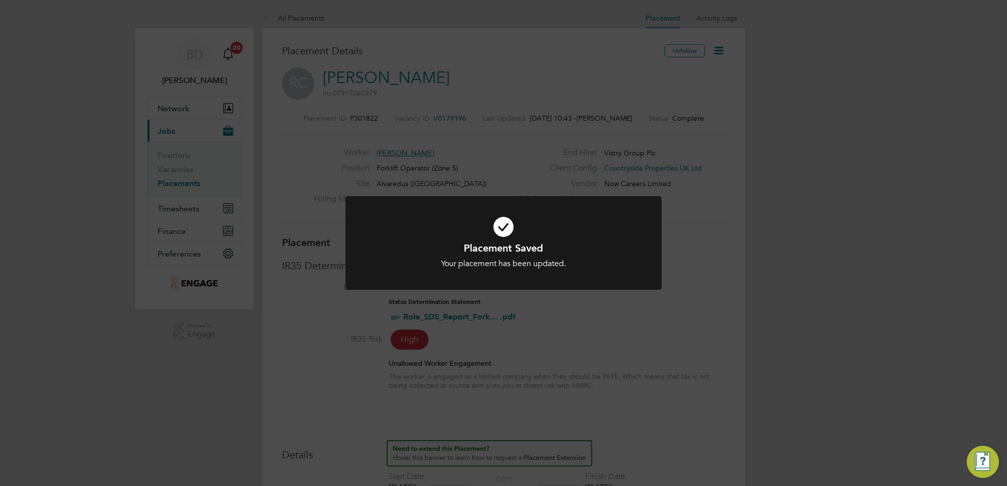
click at [632, 338] on div "Placement Saved Your placement has been updated. Cancel Okay" at bounding box center [503, 243] width 1007 height 486
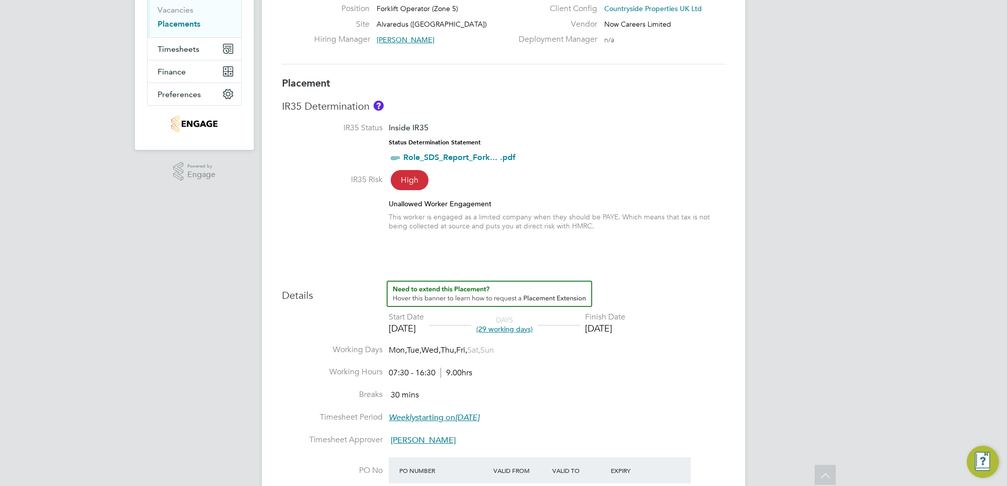
scroll to position [0, 0]
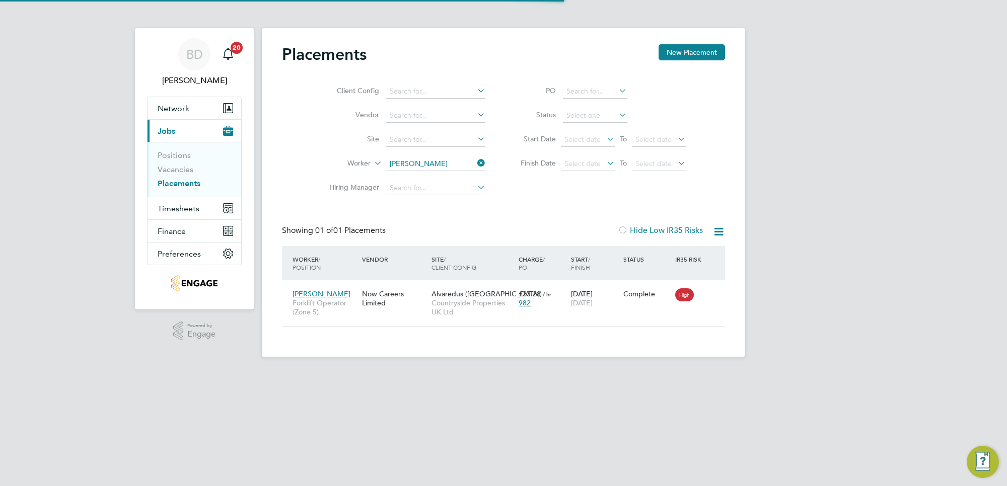
scroll to position [10, 47]
click at [189, 212] on span "Timesheets" at bounding box center [179, 209] width 42 height 10
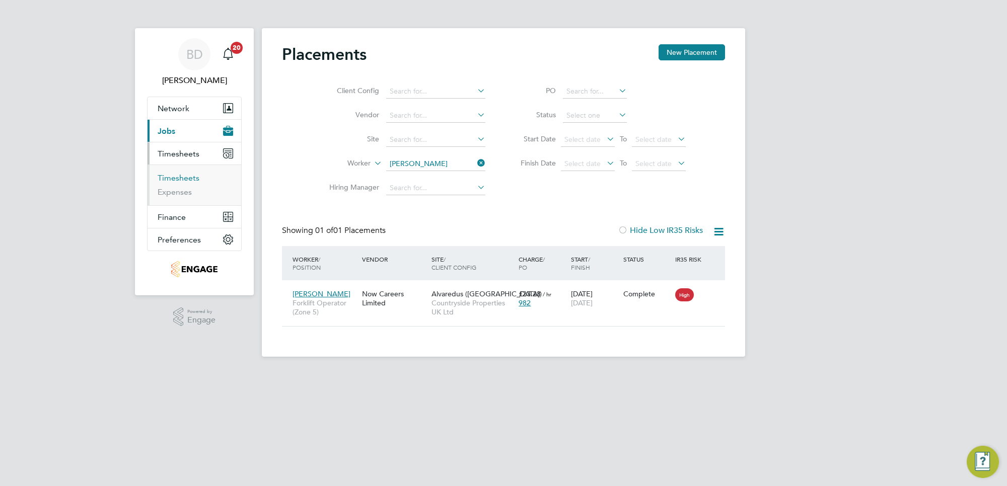
click at [182, 177] on link "Timesheets" at bounding box center [179, 178] width 42 height 10
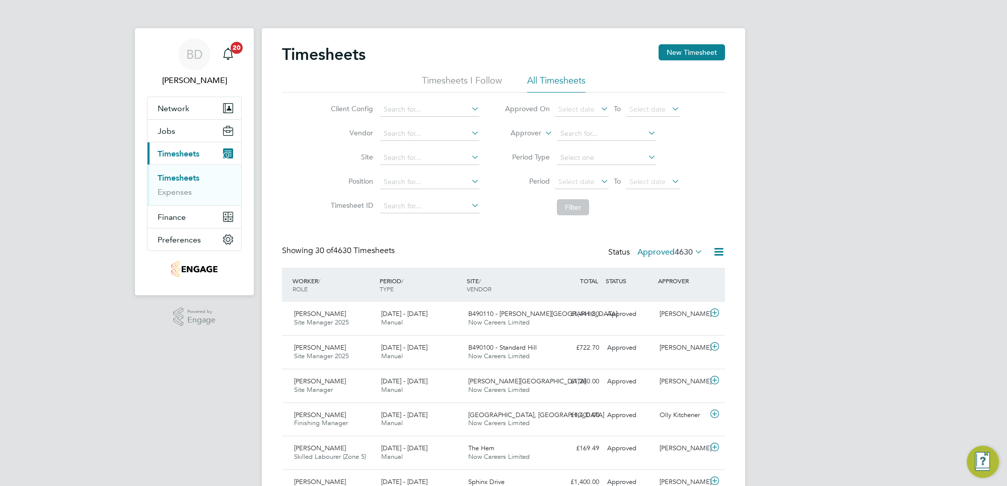
click at [672, 58] on button "New Timesheet" at bounding box center [692, 52] width 66 height 16
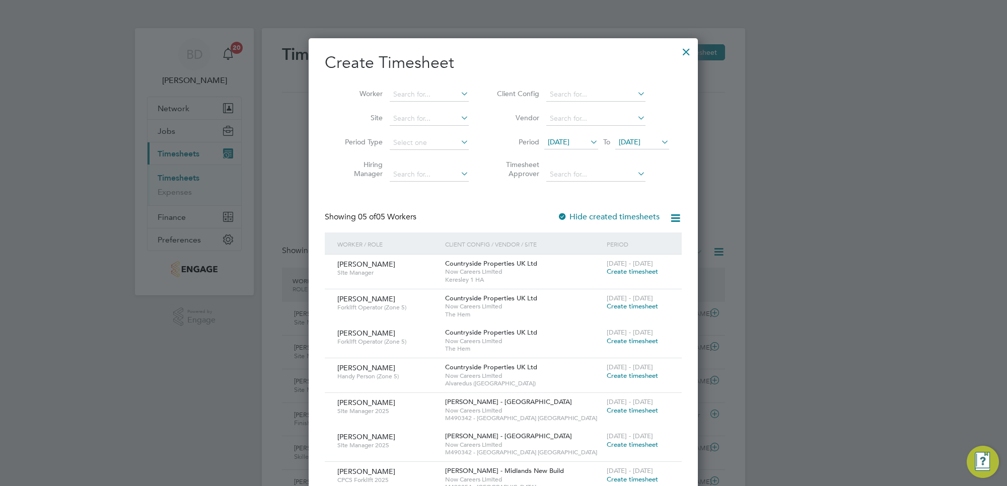
click at [588, 144] on icon at bounding box center [588, 142] width 0 height 14
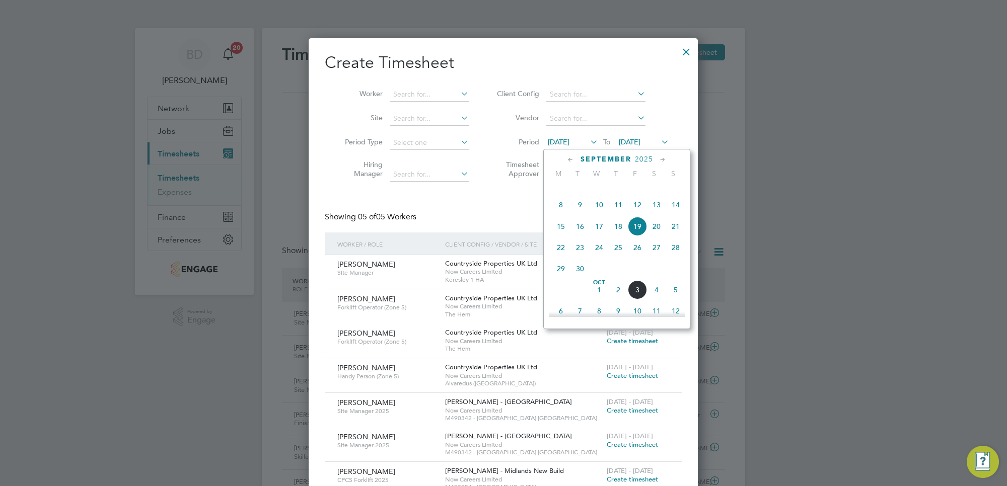
click at [559, 278] on span "29" at bounding box center [560, 268] width 19 height 19
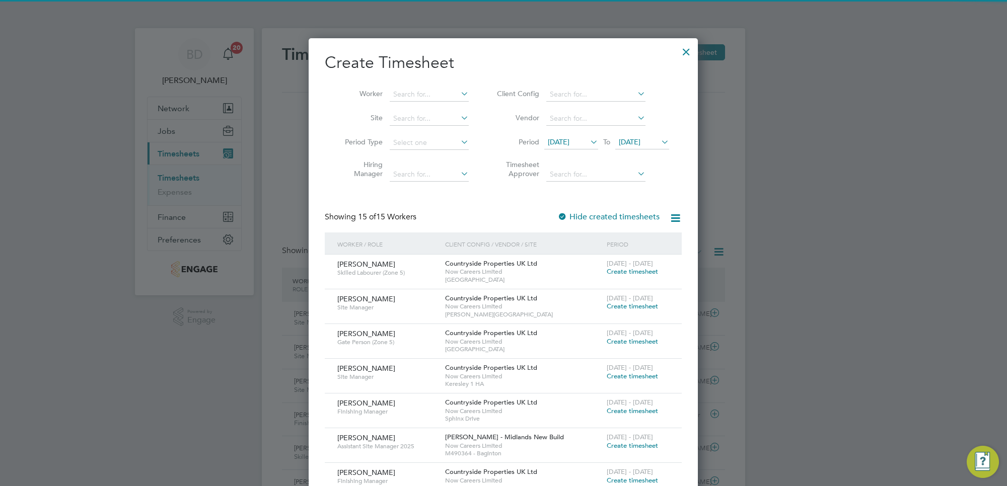
click at [640, 138] on span "[DATE]" at bounding box center [630, 141] width 22 height 9
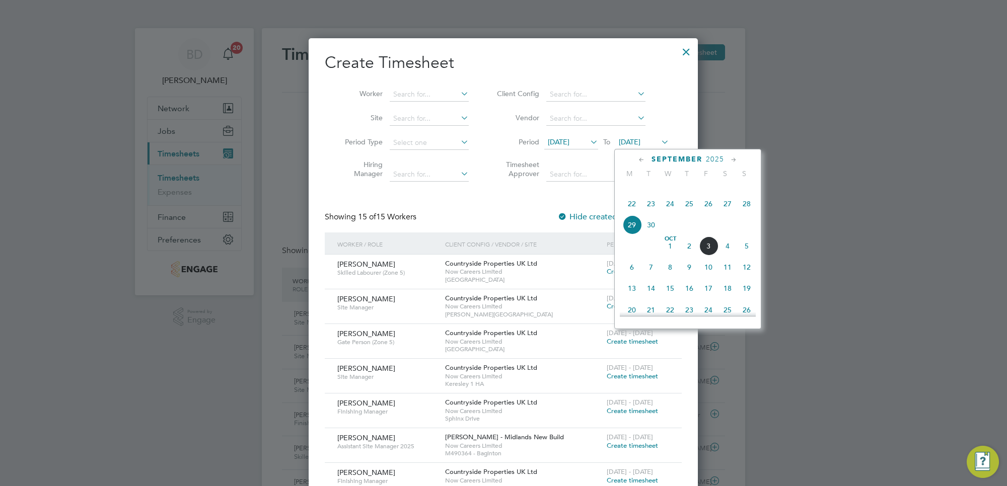
click at [707, 256] on span "3" at bounding box center [708, 246] width 19 height 19
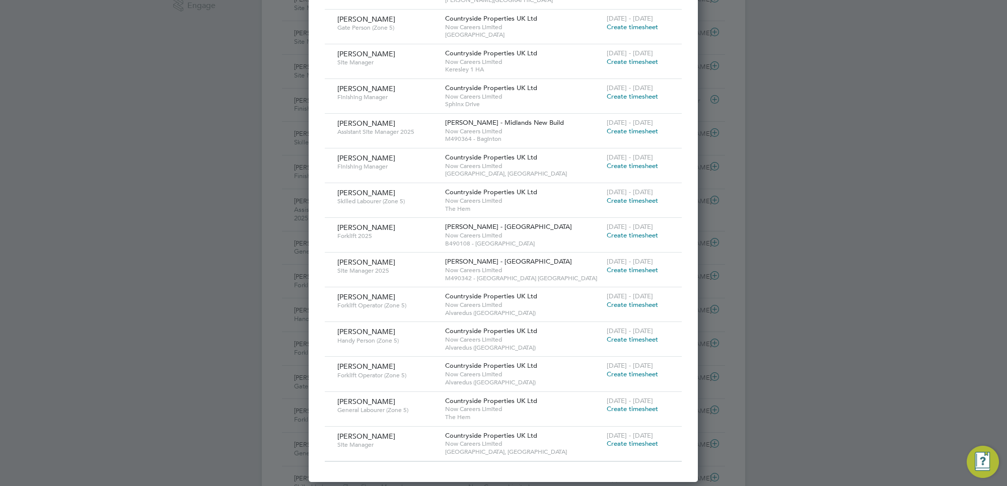
click at [638, 307] on span "Create timesheet" at bounding box center [632, 305] width 51 height 9
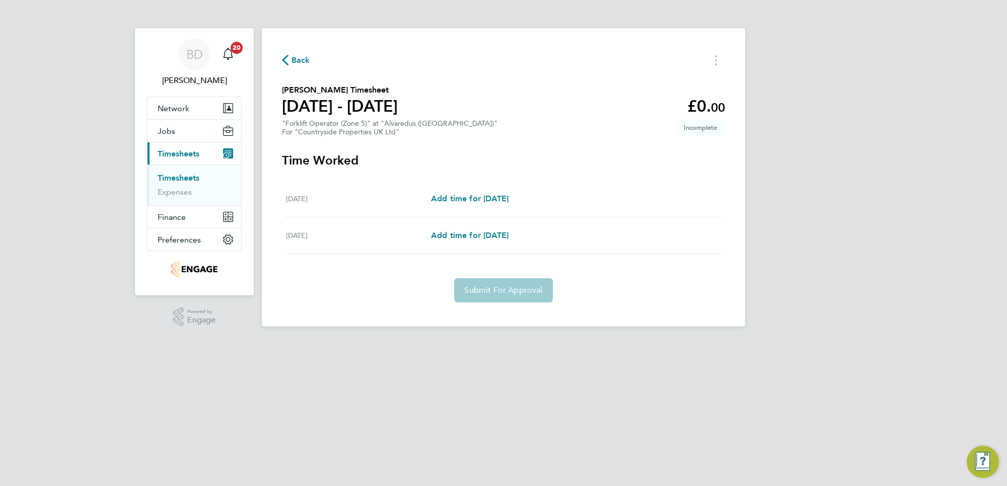
click at [291, 55] on span "Back" at bounding box center [296, 60] width 28 height 10
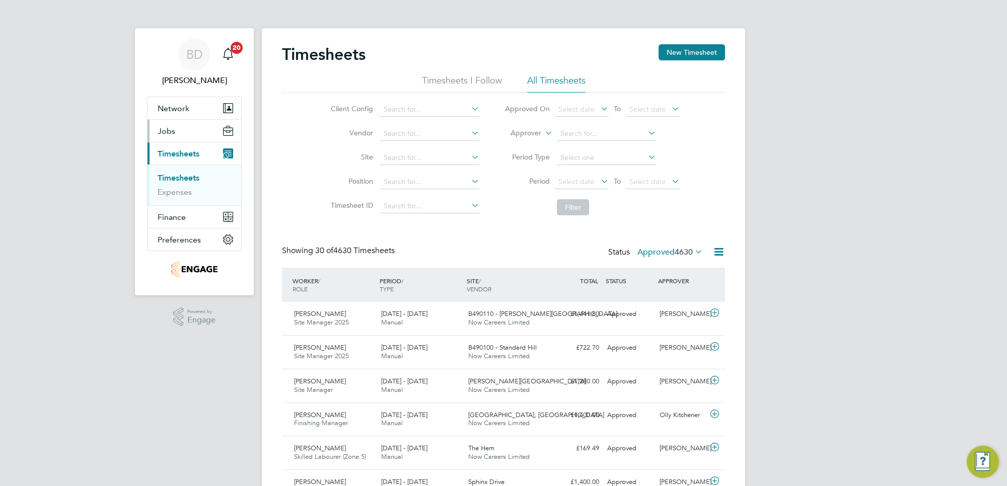
click at [172, 127] on span "Jobs" at bounding box center [167, 131] width 18 height 10
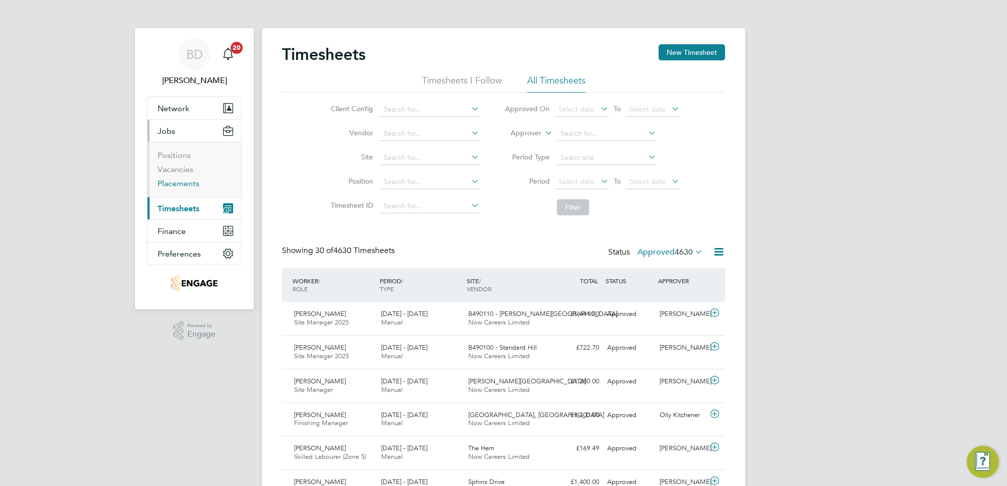
click at [175, 186] on link "Placements" at bounding box center [179, 184] width 42 height 10
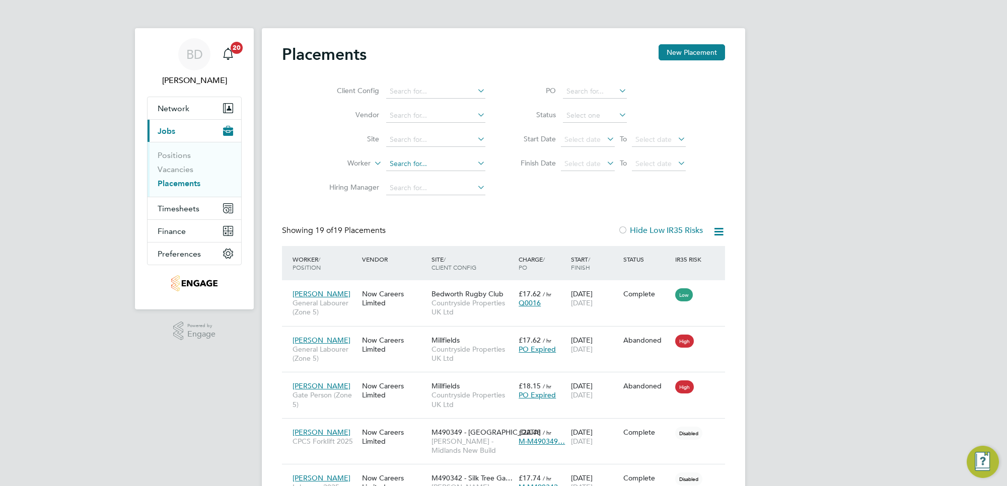
click at [402, 160] on input at bounding box center [435, 164] width 99 height 14
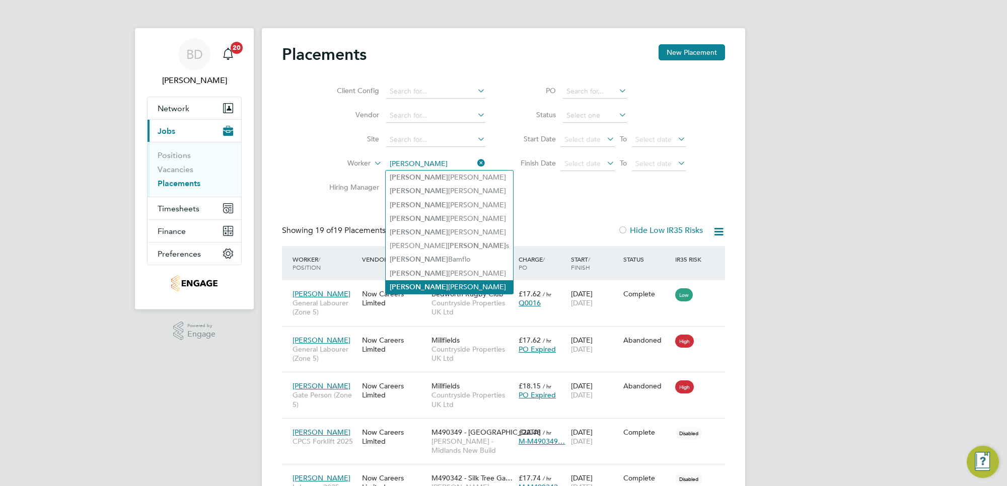
click at [428, 285] on li "Richard Corbett" at bounding box center [449, 287] width 127 height 14
type input "[PERSON_NAME]"
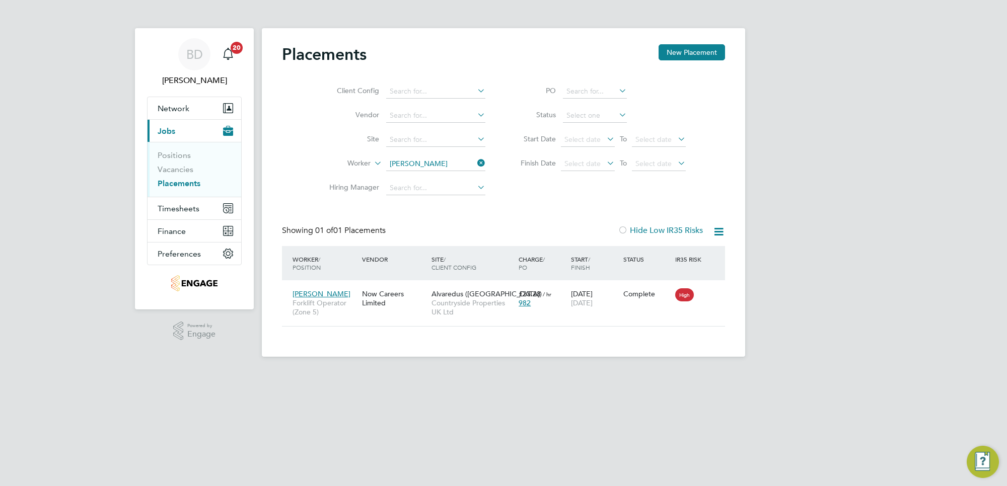
click at [716, 232] on icon at bounding box center [718, 232] width 13 height 13
click at [714, 193] on div "Client Config Vendor Site Worker [PERSON_NAME] Hiring Manager PO Status Start D…" at bounding box center [503, 138] width 443 height 126
click at [710, 297] on icon at bounding box center [712, 294] width 10 height 12
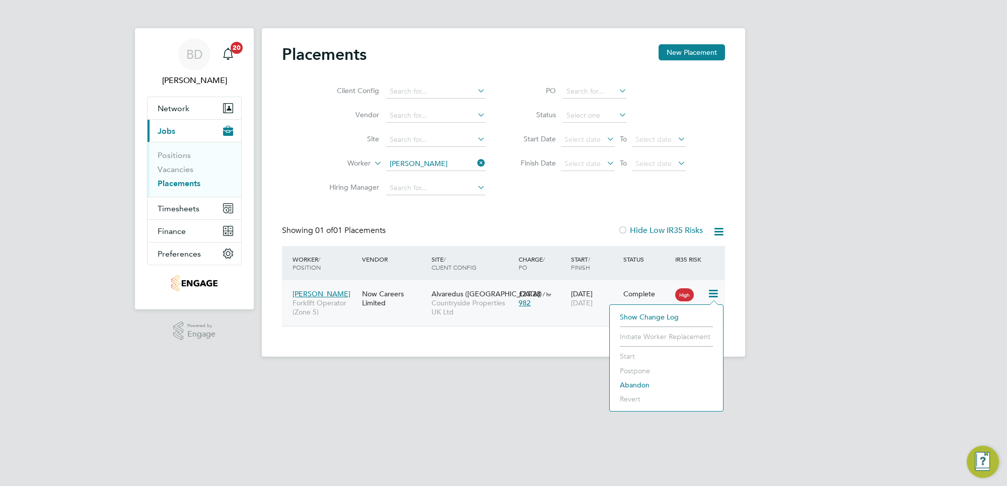
click at [554, 351] on div "Placements New Placement Client Config Vendor Site Worker Richard Corbett Hirin…" at bounding box center [503, 192] width 483 height 329
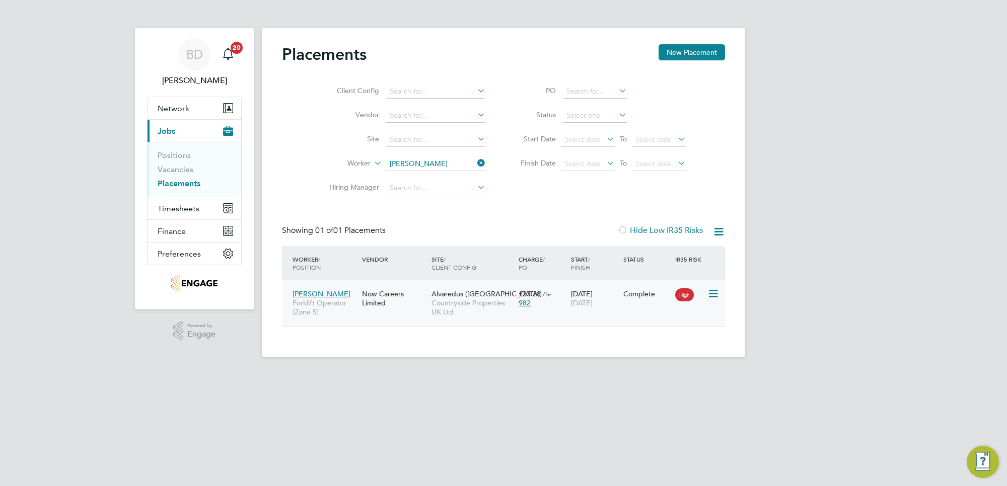
click at [570, 308] on div "21 Aug 2025 30 Sep 2025" at bounding box center [594, 298] width 52 height 28
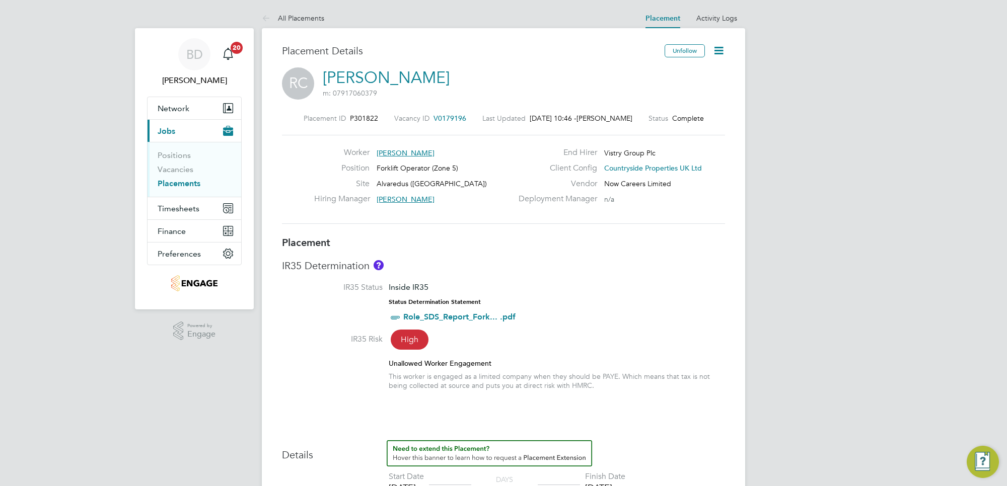
click at [719, 47] on icon at bounding box center [718, 50] width 13 height 13
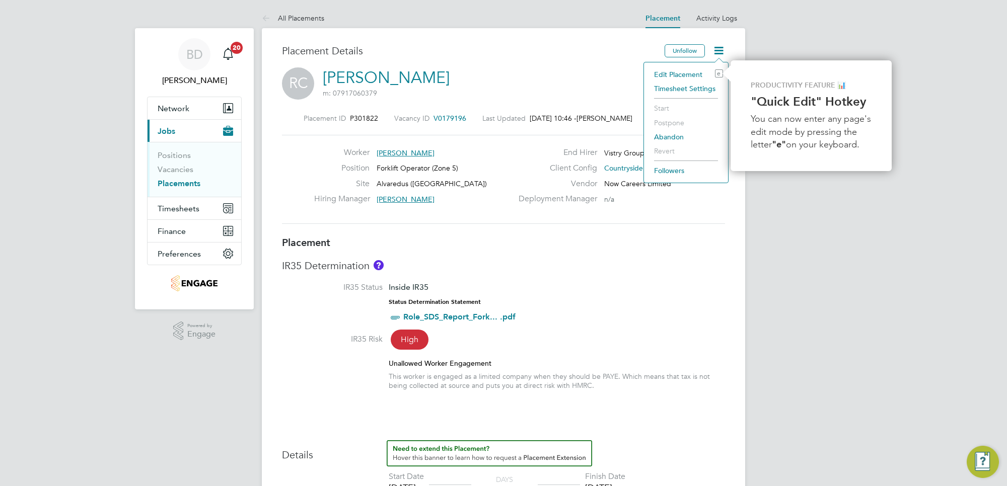
click at [680, 84] on li "Timesheet Settings" at bounding box center [686, 89] width 74 height 14
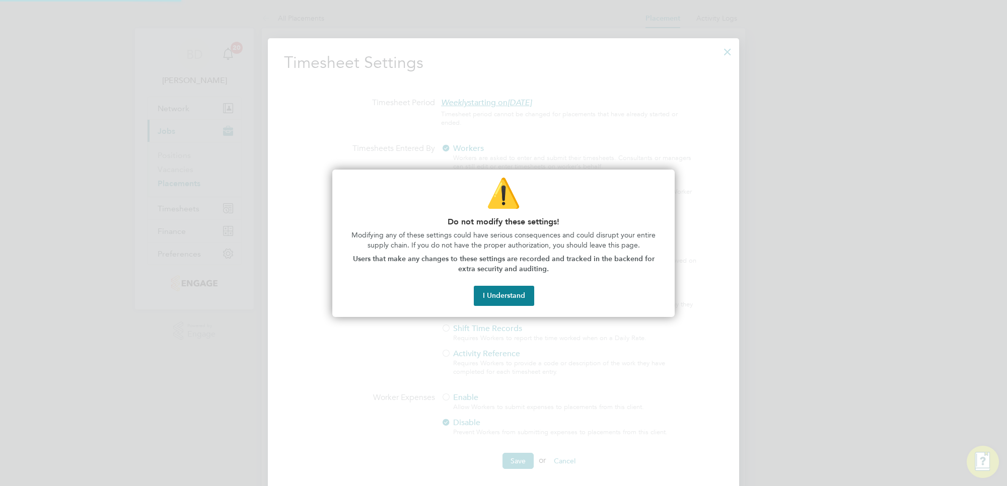
scroll to position [5, 5]
click at [504, 295] on button "I Understand" at bounding box center [504, 296] width 60 height 20
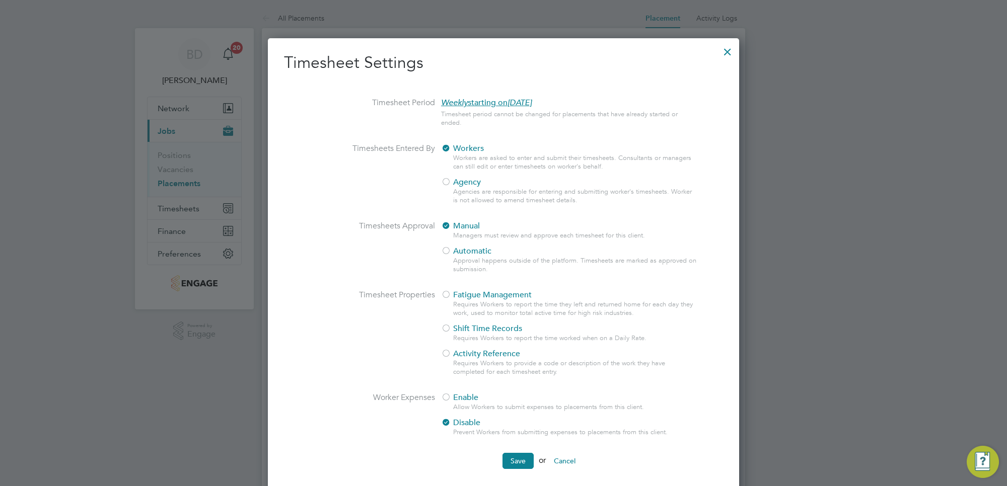
click at [728, 48] on div at bounding box center [728, 49] width 18 height 18
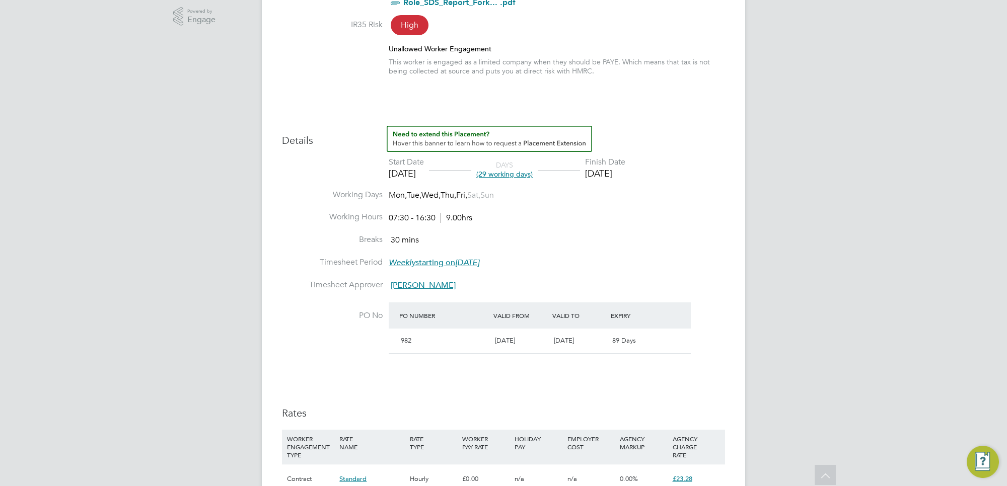
click at [619, 176] on div "[DATE]" at bounding box center [605, 174] width 40 height 12
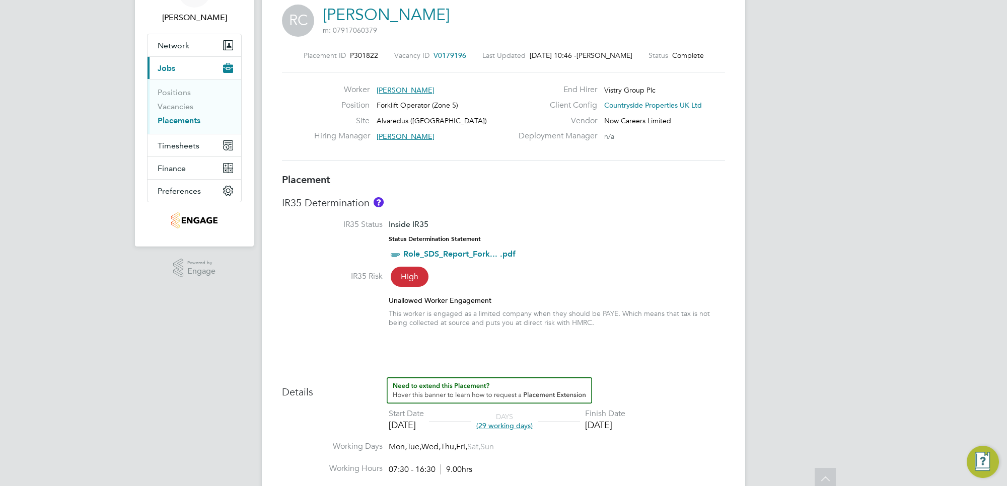
scroll to position [0, 0]
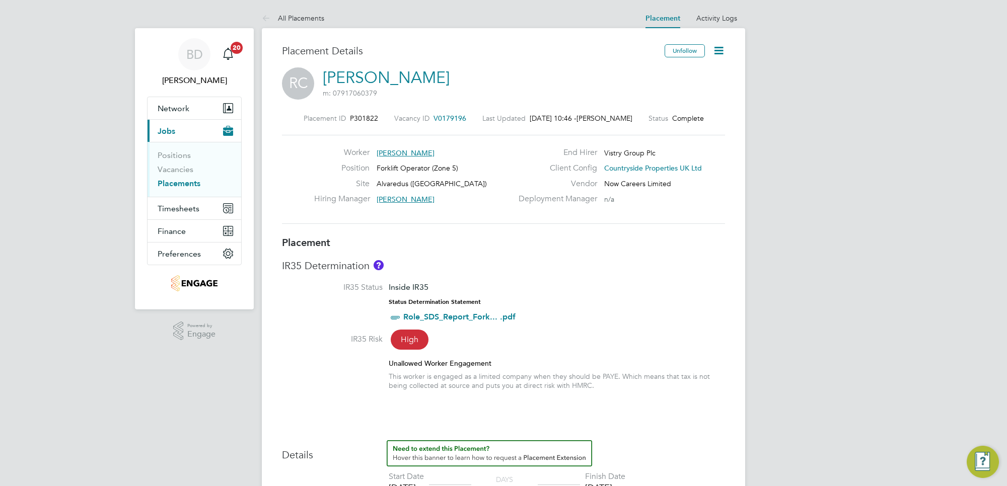
click at [719, 49] on icon at bounding box center [718, 50] width 13 height 13
click at [687, 71] on li "Edit Placement e" at bounding box center [686, 74] width 74 height 14
type input "[PERSON_NAME]"
type input "[DATE]"
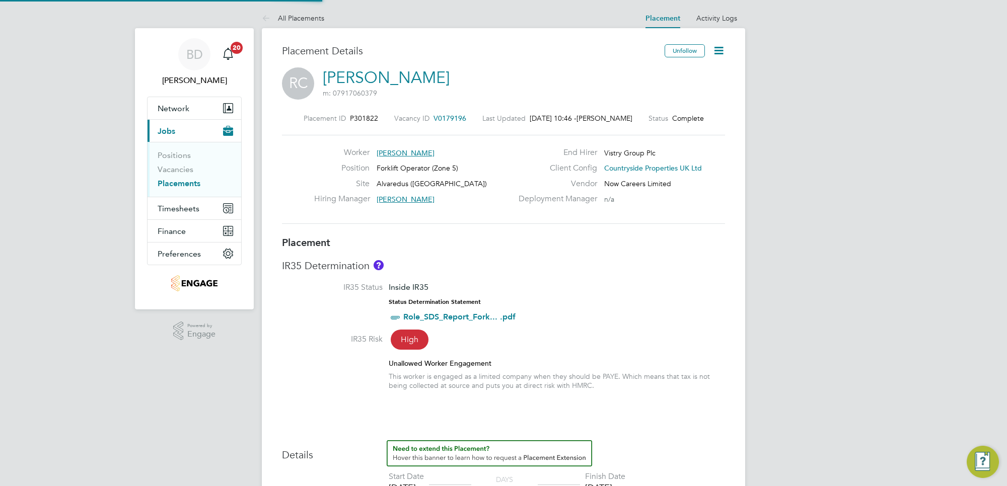
type input "[DATE]"
type input "07:30"
type input "16:30"
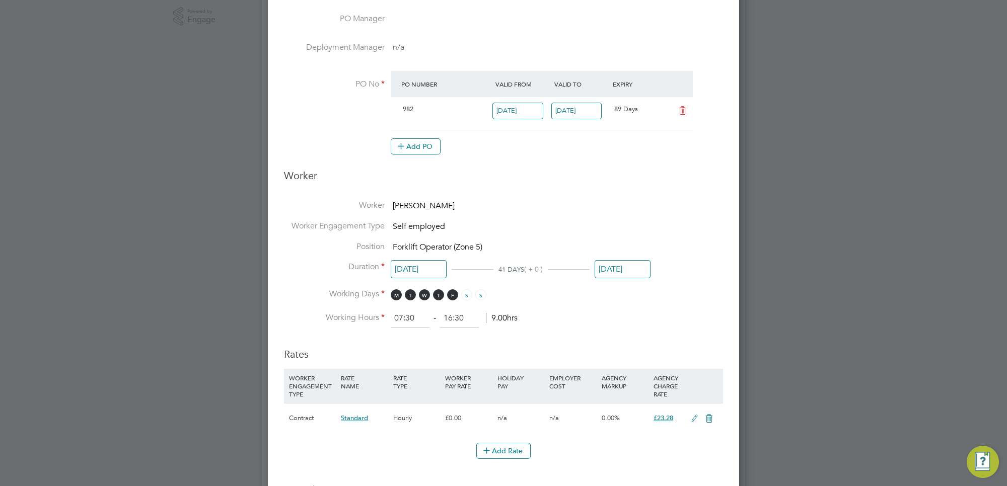
scroll to position [378, 0]
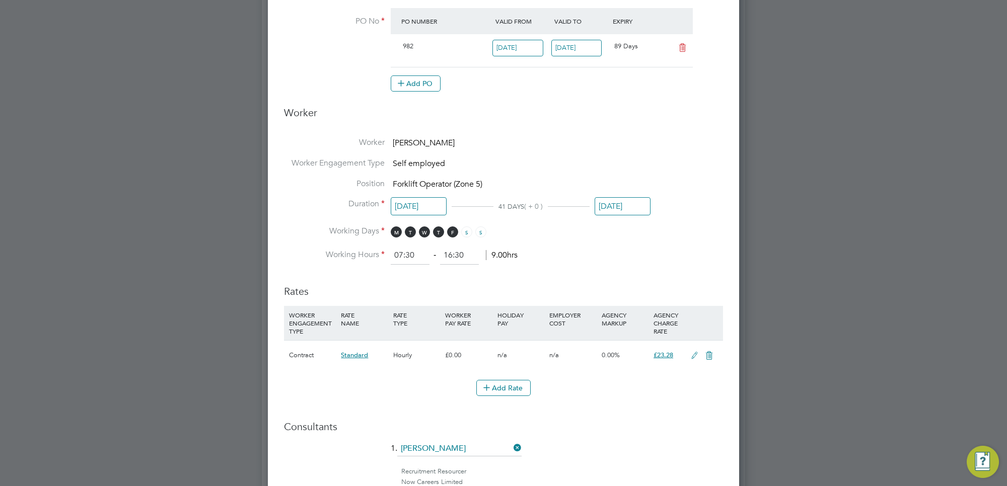
click at [624, 209] on input "[DATE]" at bounding box center [623, 206] width 56 height 19
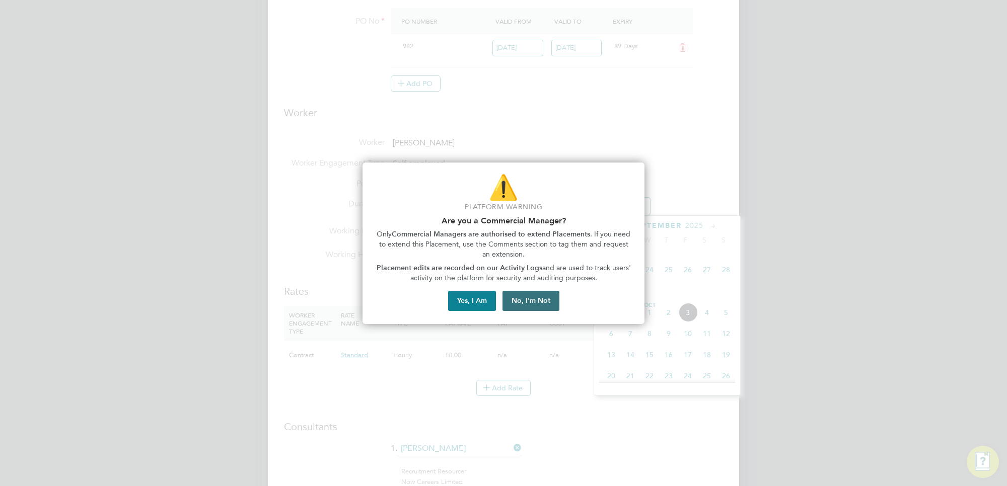
click at [540, 303] on button "No, I'm Not" at bounding box center [531, 301] width 57 height 20
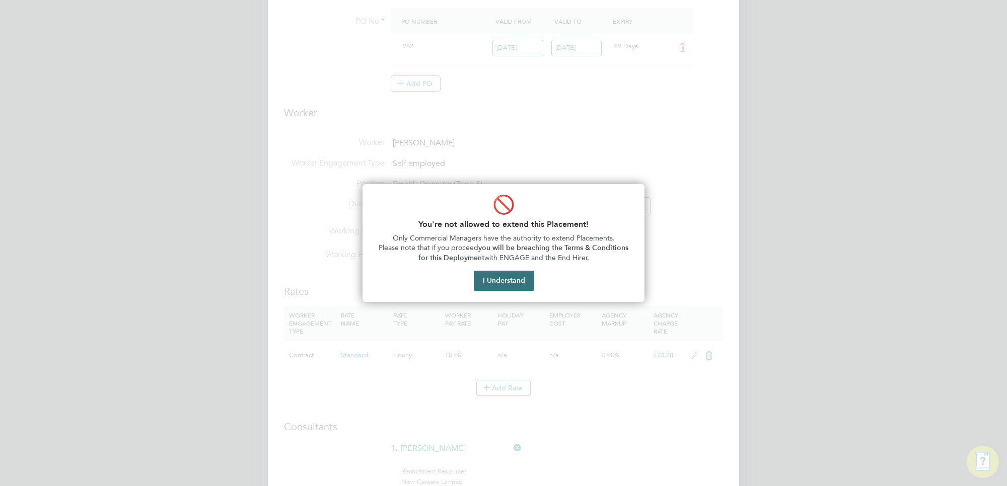
click at [510, 285] on button "I Understand" at bounding box center [504, 281] width 60 height 20
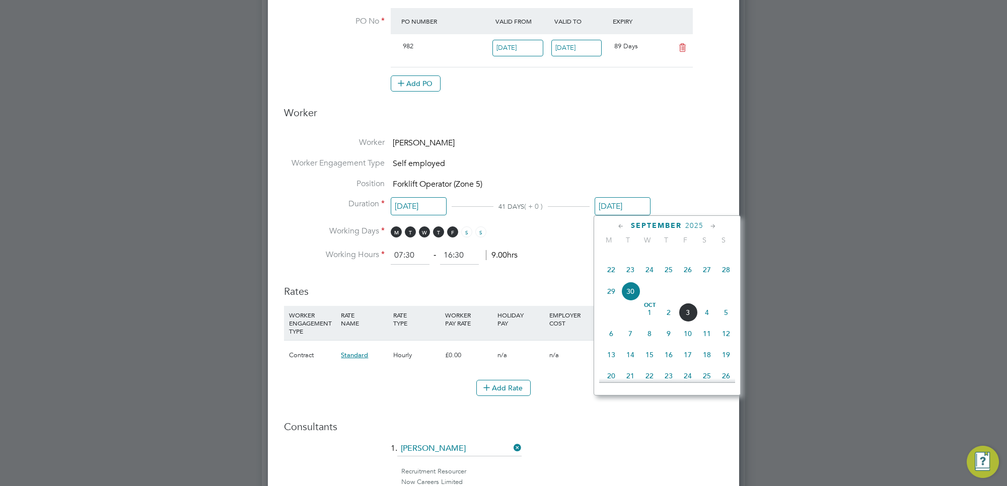
scroll to position [460, 0]
click at [685, 344] on span "31" at bounding box center [687, 334] width 19 height 19
type input "[DATE]"
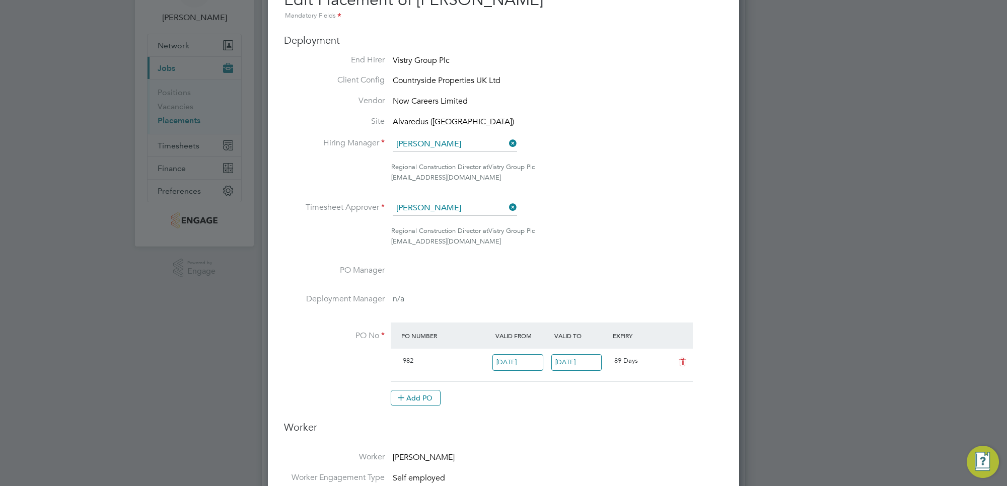
scroll to position [0, 0]
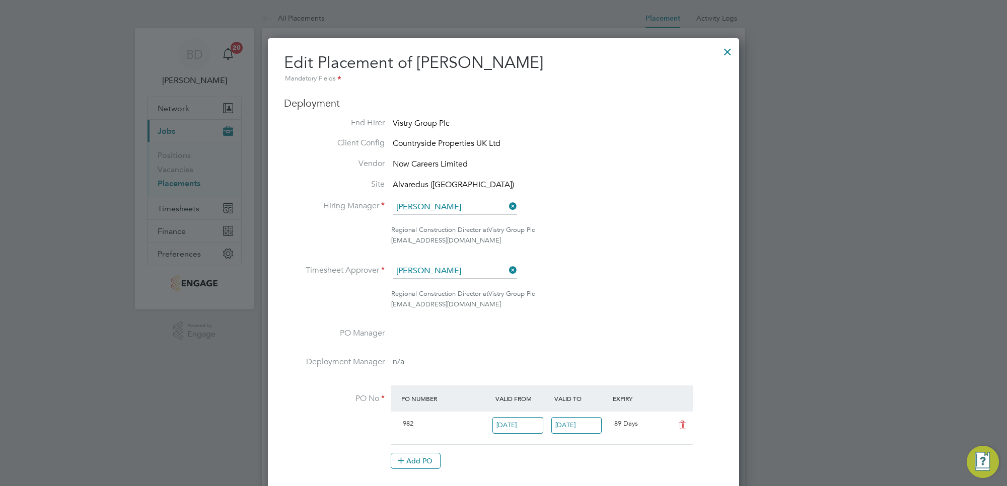
click at [567, 428] on input "31 Dec 2025" at bounding box center [576, 425] width 51 height 17
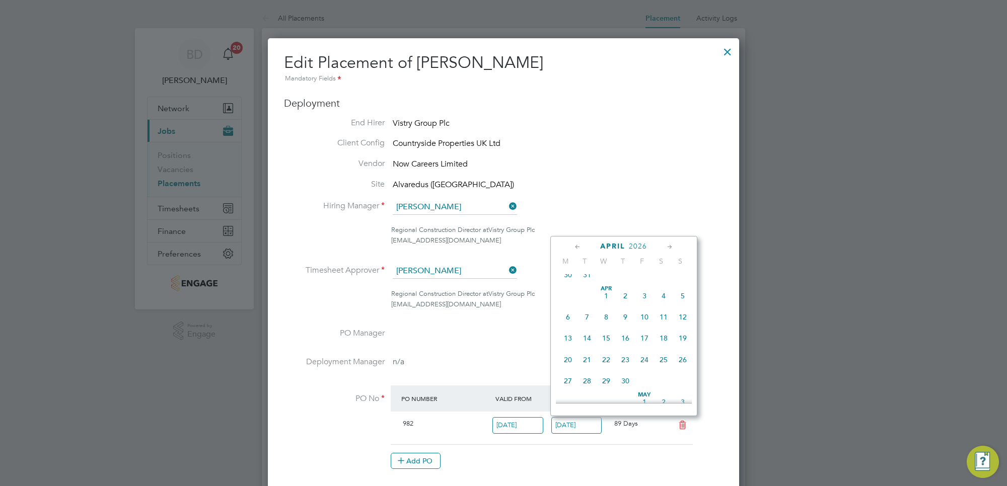
scroll to position [816, 0]
click at [682, 308] on span "31" at bounding box center [682, 298] width 19 height 19
type input "31 May 2026"
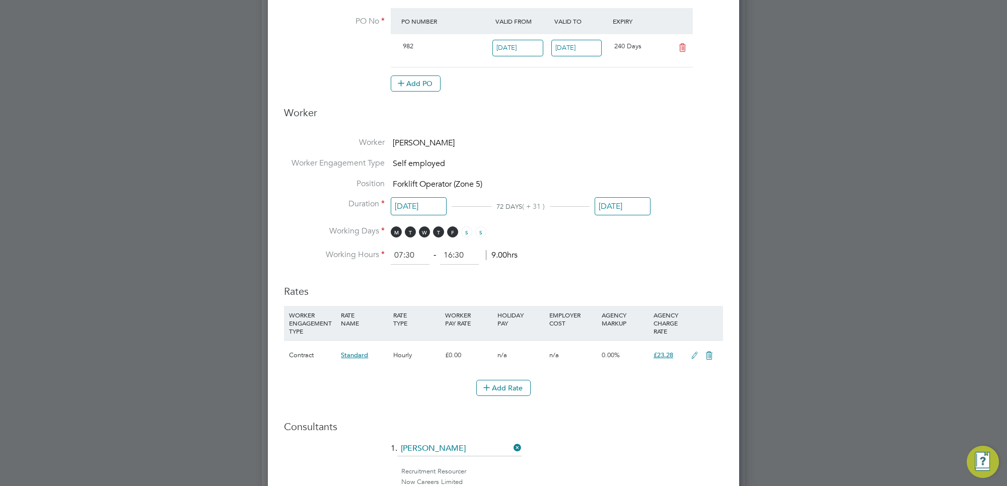
scroll to position [650, 0]
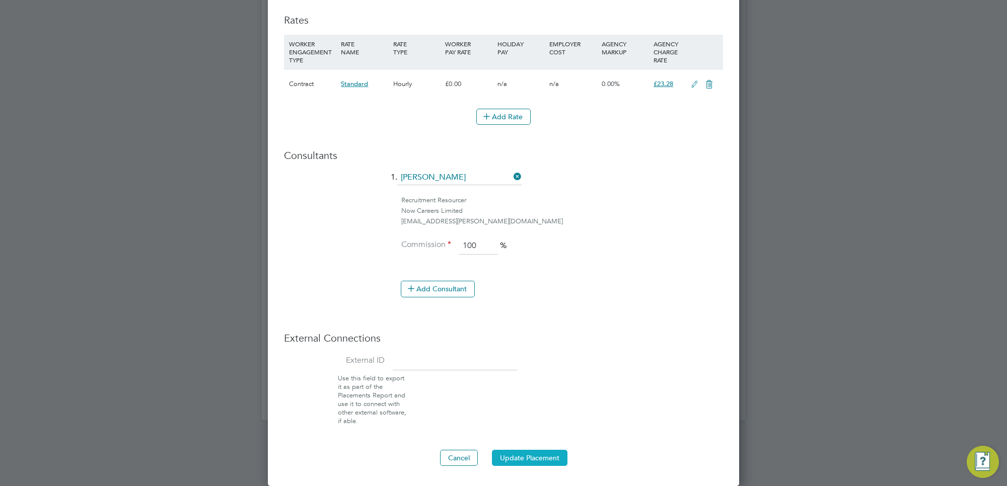
click at [542, 456] on button "Update Placement" at bounding box center [530, 458] width 76 height 16
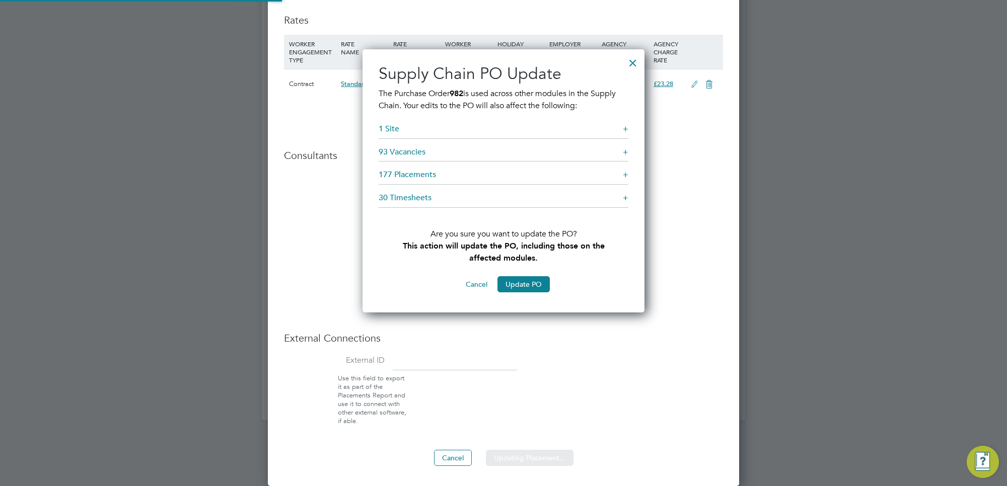
scroll to position [266, 282]
click at [526, 285] on button "Update PO" at bounding box center [523, 284] width 52 height 16
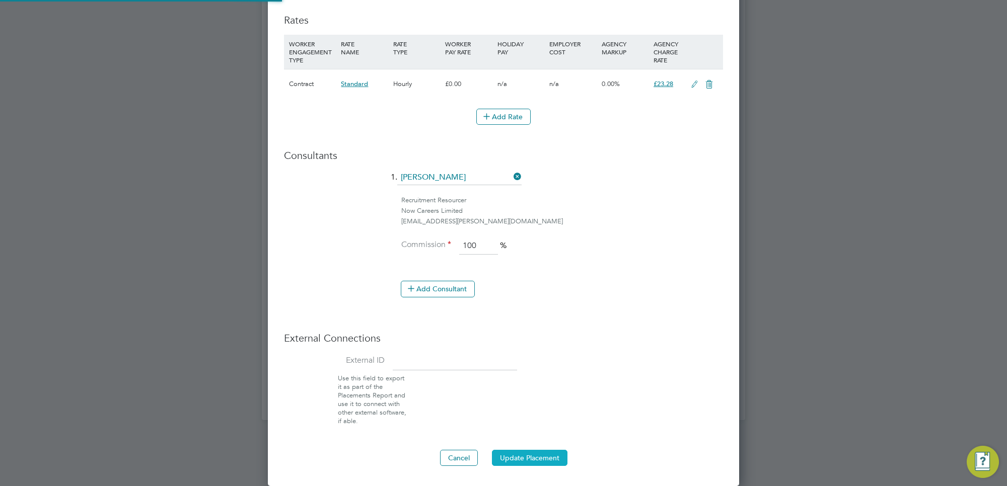
click at [529, 457] on button "Update Placement" at bounding box center [530, 458] width 76 height 16
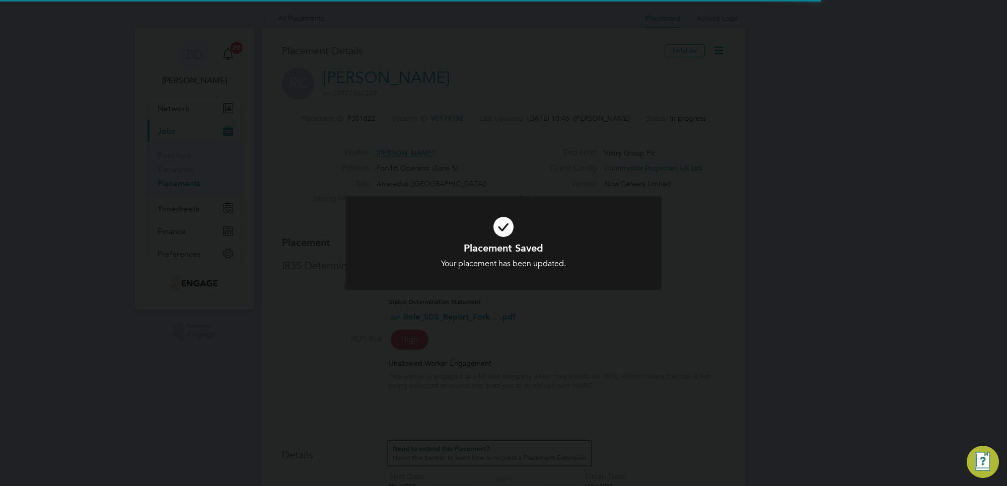
scroll to position [29, 70]
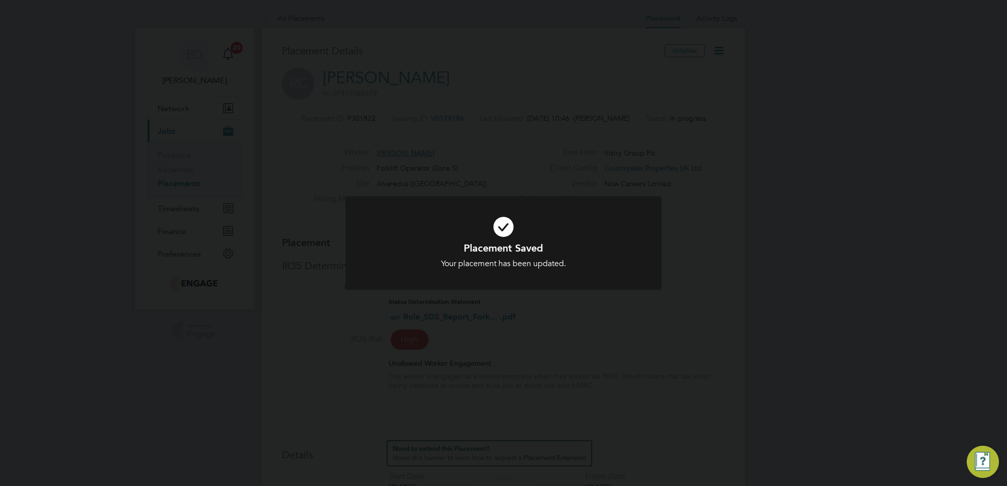
click at [688, 333] on div "Placement Saved Your placement has been updated. Cancel Okay" at bounding box center [503, 243] width 1007 height 486
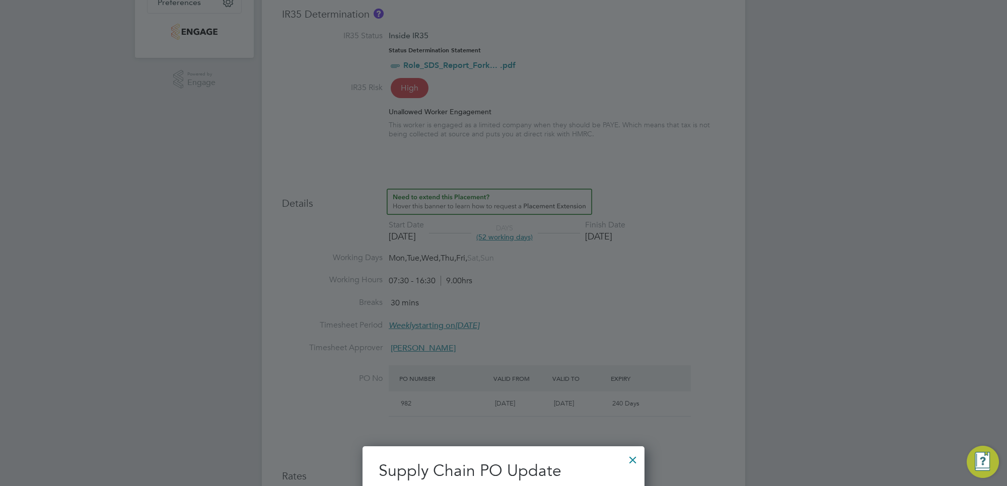
scroll to position [566, 0]
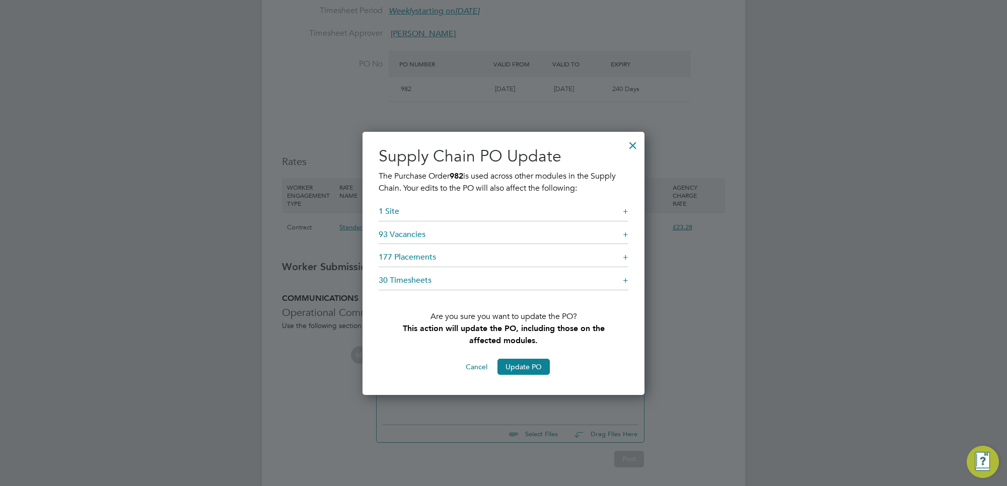
click at [632, 141] on div at bounding box center [633, 143] width 18 height 18
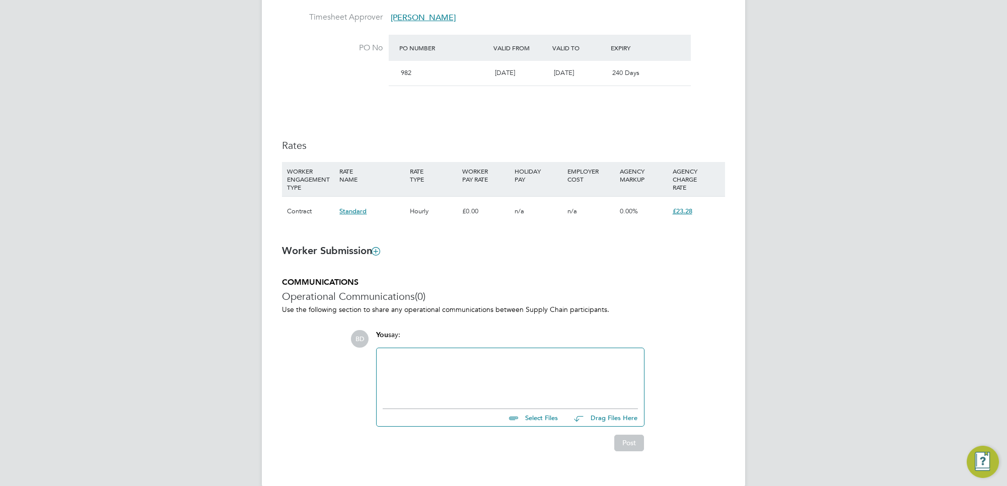
scroll to position [600, 0]
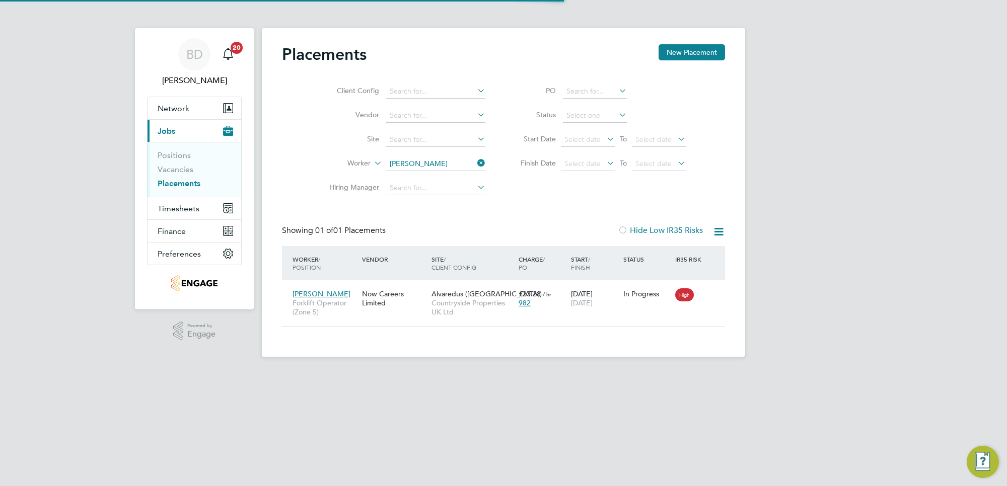
scroll to position [10, 47]
click at [175, 207] on span "Timesheets" at bounding box center [179, 209] width 42 height 10
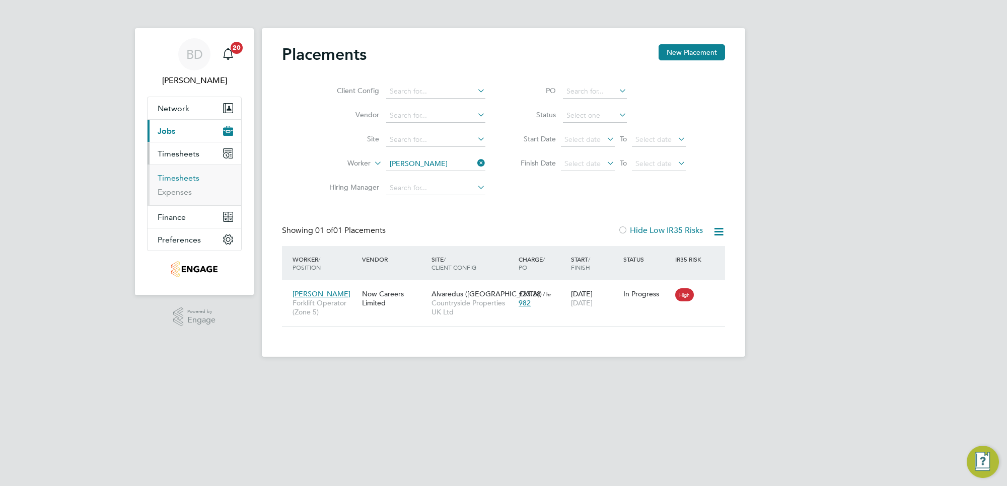
click at [193, 177] on link "Timesheets" at bounding box center [179, 178] width 42 height 10
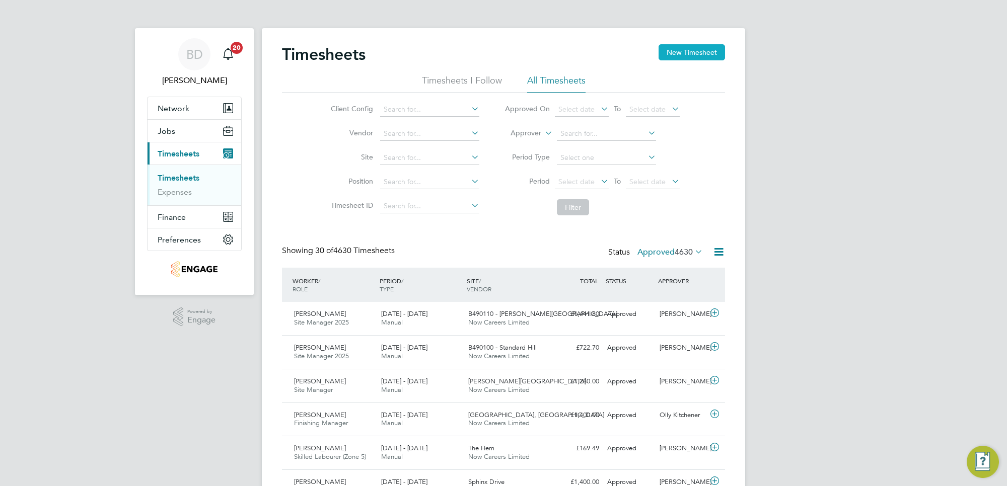
click at [700, 54] on button "New Timesheet" at bounding box center [692, 52] width 66 height 16
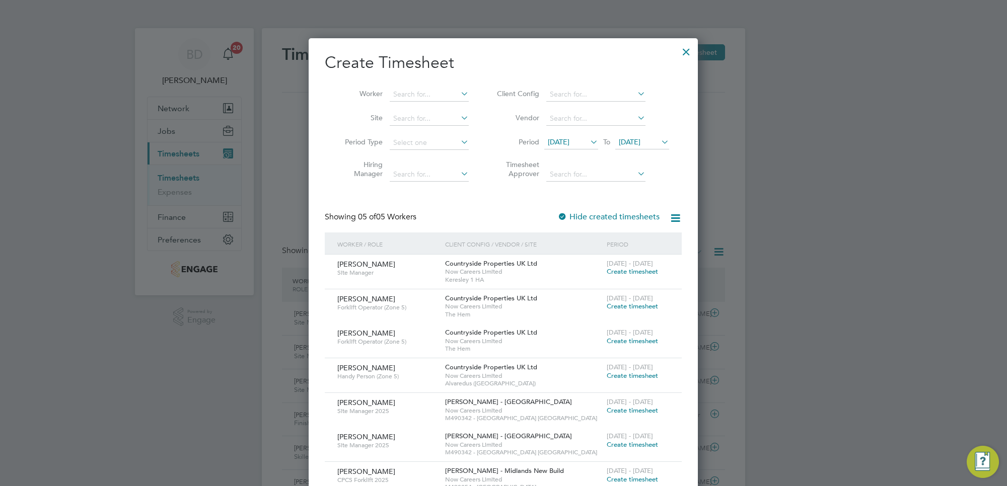
click at [573, 134] on li "Period [DATE] To [DATE]" at bounding box center [581, 143] width 200 height 24
click at [585, 136] on span "[DATE]" at bounding box center [571, 143] width 54 height 14
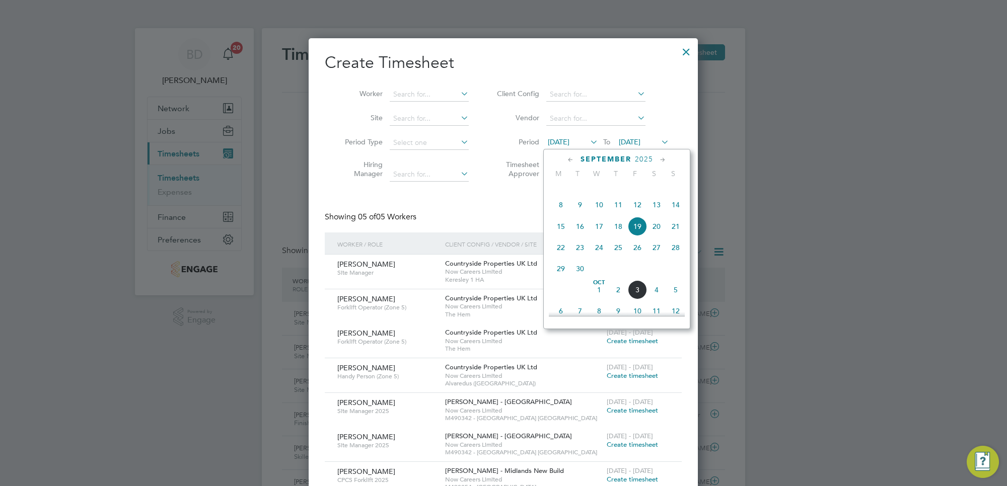
click at [560, 278] on span "29" at bounding box center [560, 268] width 19 height 19
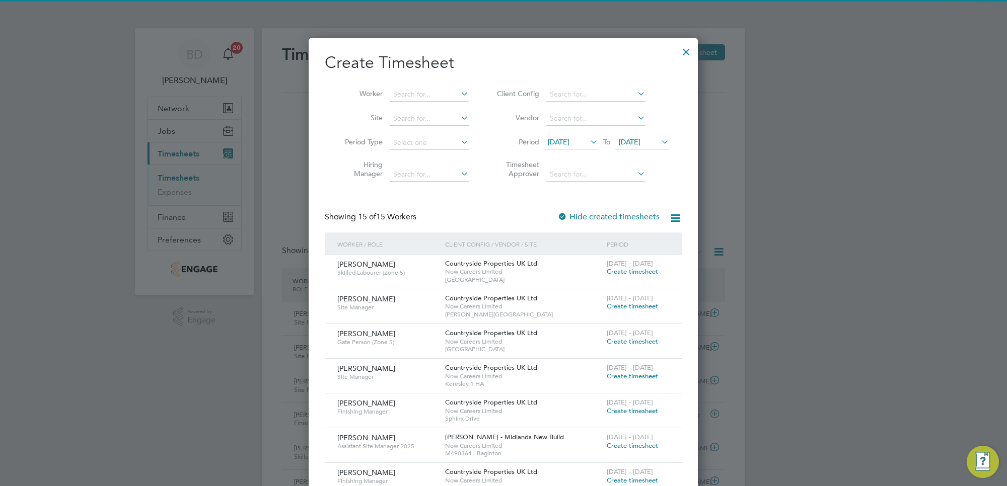
click at [640, 142] on span "[DATE]" at bounding box center [630, 141] width 22 height 9
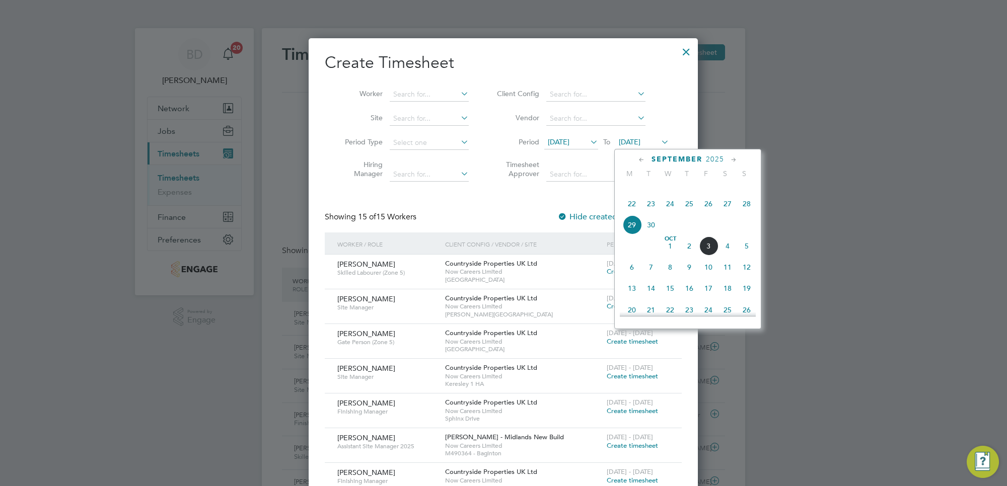
drag, startPoint x: 711, startPoint y: 259, endPoint x: 711, endPoint y: 291, distance: 31.2
click at [711, 256] on span "3" at bounding box center [708, 246] width 19 height 19
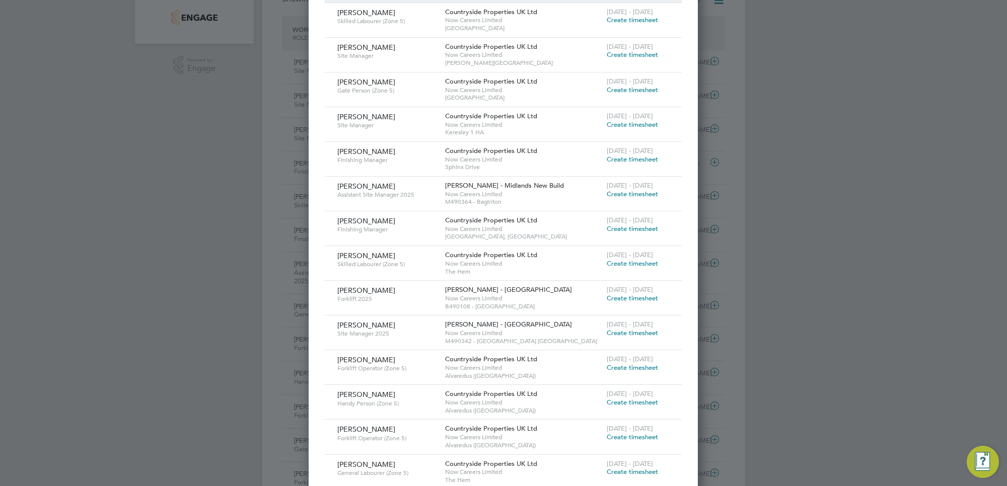
click at [633, 367] on span "Create timesheet" at bounding box center [632, 368] width 51 height 9
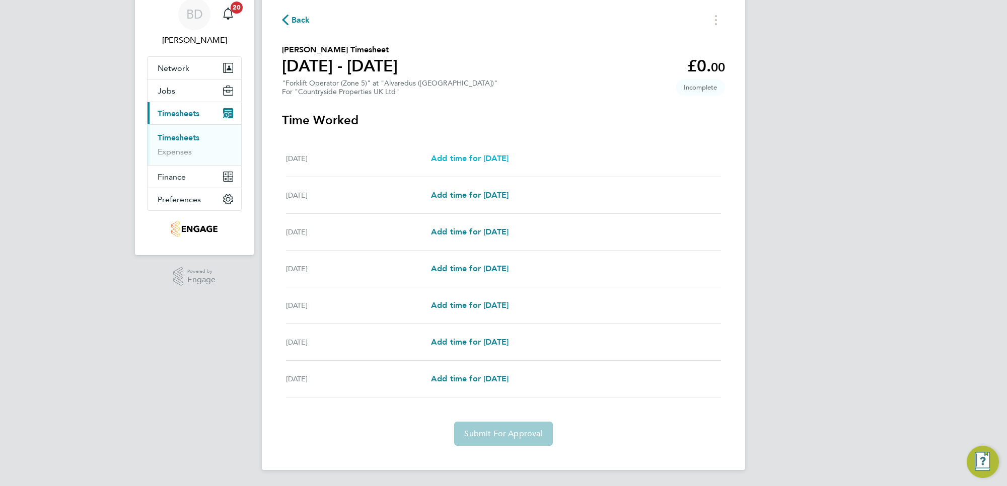
click at [461, 156] on span "Add time for [DATE]" at bounding box center [470, 159] width 78 height 10
select select "30"
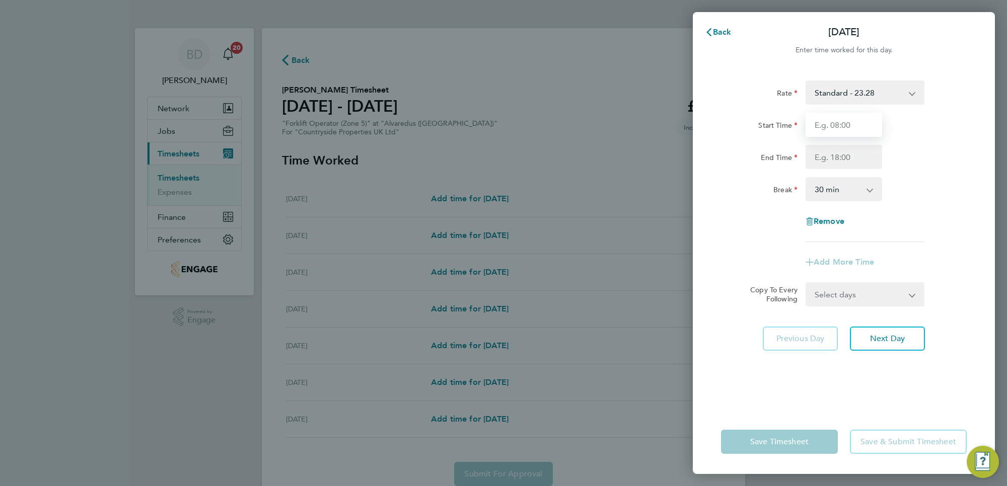
click at [842, 126] on input "Start Time" at bounding box center [844, 125] width 77 height 24
type input "07:00"
click at [852, 148] on input "End Time" at bounding box center [844, 157] width 77 height 24
type input "16:30"
click at [890, 296] on form "Rate Standard - 23.28 Start Time 07:00 End Time 16:30 Break 0 min 15 min 30 min…" at bounding box center [844, 194] width 246 height 226
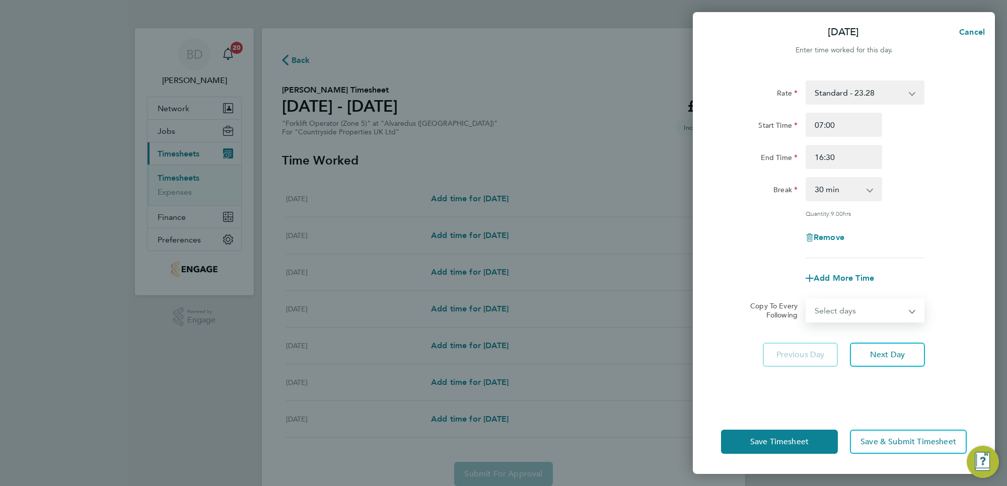
select select "WEEKDAY"
click at [807, 300] on select "Select days Day Weekday (Mon-Fri) Weekend (Sat-Sun) [DATE] [DATE] [DATE] [DATE]…" at bounding box center [860, 311] width 106 height 22
select select "[DATE]"
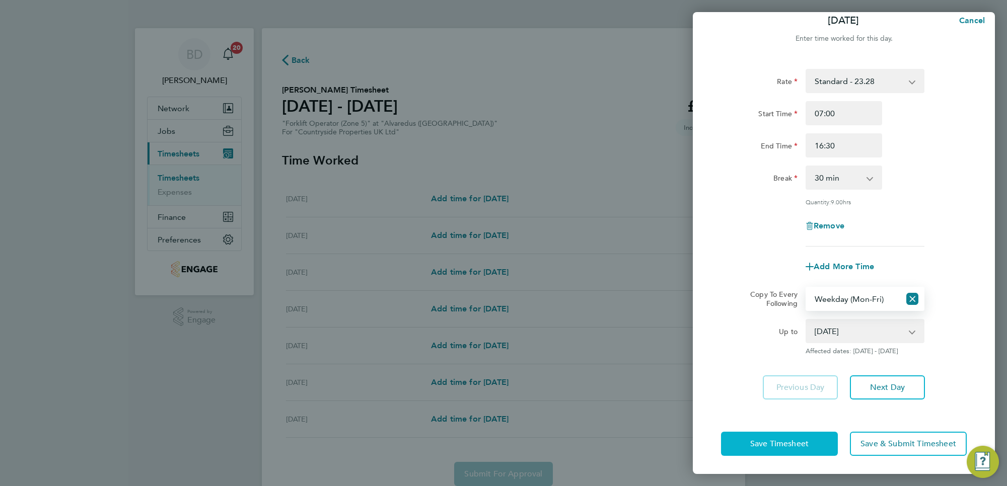
click at [782, 440] on span "Save Timesheet" at bounding box center [779, 444] width 58 height 10
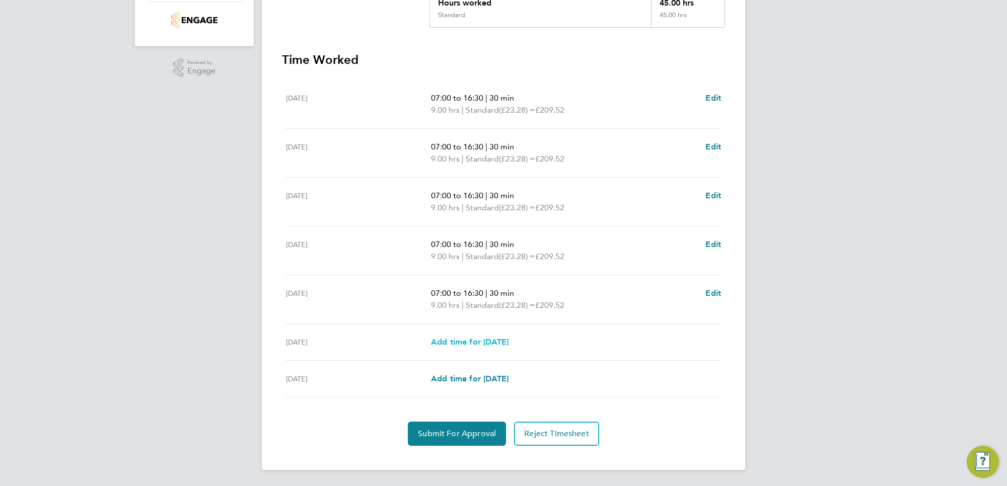
click at [464, 341] on span "Add time for [DATE]" at bounding box center [470, 342] width 78 height 10
select select "30"
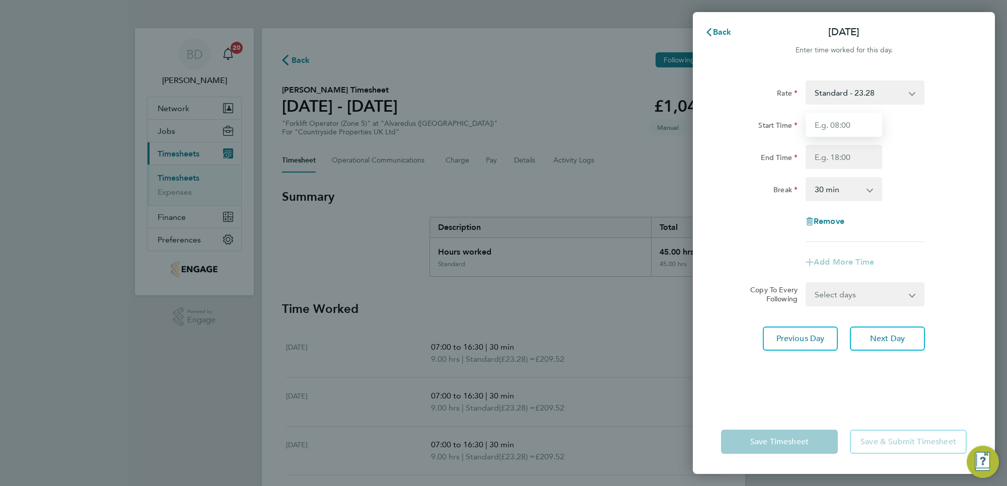
click at [830, 130] on input "Start Time" at bounding box center [844, 125] width 77 height 24
click at [865, 154] on input "End Time" at bounding box center [844, 157] width 77 height 24
click at [842, 122] on input "07:00" at bounding box center [844, 125] width 77 height 24
type input "07:30"
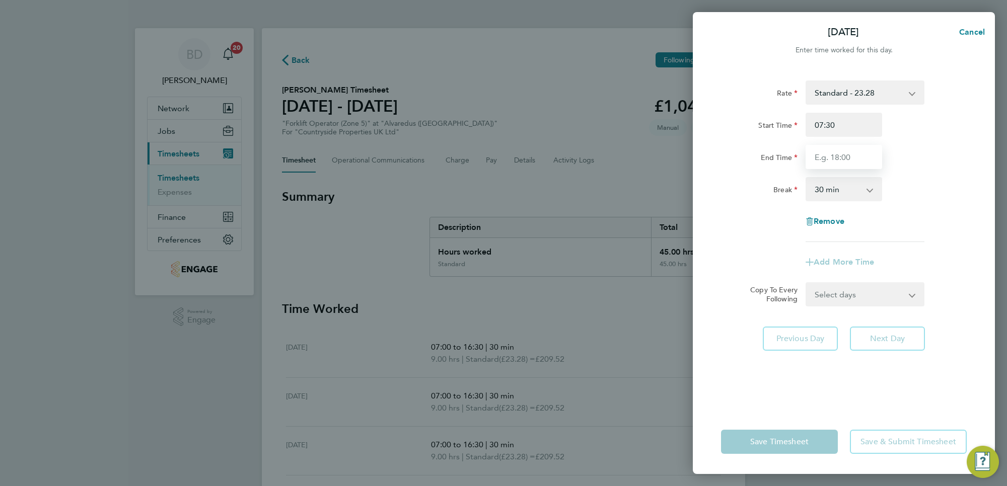
click at [833, 167] on input "End Time" at bounding box center [844, 157] width 77 height 24
type input "16:00"
click at [948, 154] on div "End Time 16:00" at bounding box center [844, 157] width 254 height 24
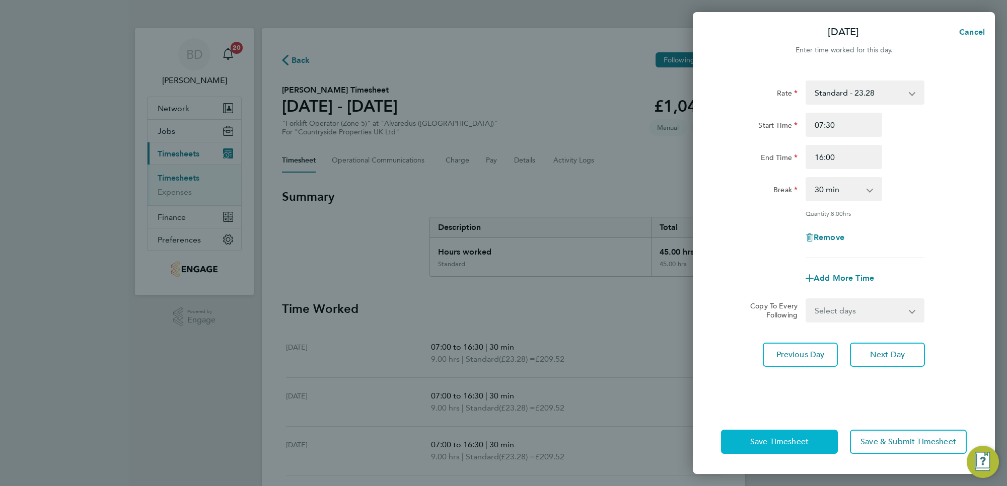
click at [785, 443] on span "Save Timesheet" at bounding box center [779, 442] width 58 height 10
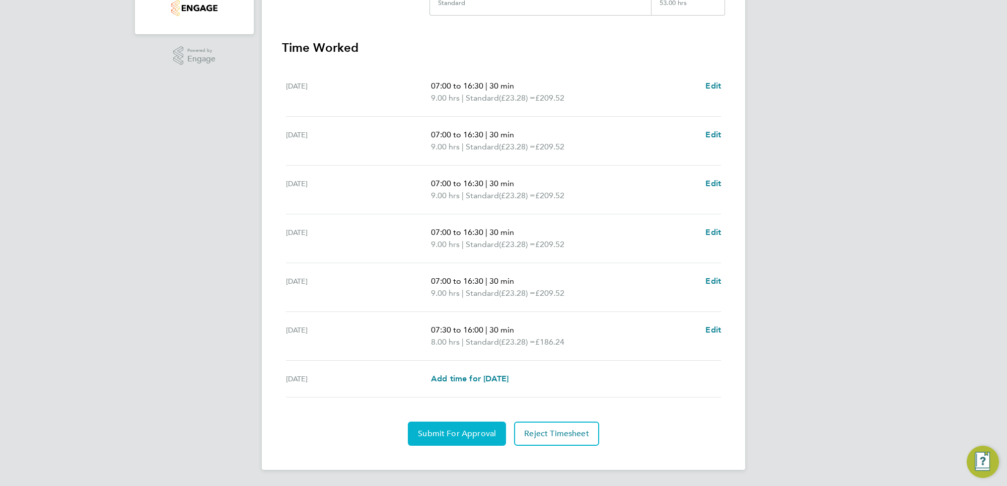
click at [437, 433] on span "Submit For Approval" at bounding box center [457, 434] width 78 height 10
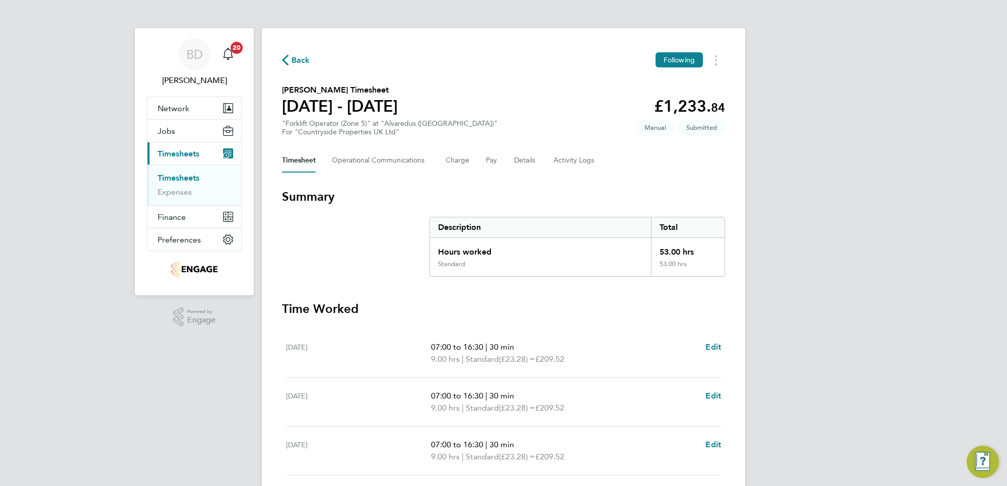
click at [302, 56] on span "Back" at bounding box center [301, 60] width 19 height 12
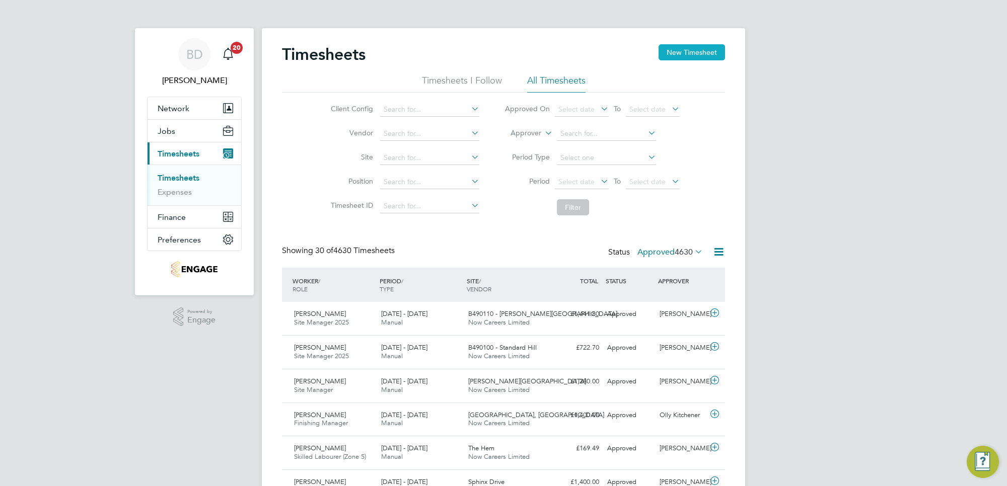
click at [696, 53] on button "New Timesheet" at bounding box center [692, 52] width 66 height 16
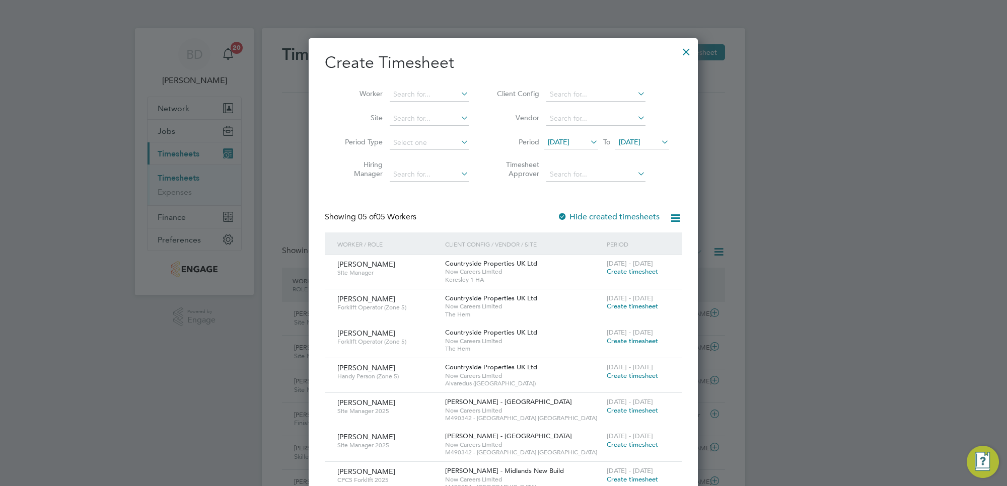
click at [569, 144] on span "[DATE]" at bounding box center [559, 141] width 22 height 9
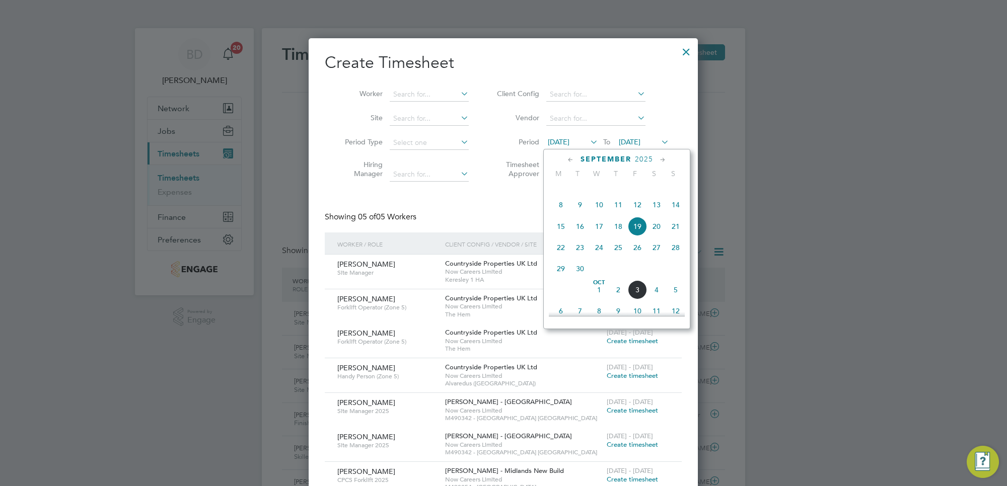
click at [560, 278] on span "29" at bounding box center [560, 268] width 19 height 19
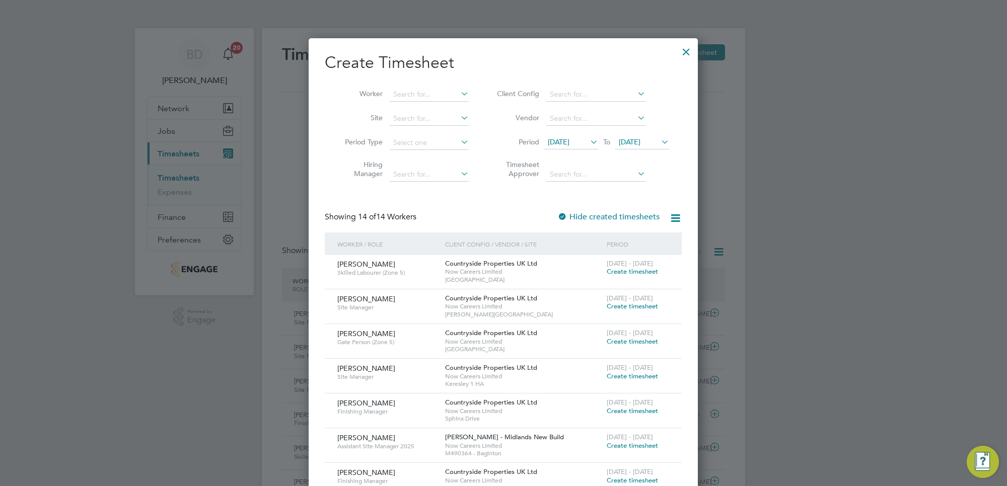
click at [640, 144] on span "[DATE]" at bounding box center [630, 141] width 22 height 9
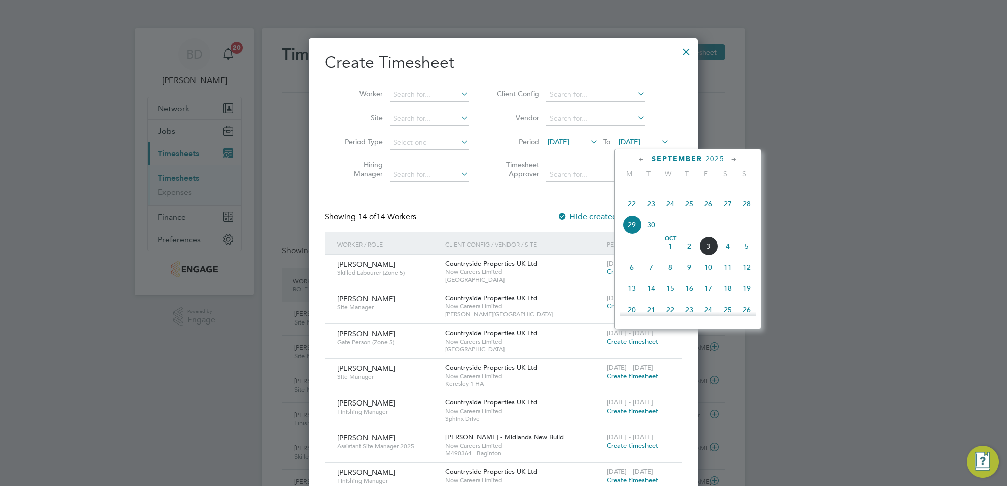
click at [706, 256] on span "3" at bounding box center [708, 246] width 19 height 19
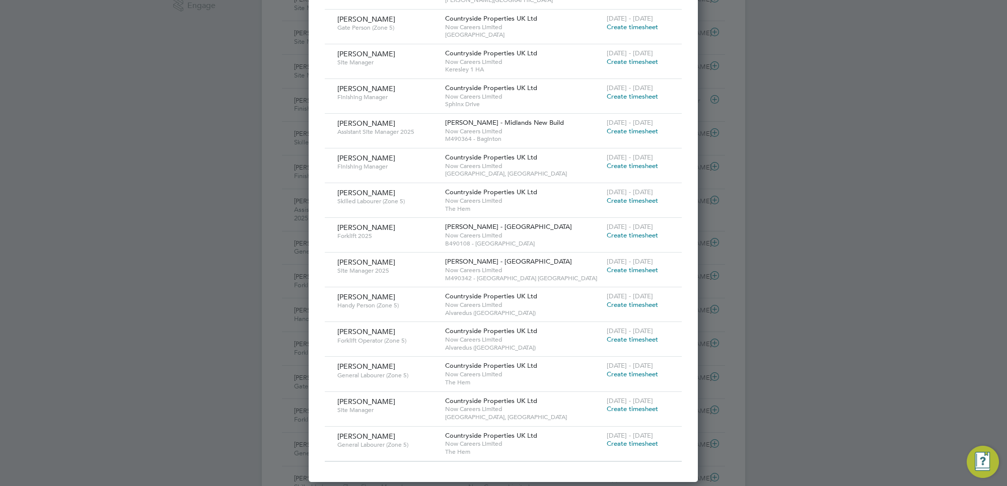
click at [628, 338] on span "Create timesheet" at bounding box center [632, 339] width 51 height 9
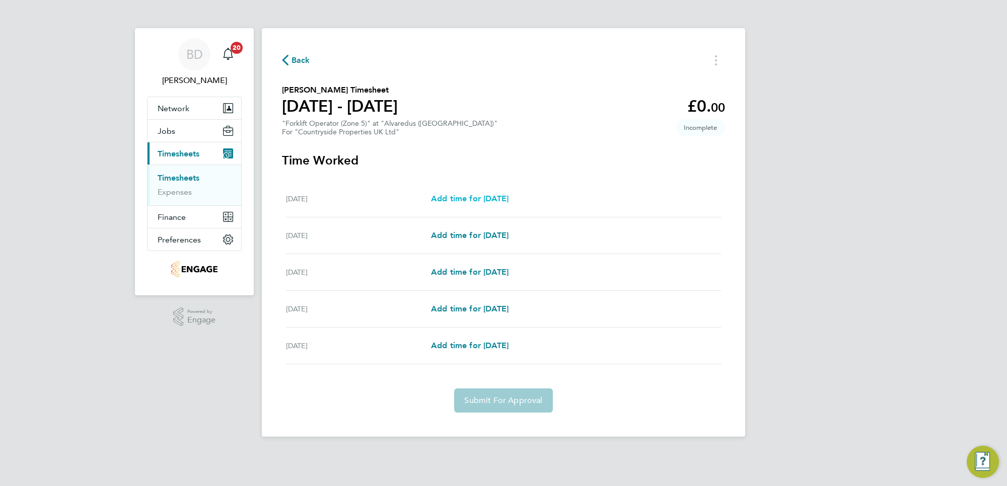
click at [468, 198] on span "Add time for [DATE]" at bounding box center [470, 199] width 78 height 10
select select "30"
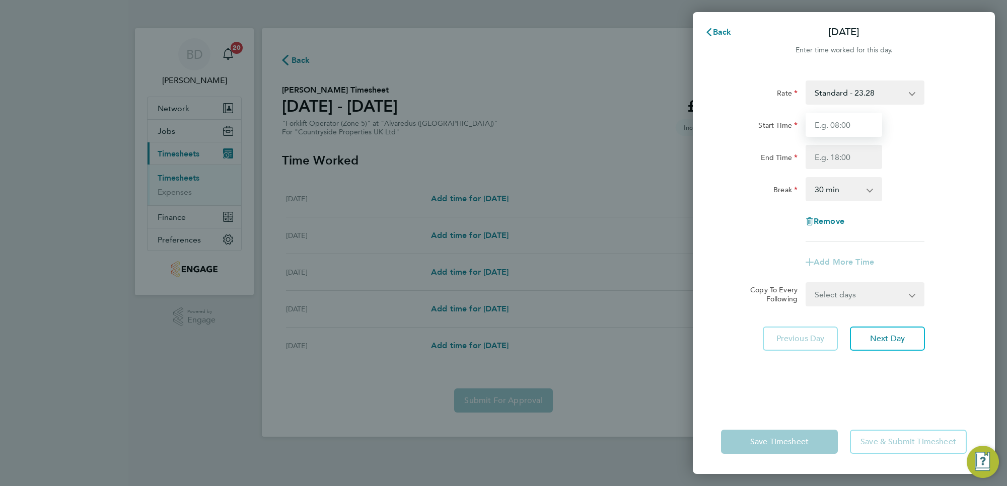
click at [843, 124] on input "Start Time" at bounding box center [844, 125] width 77 height 24
type input "07:00"
click at [859, 153] on input "End Time" at bounding box center [844, 157] width 77 height 24
type input "16:30"
click at [930, 257] on app-timesheet-line-form-group "Rate Standard - 23.28 Start Time 07:00 End Time 16:30 Break 0 min 15 min 30 min…" at bounding box center [844, 178] width 246 height 194
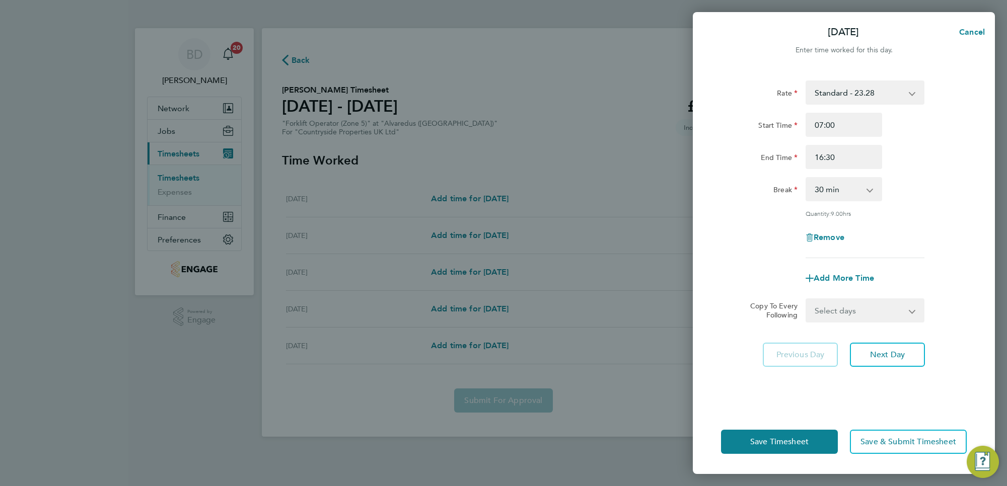
click at [890, 313] on select "Select days Day [DATE] [DATE] [DATE] [DATE]" at bounding box center [860, 311] width 106 height 22
select select "DAY"
click at [807, 300] on select "Select days Day [DATE] [DATE] [DATE] [DATE]" at bounding box center [860, 311] width 106 height 22
select select "[DATE]"
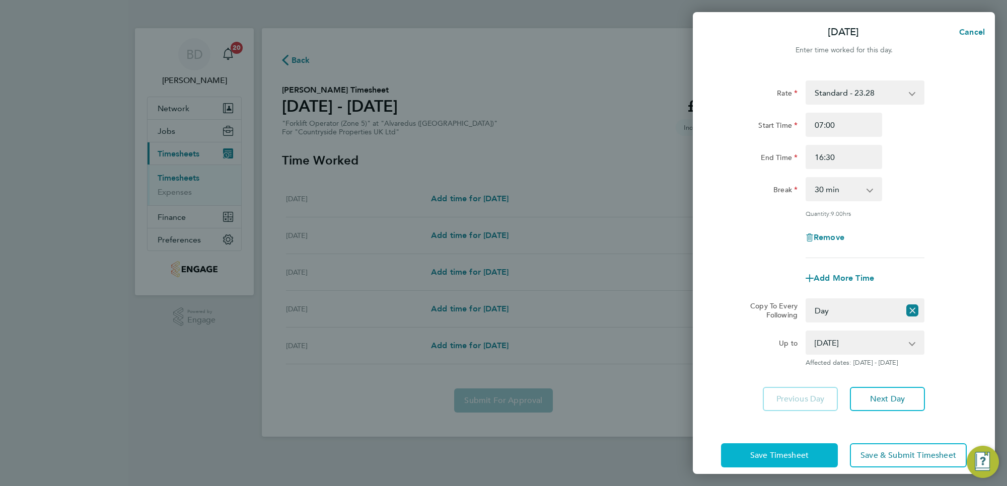
click at [770, 451] on span "Save Timesheet" at bounding box center [779, 456] width 58 height 10
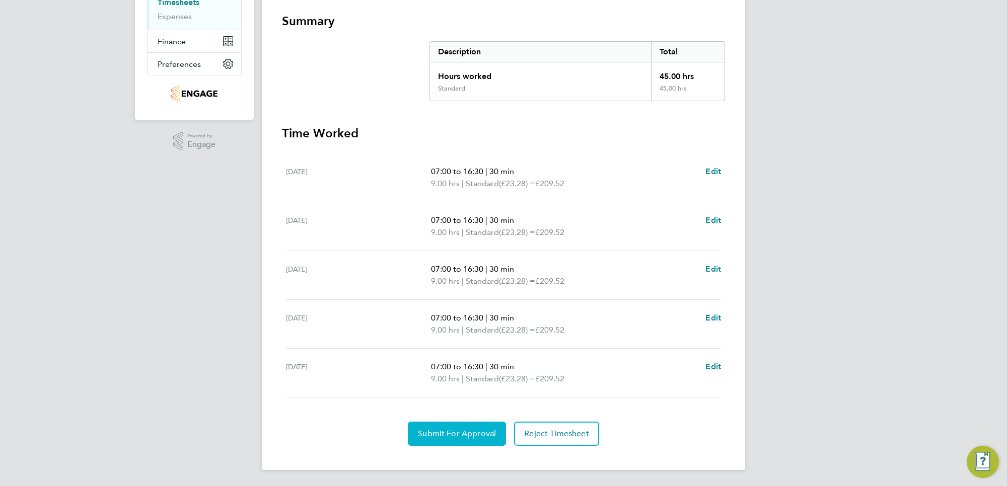
click at [457, 431] on span "Submit For Approval" at bounding box center [457, 434] width 78 height 10
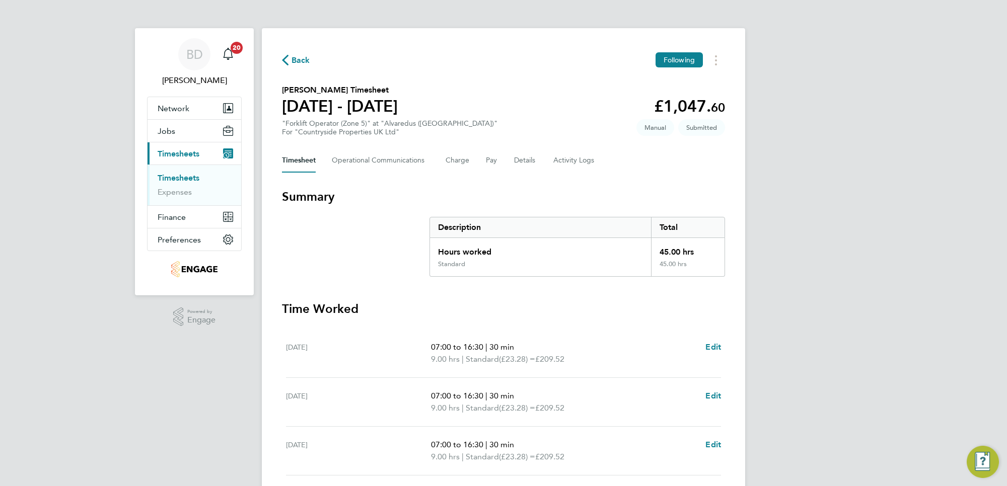
click at [303, 64] on span "Back" at bounding box center [301, 60] width 19 height 12
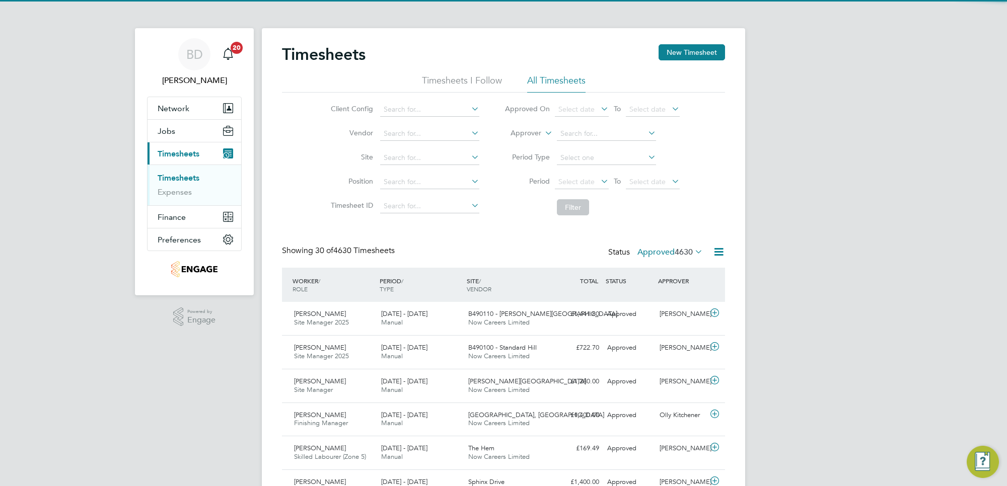
scroll to position [25, 87]
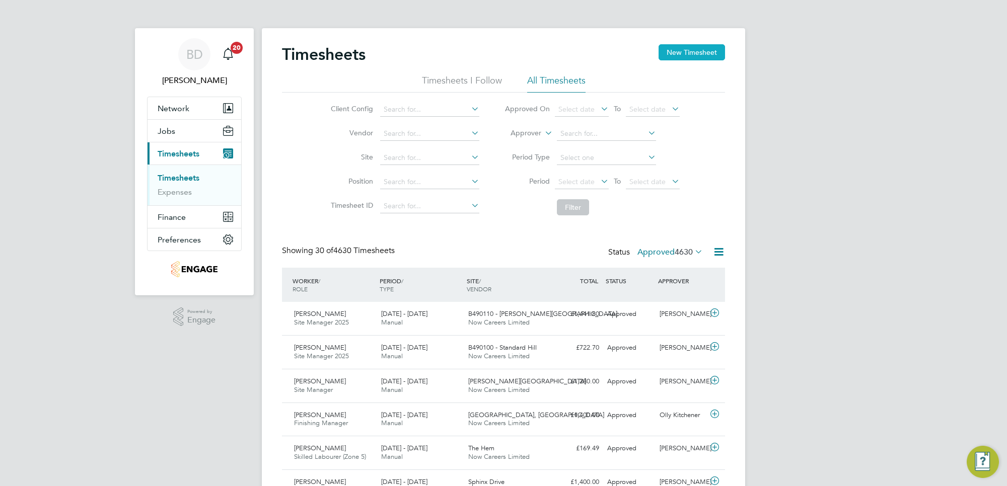
click at [685, 50] on button "New Timesheet" at bounding box center [692, 52] width 66 height 16
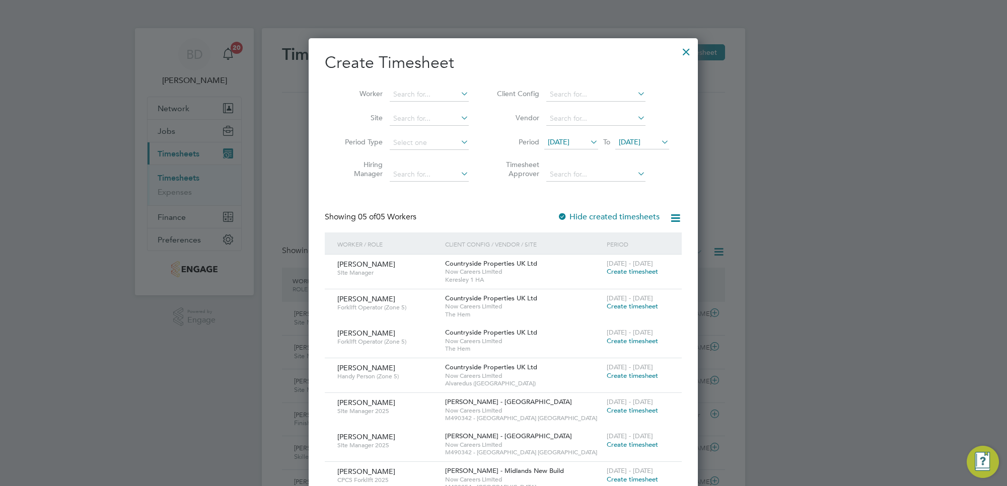
click at [569, 139] on span "[DATE]" at bounding box center [559, 141] width 22 height 9
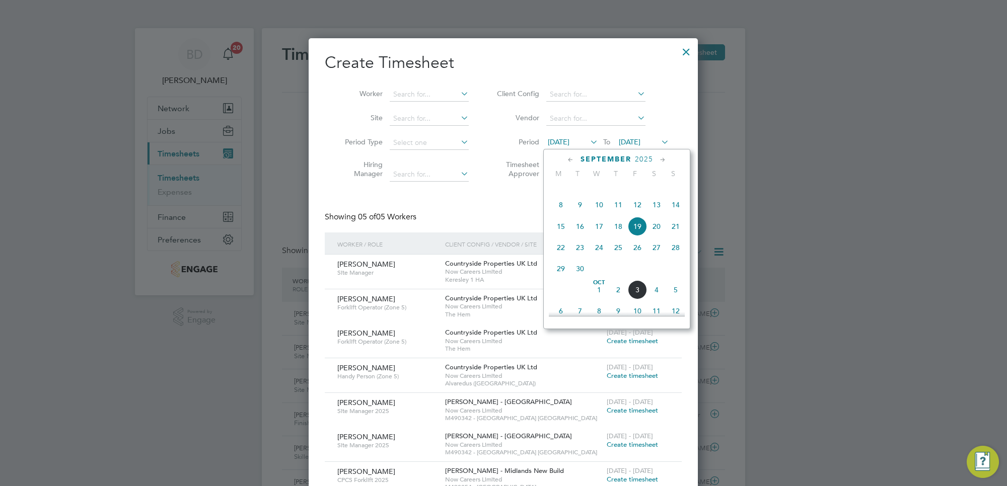
click at [560, 278] on span "29" at bounding box center [560, 268] width 19 height 19
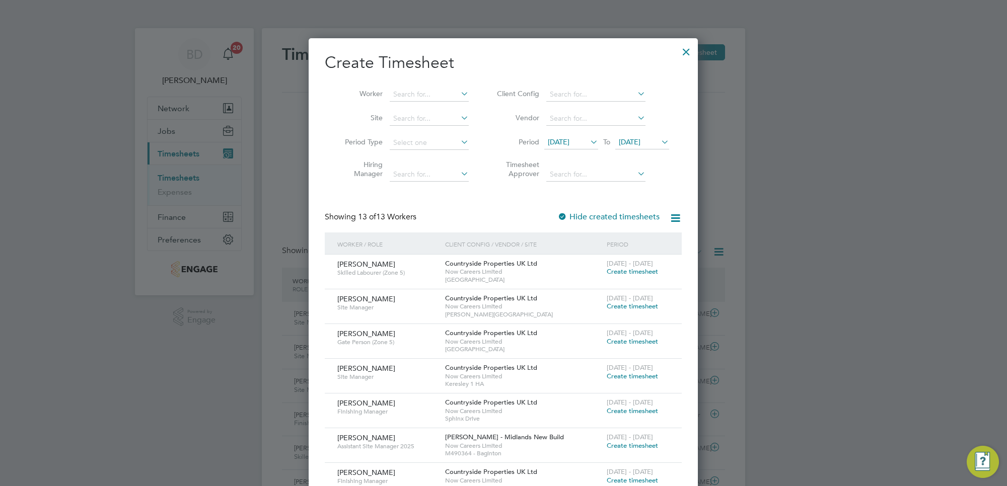
drag, startPoint x: 638, startPoint y: 136, endPoint x: 633, endPoint y: 157, distance: 21.4
click at [638, 136] on span "[DATE]" at bounding box center [642, 143] width 54 height 14
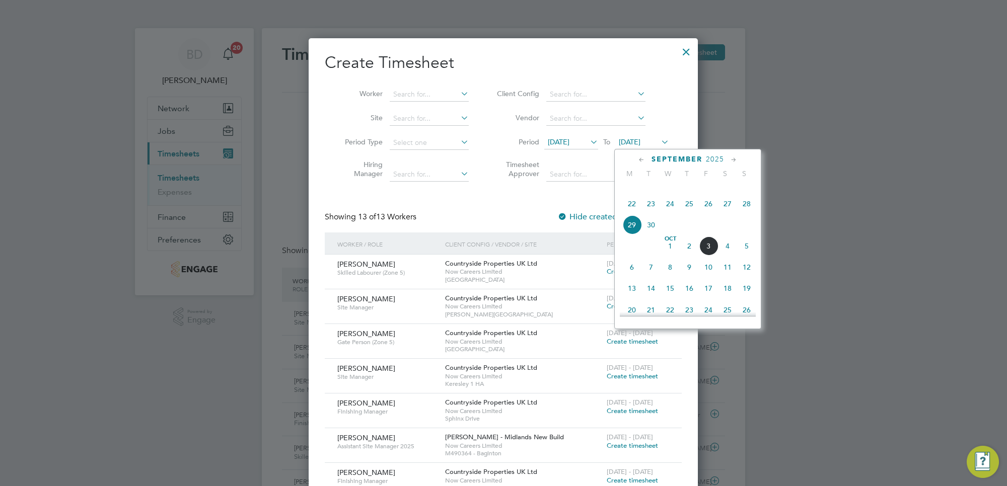
click at [709, 256] on span "3" at bounding box center [708, 246] width 19 height 19
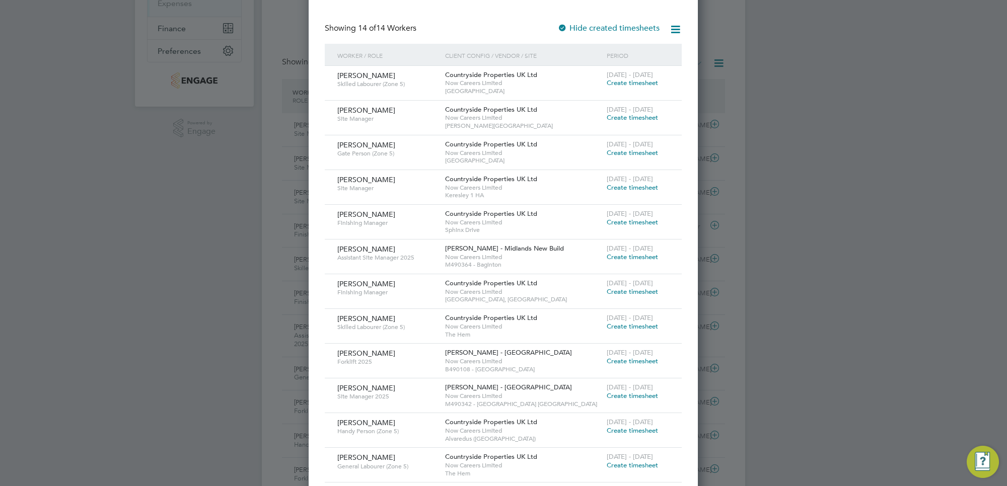
click at [645, 357] on span "Create timesheet" at bounding box center [632, 361] width 51 height 9
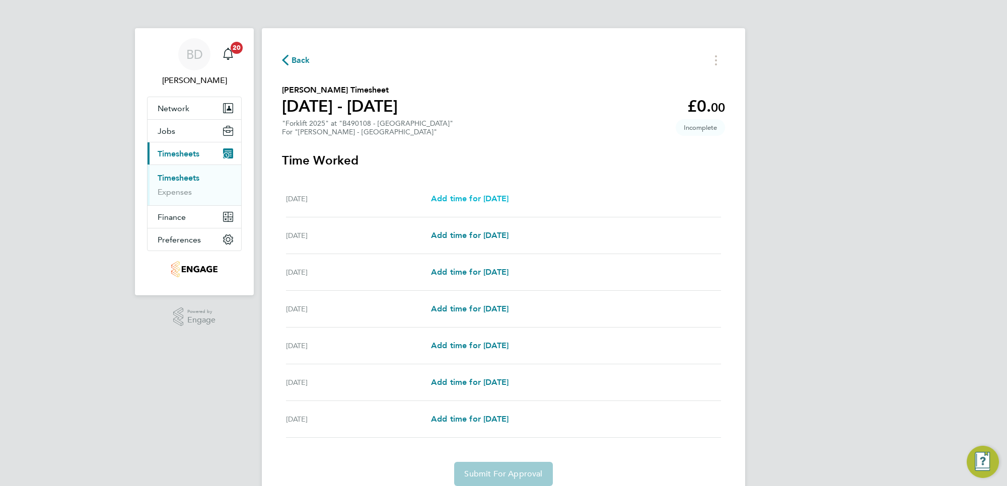
click at [475, 199] on span "Add time for [DATE]" at bounding box center [470, 199] width 78 height 10
select select "30"
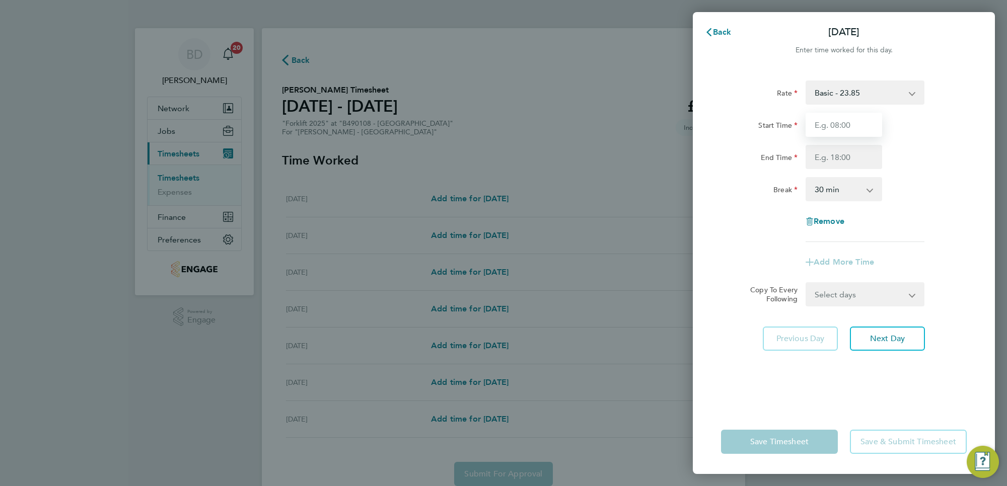
click at [841, 122] on input "Start Time" at bounding box center [844, 125] width 77 height 24
type input "07:30"
click at [851, 159] on input "End Time" at bounding box center [844, 157] width 77 height 24
type input "16:30"
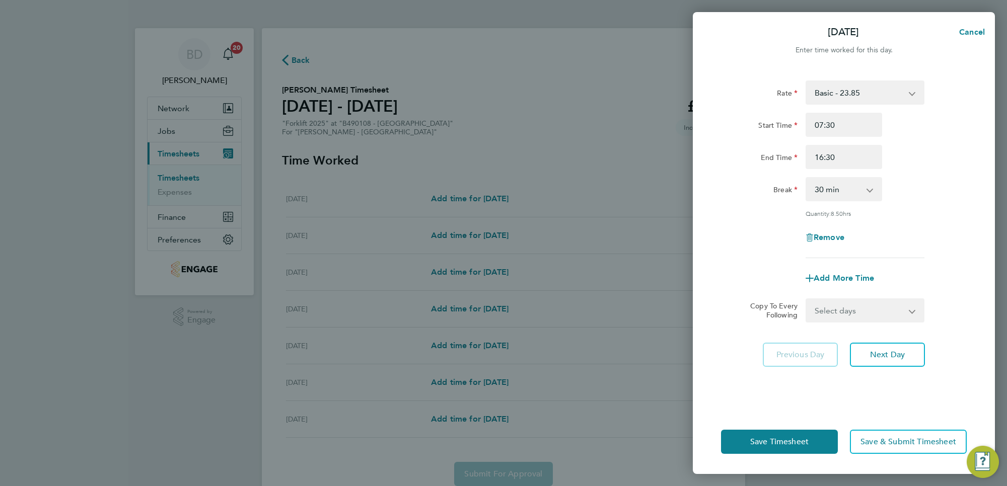
click at [946, 232] on div "Remove" at bounding box center [844, 238] width 254 height 24
click at [863, 310] on select "Select days Day Weekday (Mon-Fri) [DATE] [DATE] [DATE] [DATE] [DATE] [DATE]" at bounding box center [860, 311] width 106 height 22
select select "WEEKDAY"
click at [807, 300] on select "Select days Day Weekday (Mon-Fri) [DATE] [DATE] [DATE] [DATE] [DATE] [DATE]" at bounding box center [860, 311] width 106 height 22
select select "[DATE]"
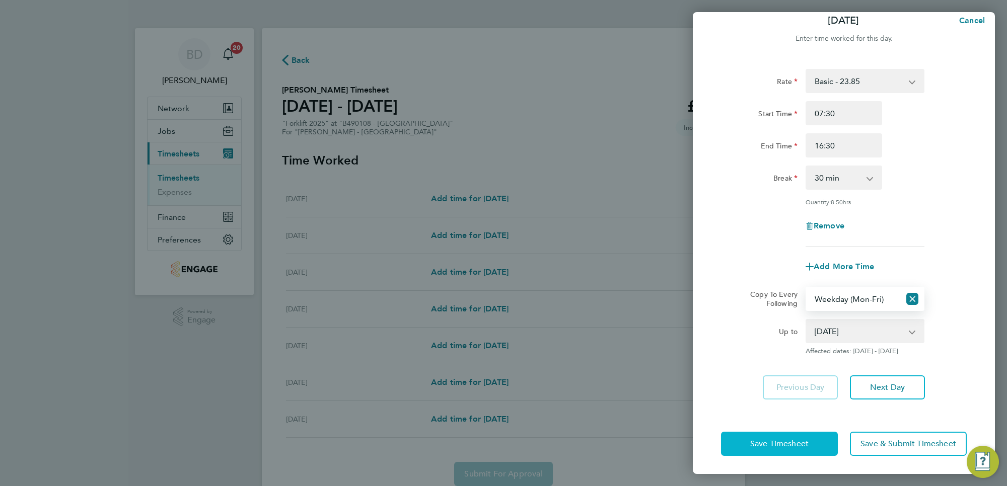
click at [786, 452] on button "Save Timesheet" at bounding box center [779, 444] width 117 height 24
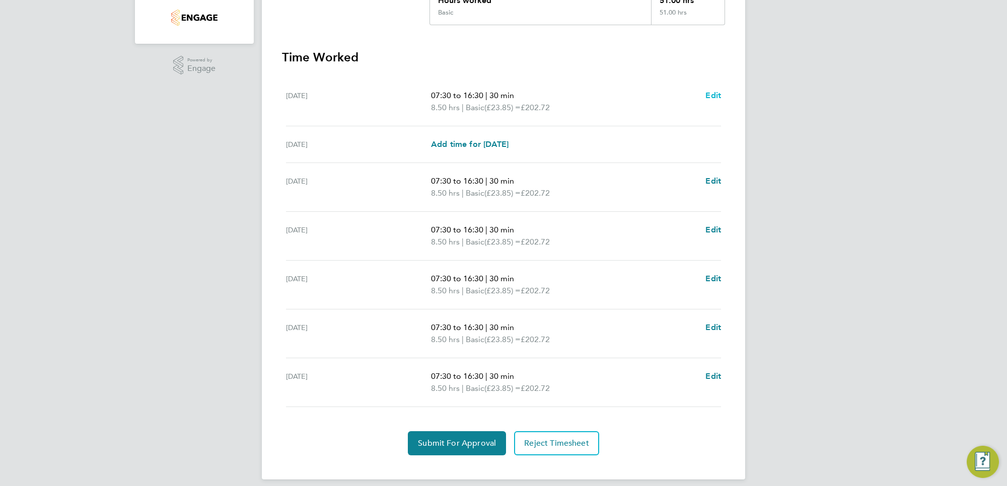
click at [714, 96] on span "Edit" at bounding box center [713, 96] width 16 height 10
select select "30"
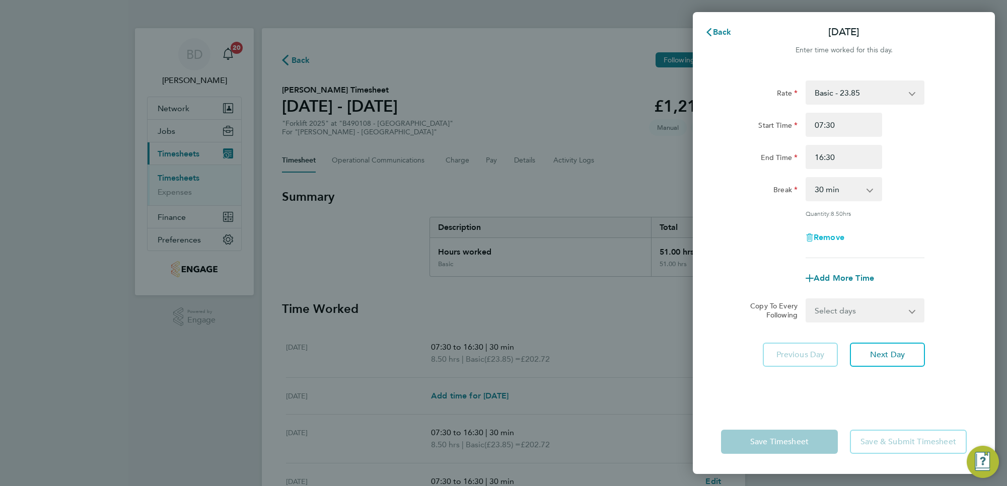
click at [831, 233] on span "Remove" at bounding box center [829, 238] width 31 height 10
select select "null"
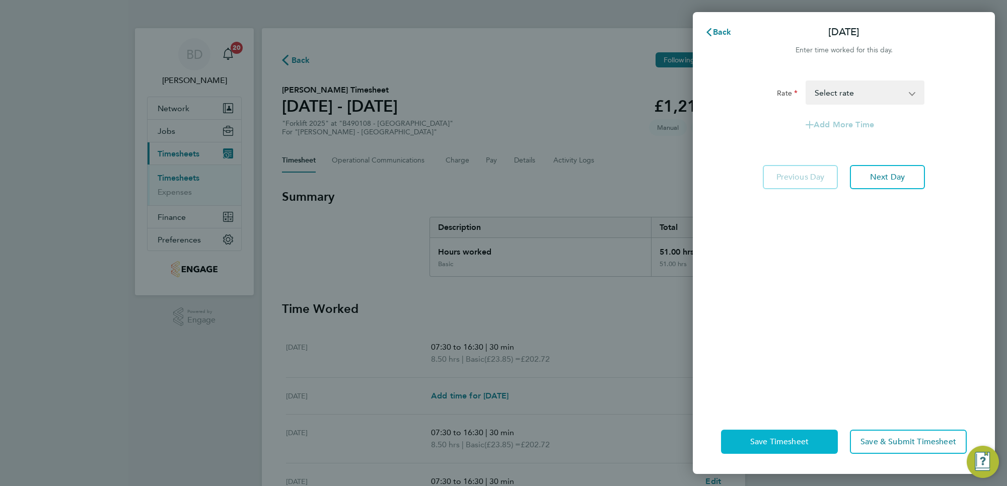
click at [787, 442] on span "Save Timesheet" at bounding box center [779, 442] width 58 height 10
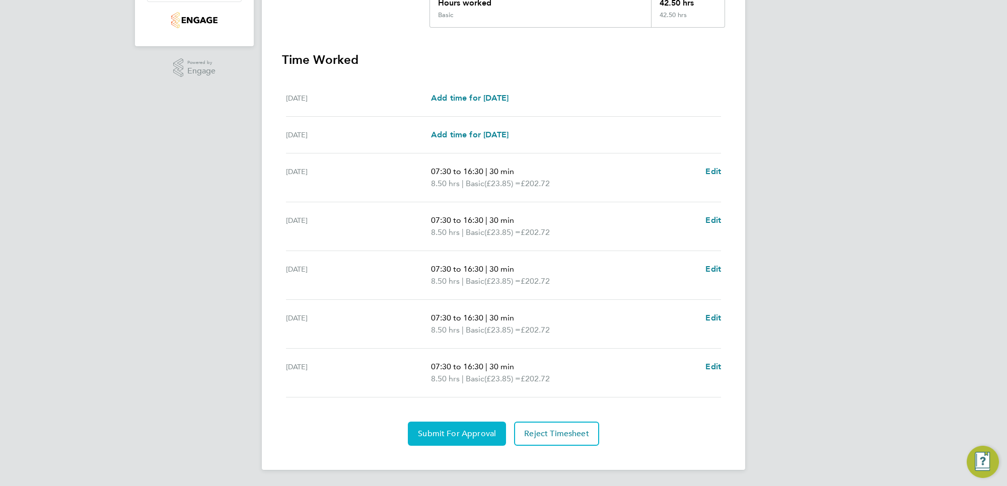
click at [463, 436] on span "Submit For Approval" at bounding box center [457, 434] width 78 height 10
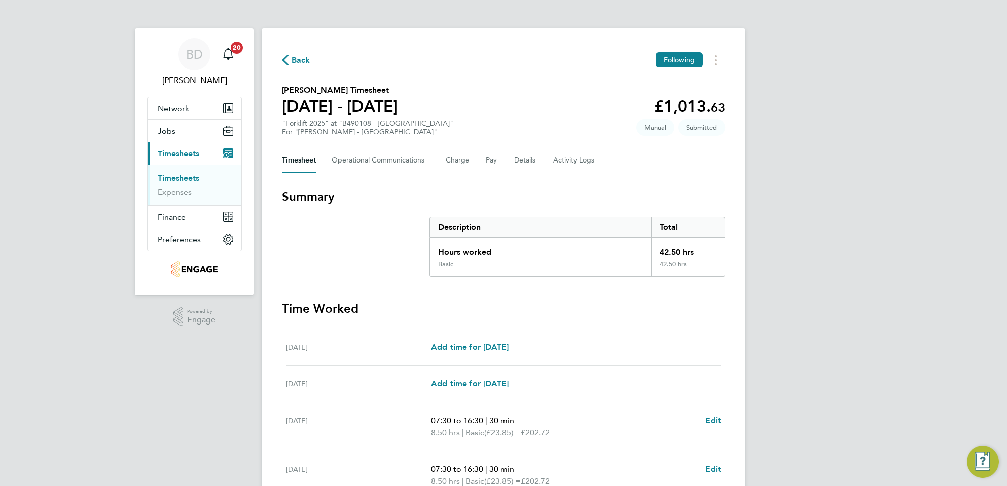
click at [296, 60] on span "Back" at bounding box center [301, 60] width 19 height 12
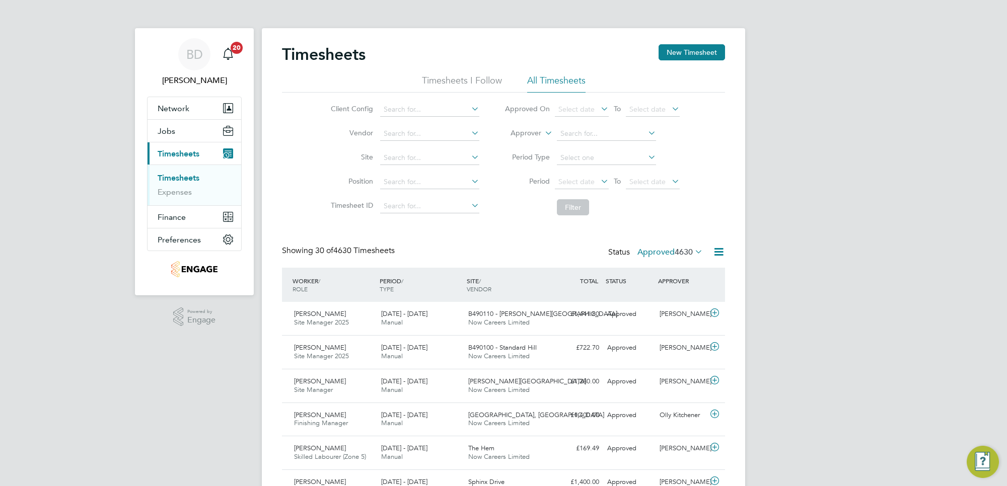
scroll to position [25, 87]
click at [704, 49] on button "New Timesheet" at bounding box center [692, 52] width 66 height 16
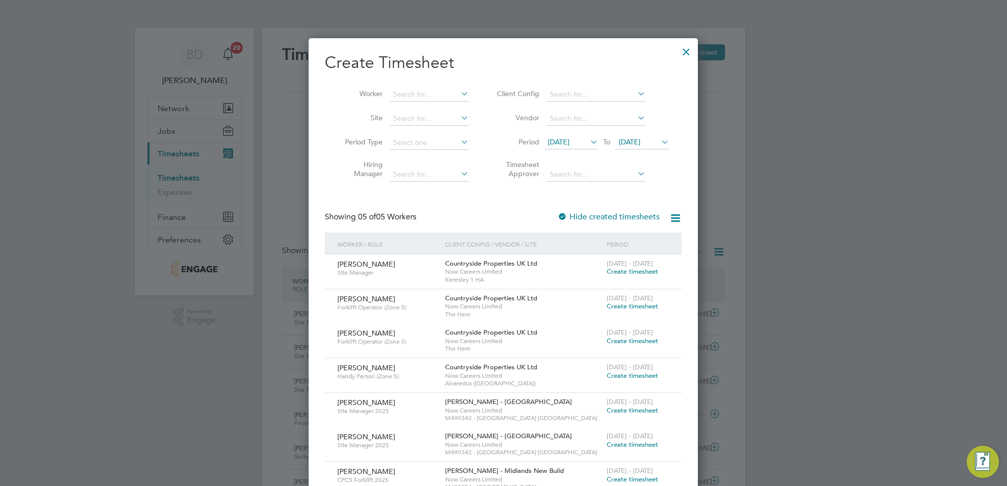
click at [569, 145] on span "[DATE]" at bounding box center [559, 141] width 22 height 9
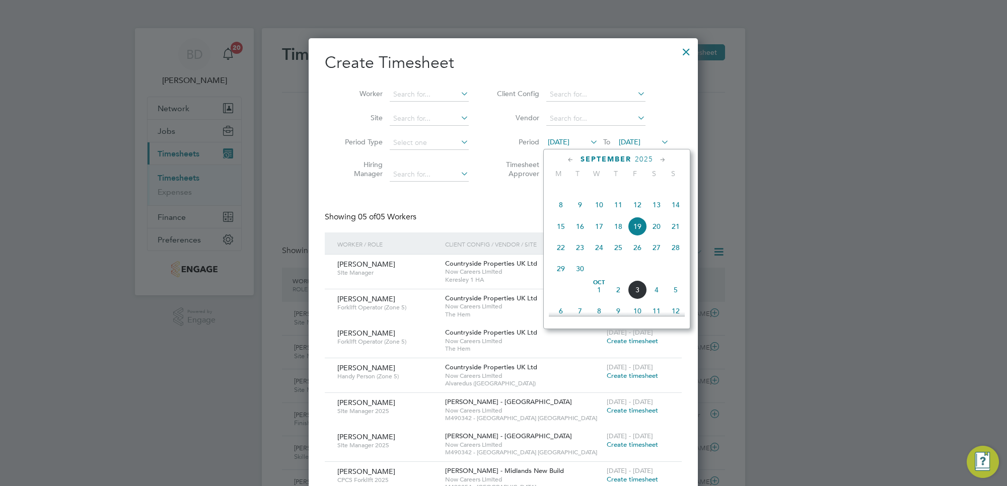
click at [557, 278] on span "29" at bounding box center [560, 268] width 19 height 19
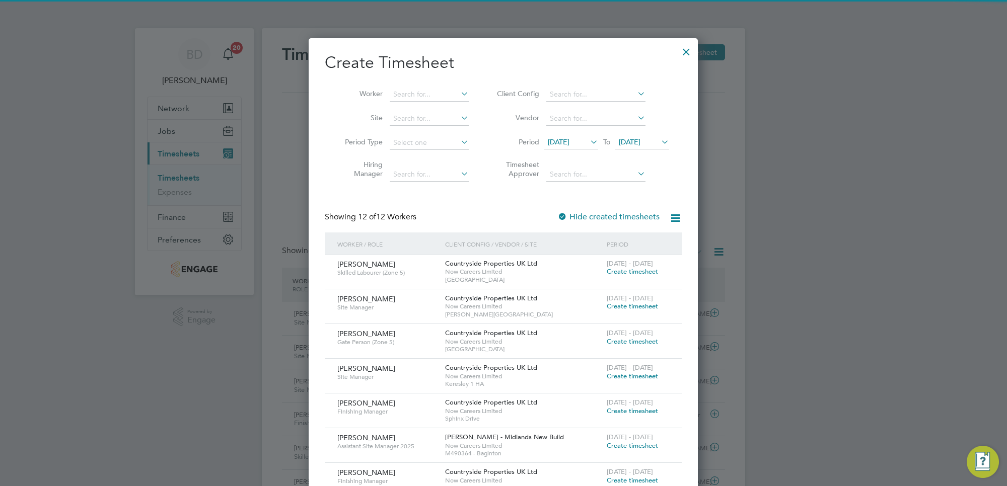
click at [640, 141] on span "[DATE]" at bounding box center [630, 141] width 22 height 9
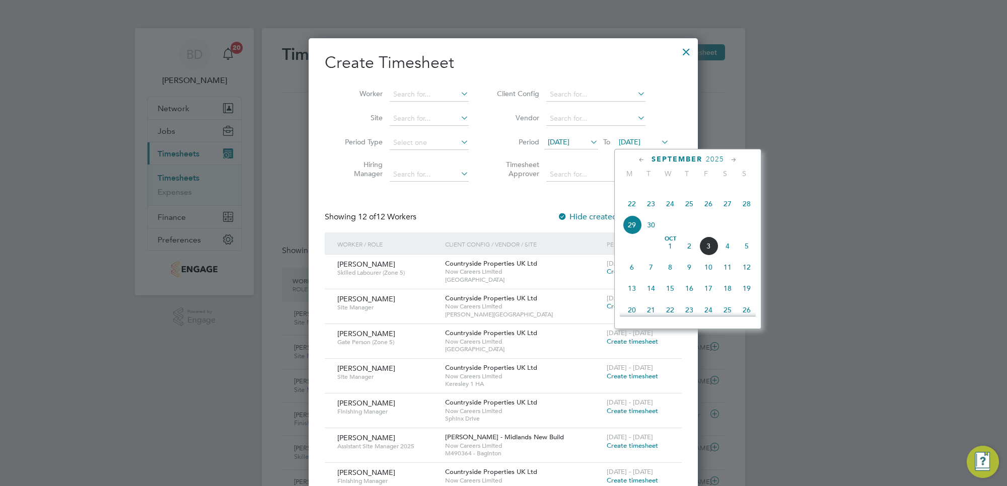
click at [708, 256] on span "3" at bounding box center [708, 246] width 19 height 19
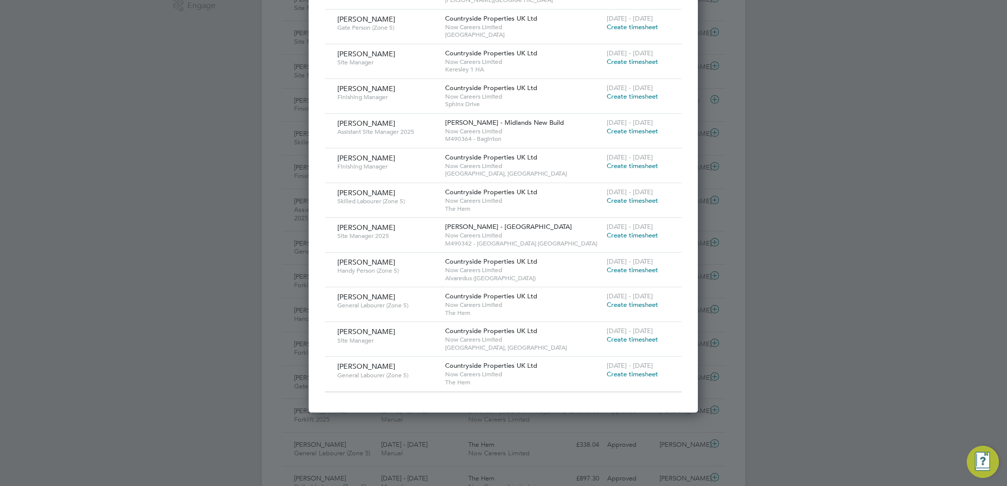
scroll to position [189, 0]
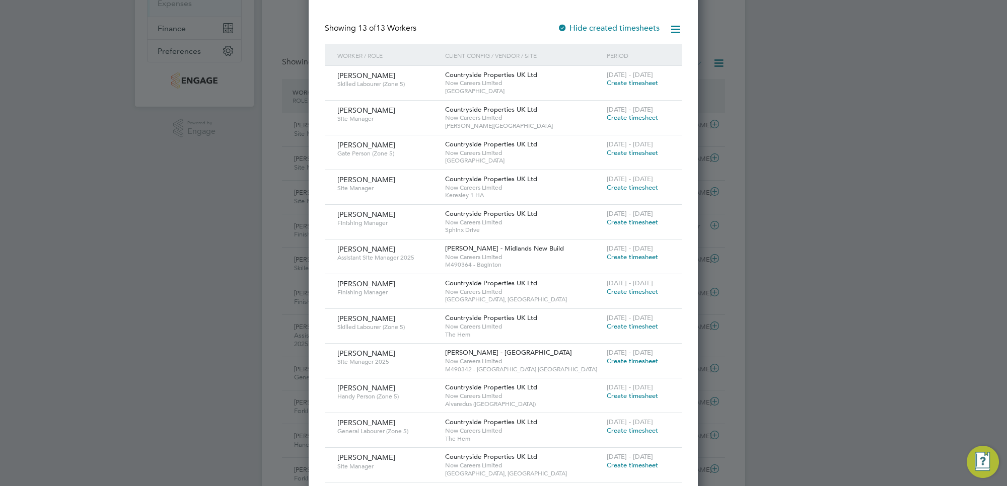
click at [630, 154] on span "Create timesheet" at bounding box center [632, 153] width 51 height 9
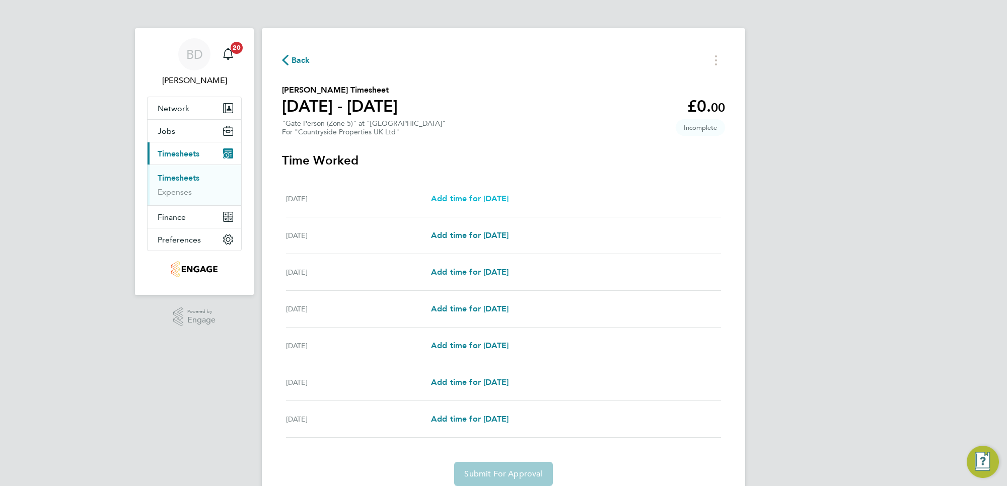
click at [477, 198] on span "Add time for [DATE]" at bounding box center [470, 199] width 78 height 10
select select "30"
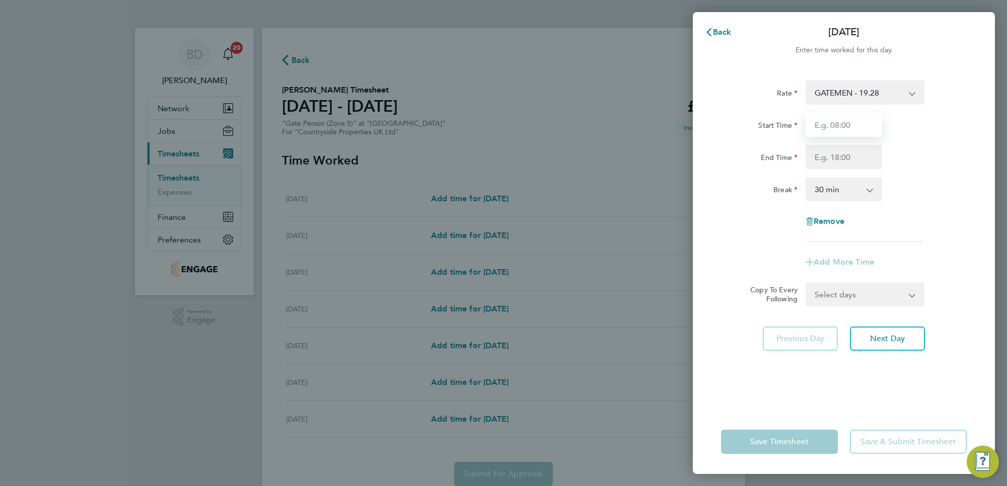
click at [836, 119] on input "Start Time" at bounding box center [844, 125] width 77 height 24
type input "06:30"
click at [851, 159] on input "End Time" at bounding box center [844, 157] width 77 height 24
type input "17:30"
click at [935, 214] on div "Rate GATEMEN - 19.28 Start Time 06:30 End Time 17:30 Break 0 min 15 min 30 min …" at bounding box center [844, 162] width 246 height 162
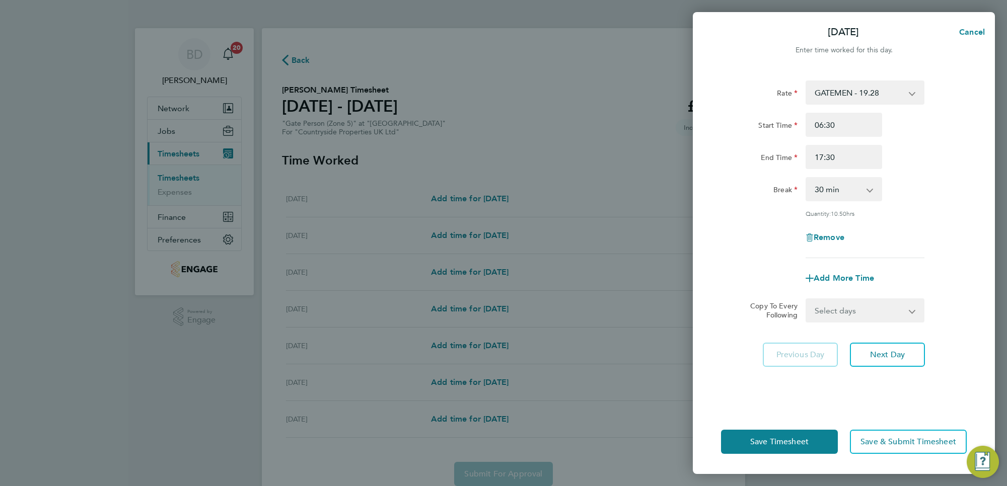
click at [866, 308] on select "Select days Day Weekday (Mon-Fri) Weekend (Sat-Sun) [DATE] [DATE] [DATE] [DATE]…" at bounding box center [860, 311] width 106 height 22
select select "WEEKDAY"
click at [807, 300] on select "Select days Day Weekday (Mon-Fri) Weekend (Sat-Sun) [DATE] [DATE] [DATE] [DATE]…" at bounding box center [860, 311] width 106 height 22
select select "[DATE]"
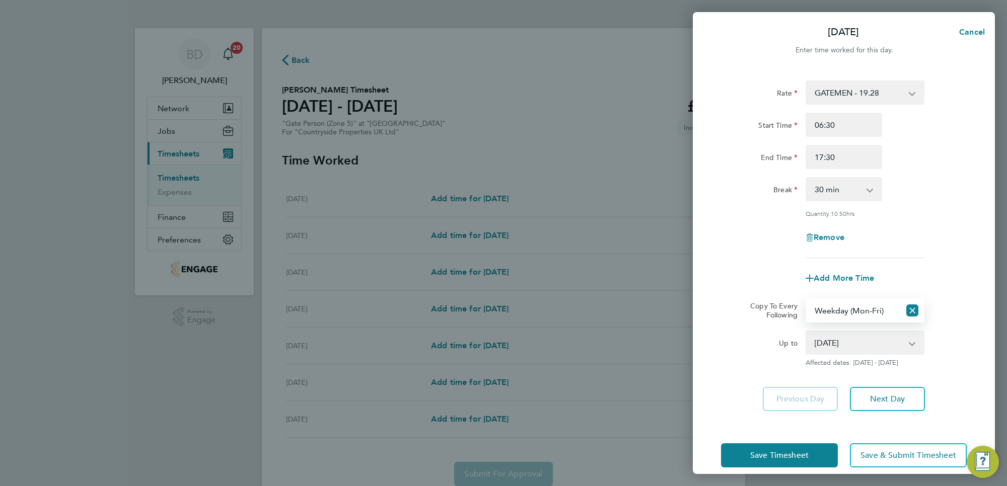
scroll to position [12, 0]
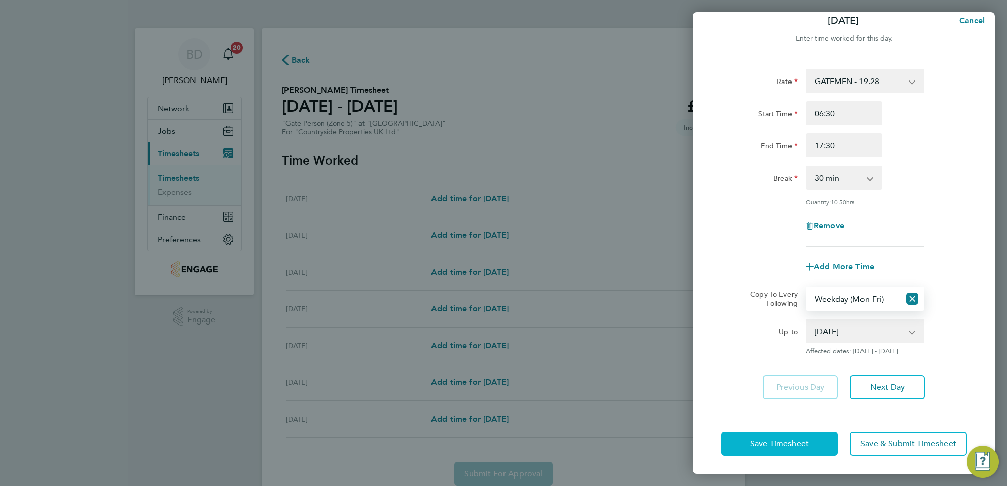
click at [765, 439] on span "Save Timesheet" at bounding box center [779, 444] width 58 height 10
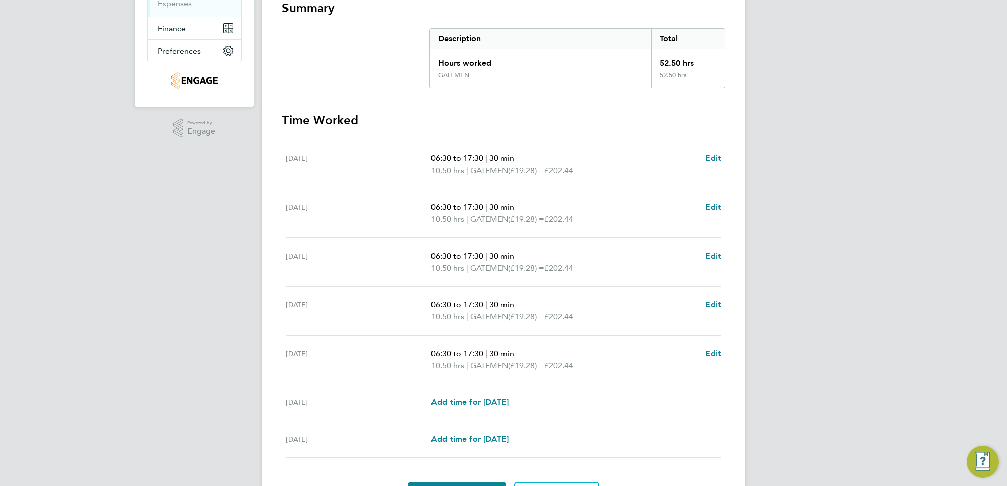
scroll to position [250, 0]
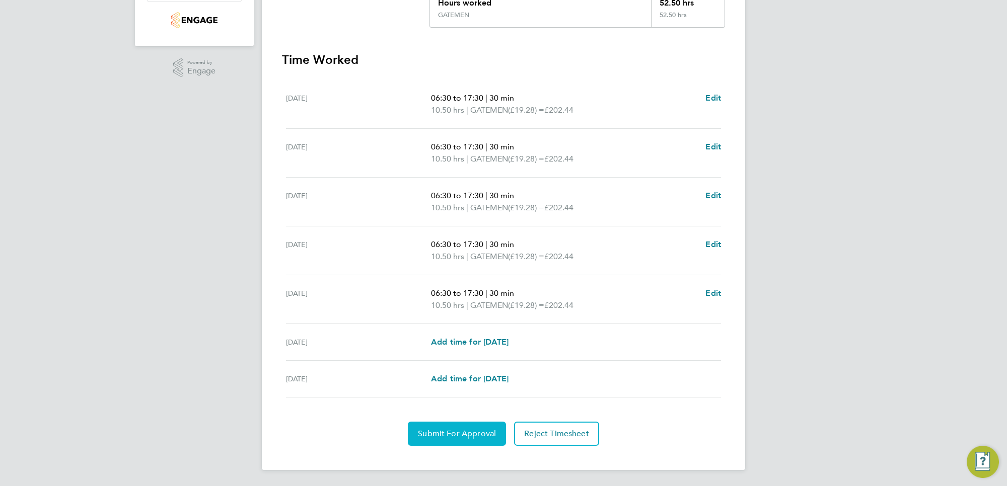
click at [453, 437] on span "Submit For Approval" at bounding box center [457, 434] width 78 height 10
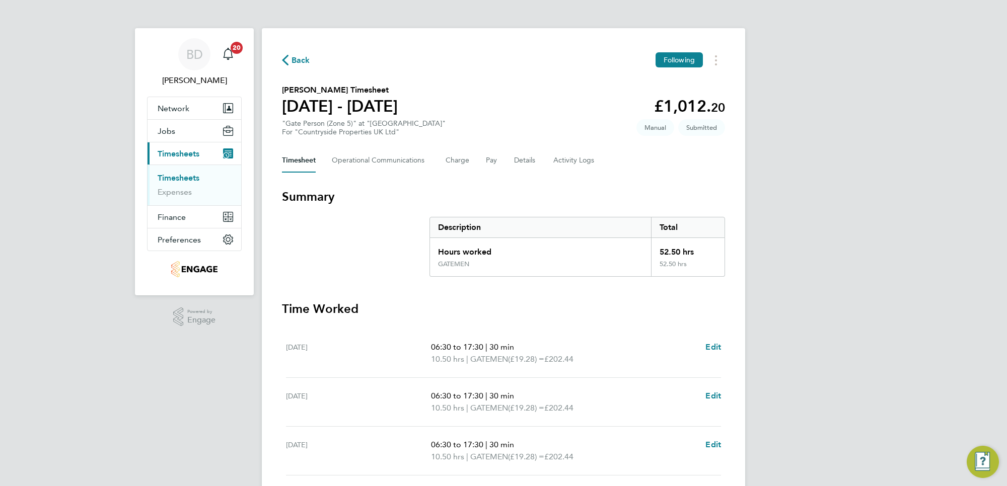
click at [301, 60] on span "Back" at bounding box center [301, 60] width 19 height 12
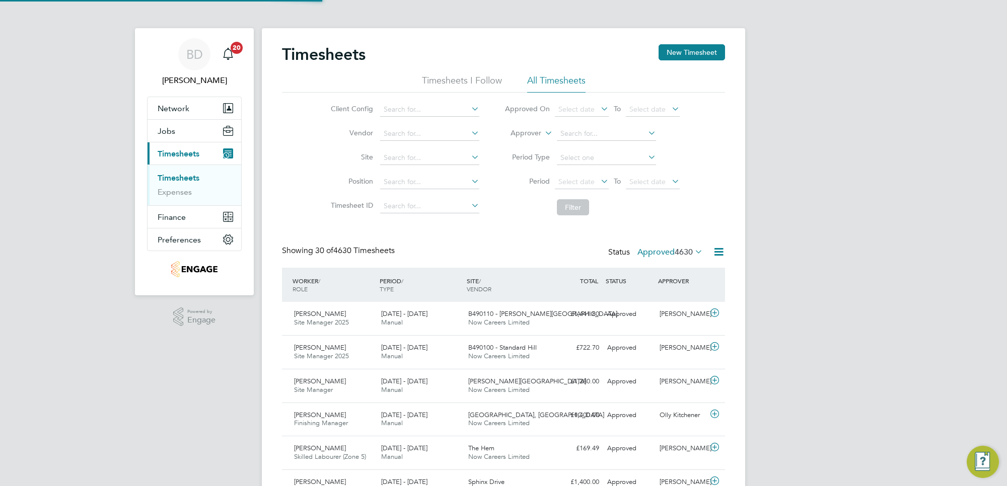
scroll to position [25, 87]
